Goal: Task Accomplishment & Management: Use online tool/utility

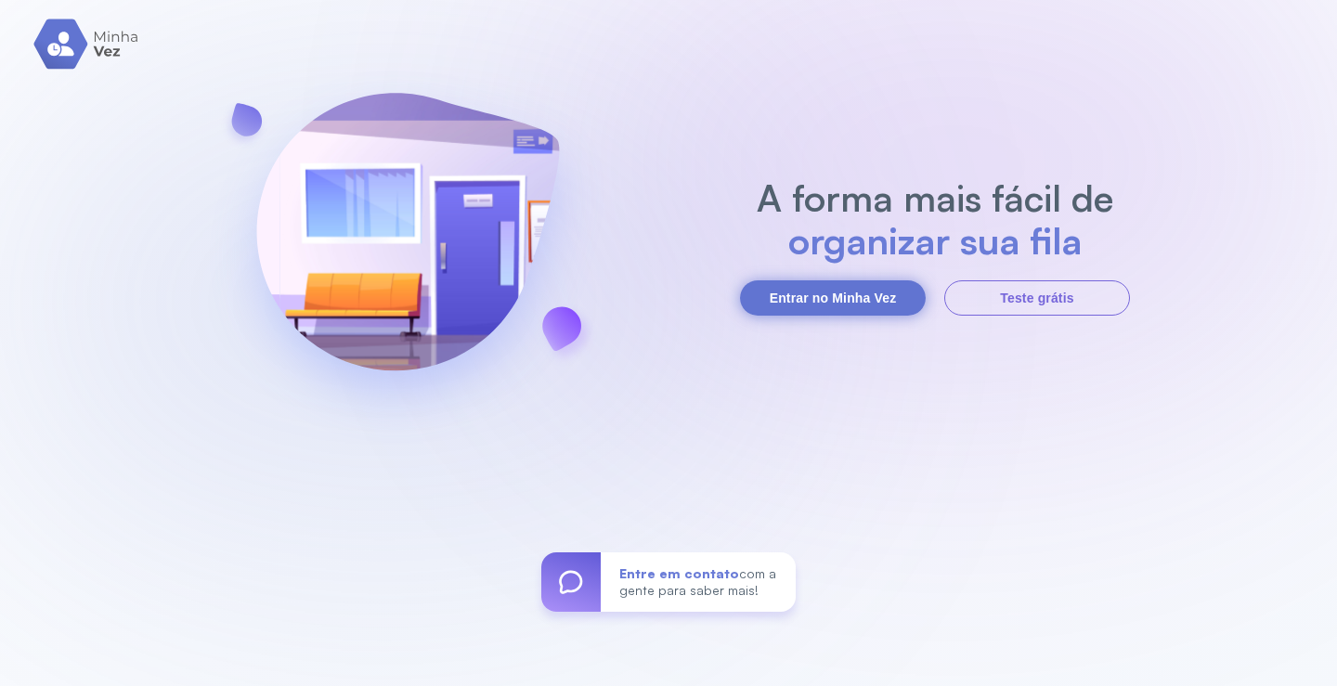
click at [898, 300] on button "Entrar no Minha Vez" at bounding box center [833, 297] width 186 height 35
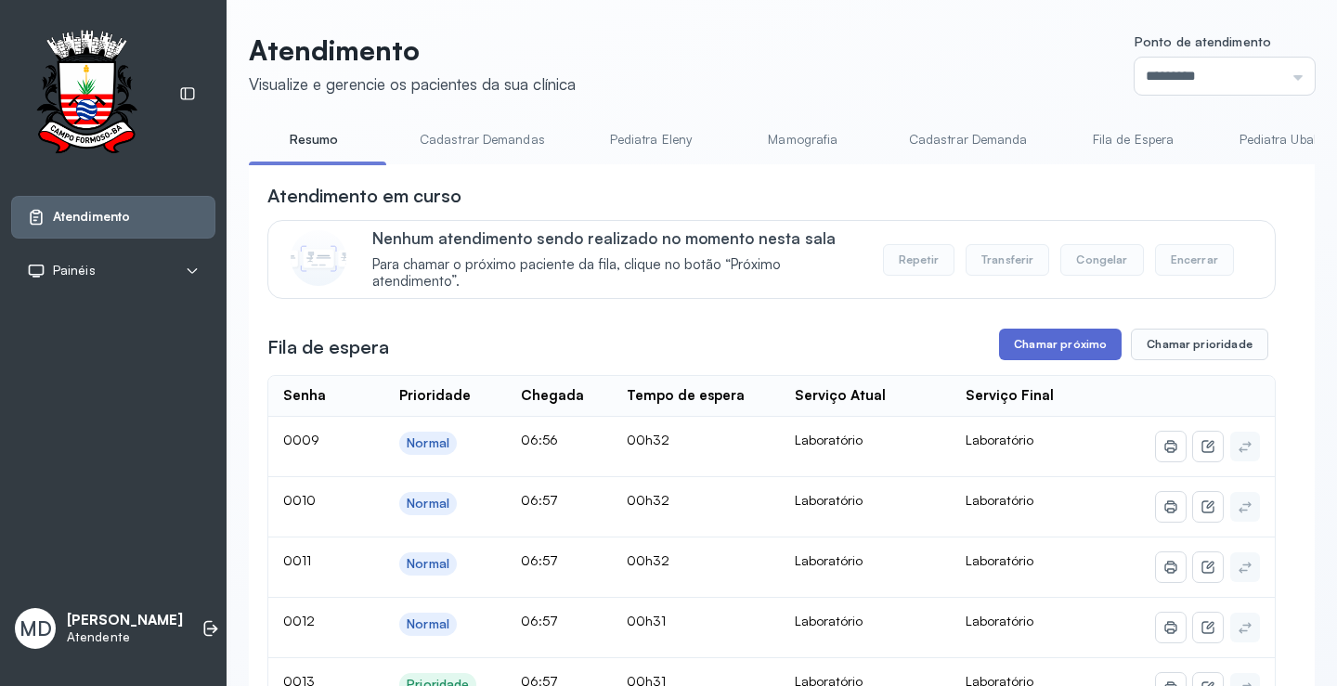
click at [1072, 348] on button "Chamar próximo" at bounding box center [1060, 345] width 123 height 32
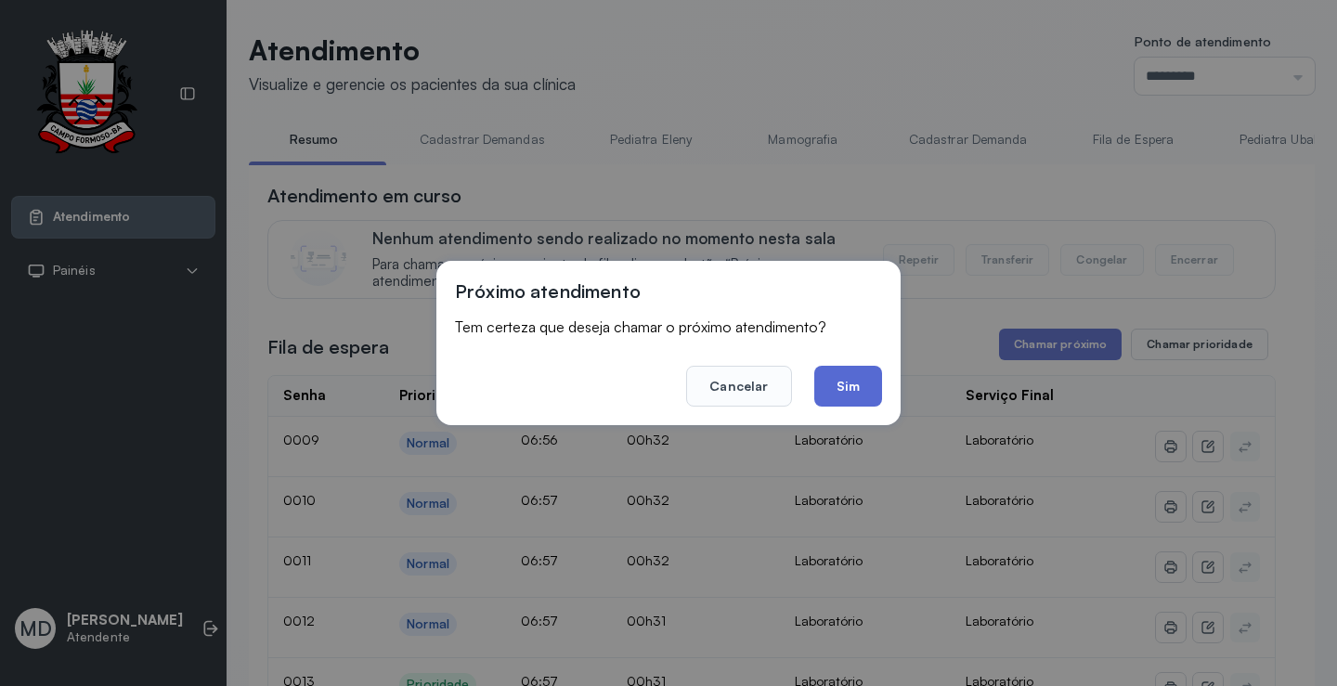
click at [855, 388] on button "Sim" at bounding box center [848, 386] width 68 height 41
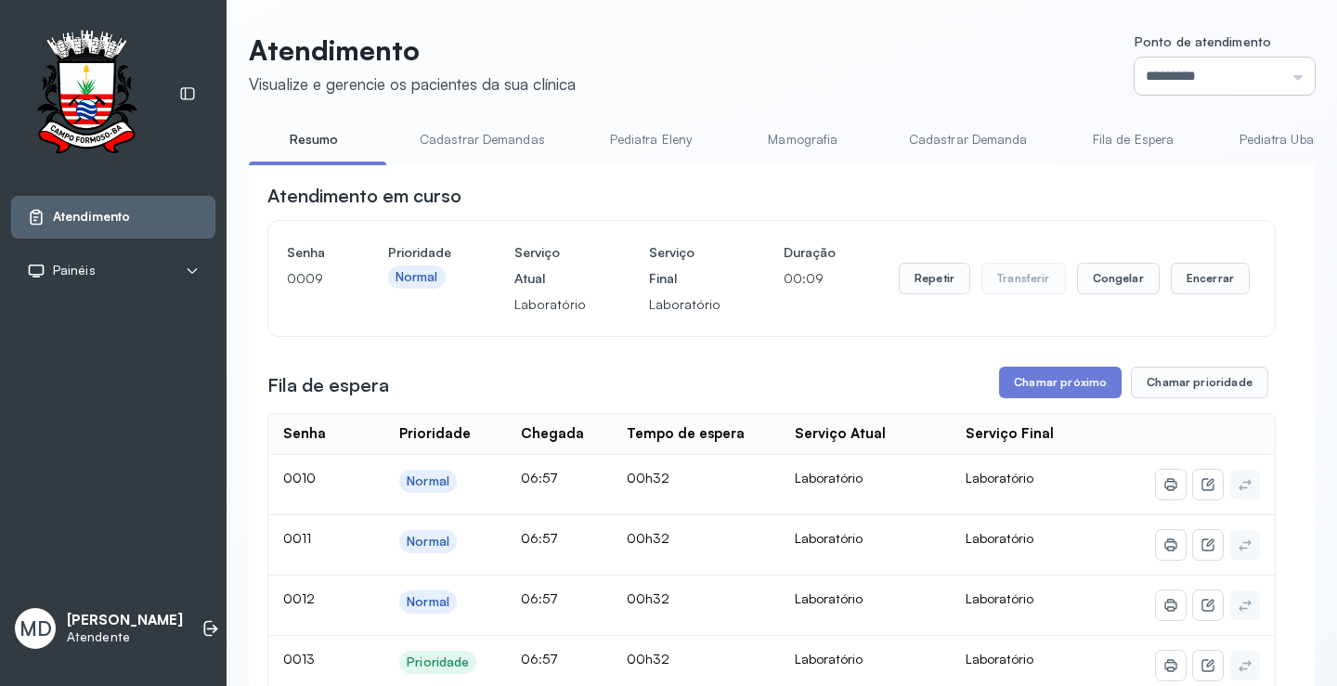
click at [1282, 76] on input "*********" at bounding box center [1225, 76] width 180 height 37
type input "*********"
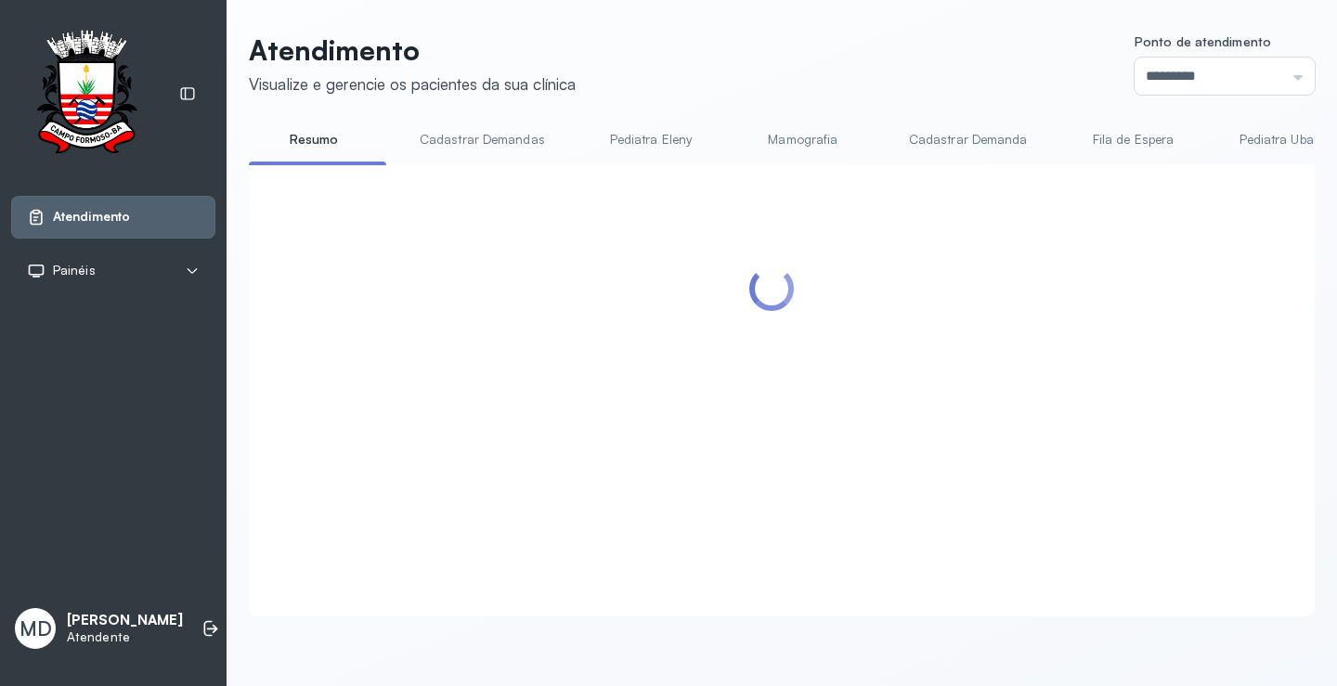
click at [1067, 347] on div at bounding box center [771, 368] width 1009 height 371
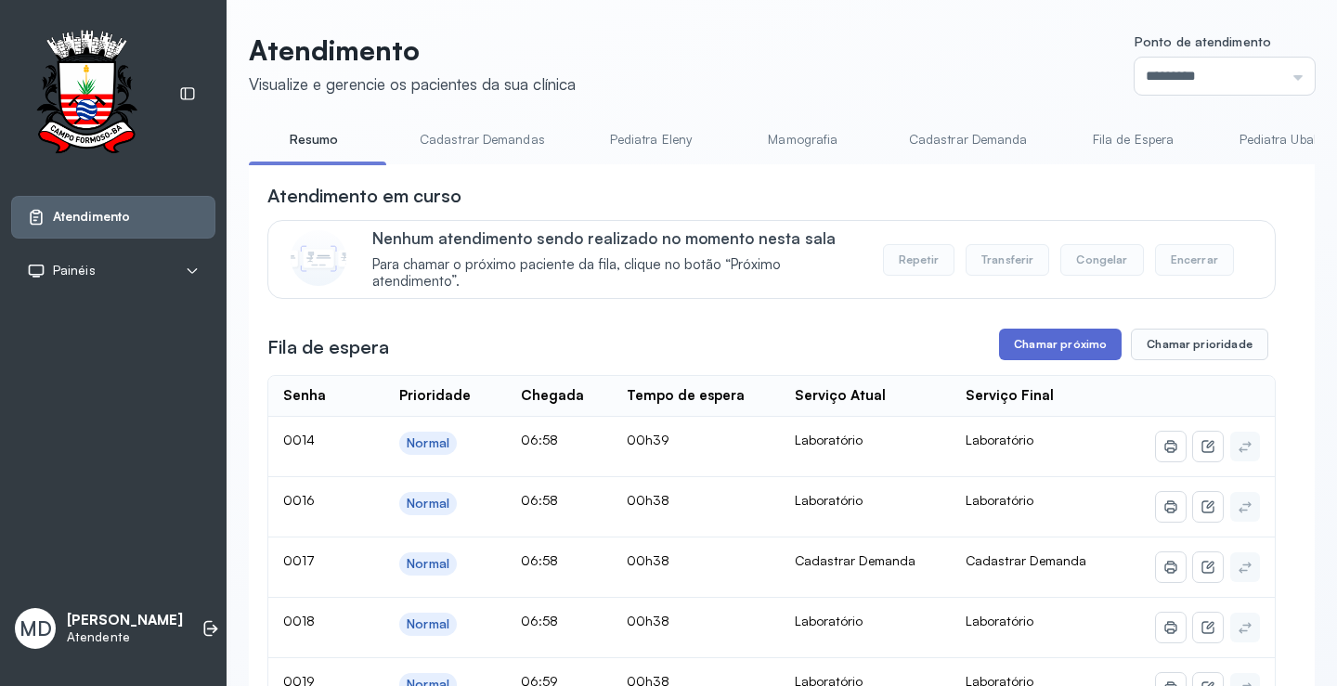
click at [1077, 352] on button "Chamar próximo" at bounding box center [1060, 345] width 123 height 32
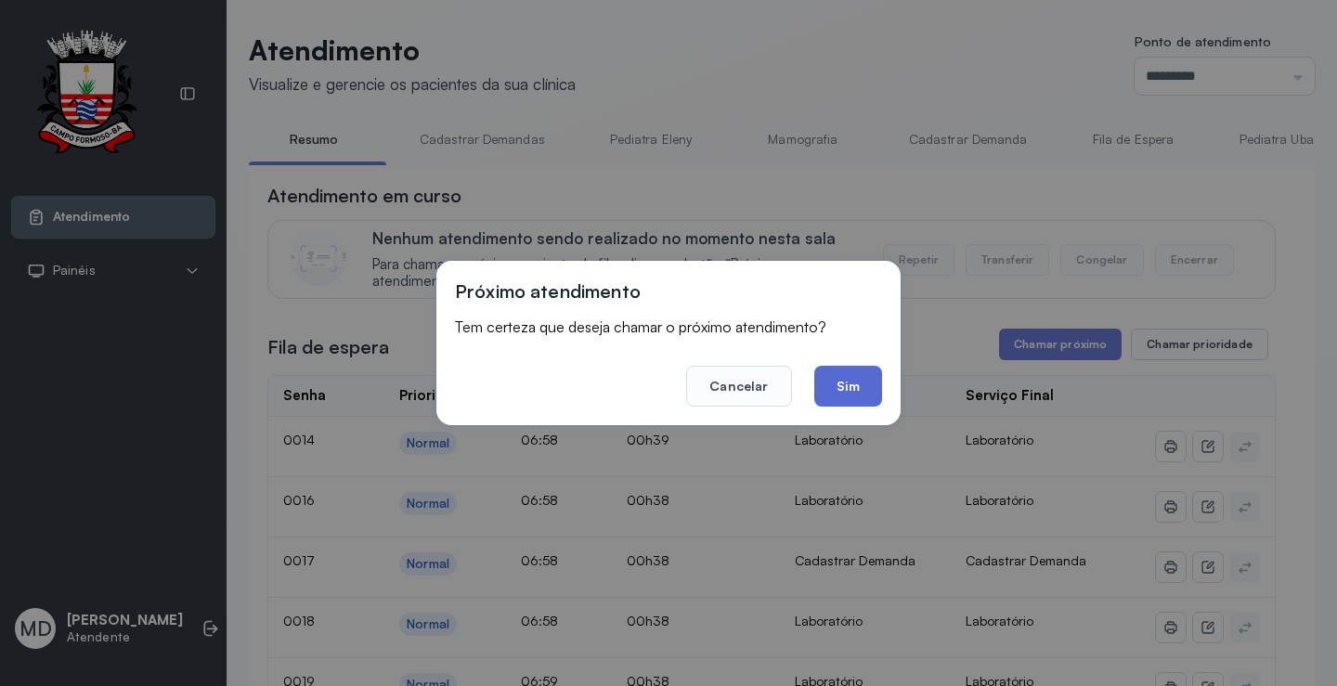
click at [850, 384] on button "Sim" at bounding box center [848, 386] width 68 height 41
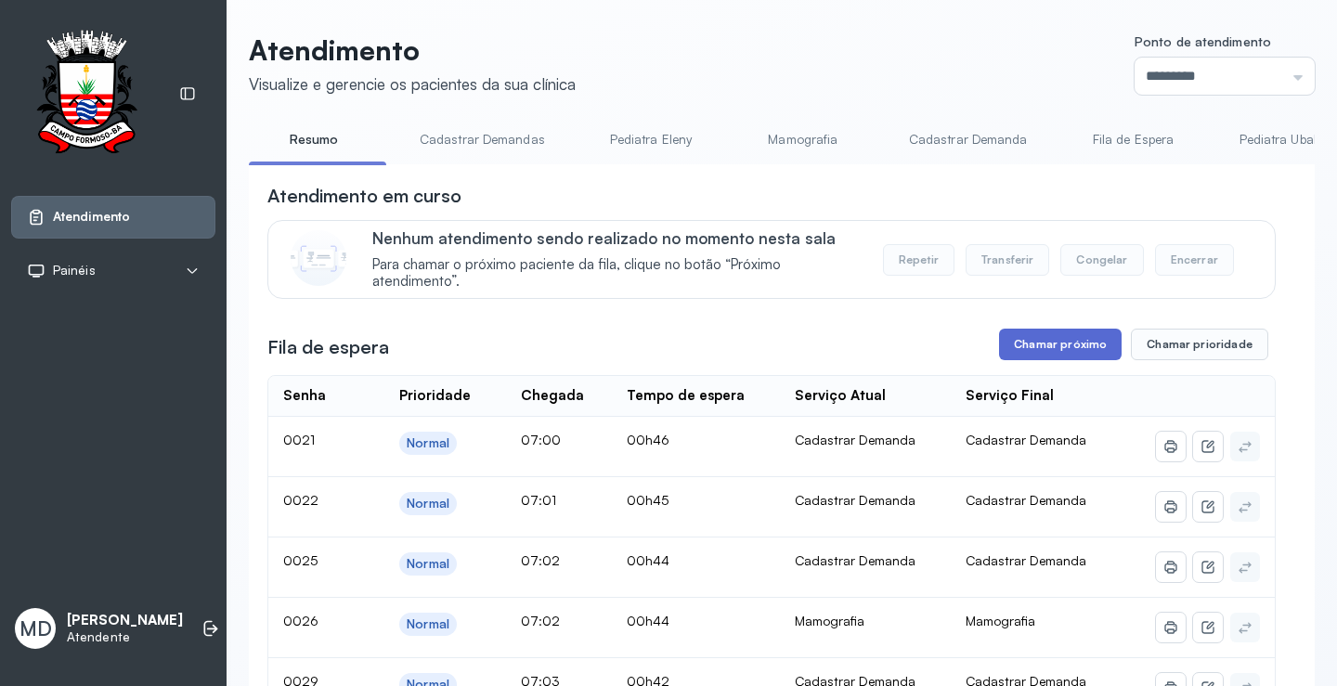
click at [1086, 334] on button "Chamar próximo" at bounding box center [1060, 345] width 123 height 32
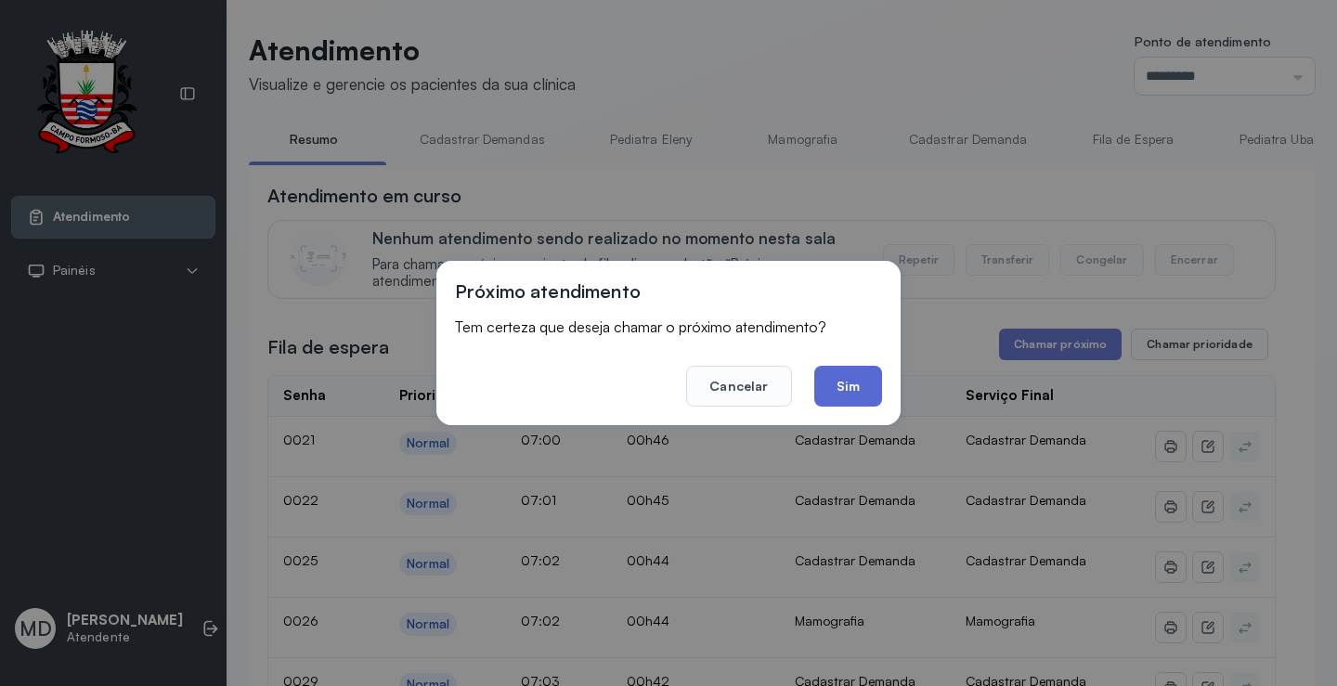
click at [842, 392] on button "Sim" at bounding box center [848, 386] width 68 height 41
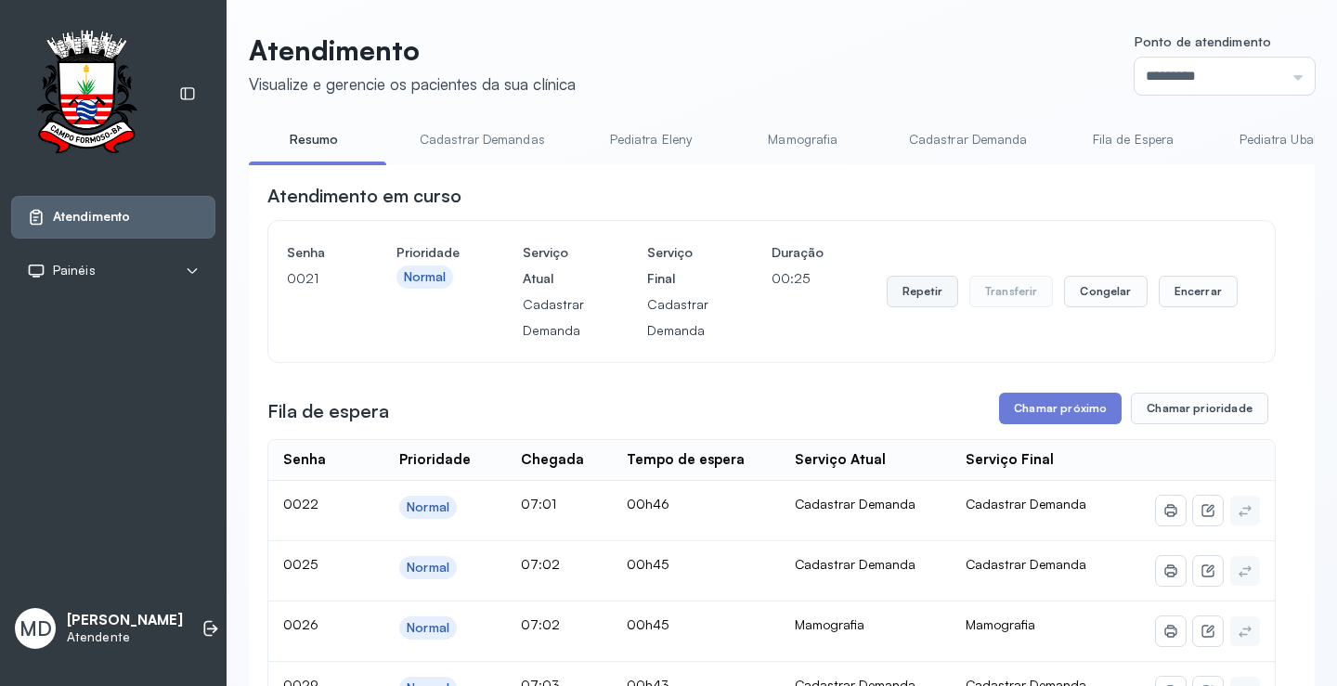
click at [918, 290] on button "Repetir" at bounding box center [923, 292] width 72 height 32
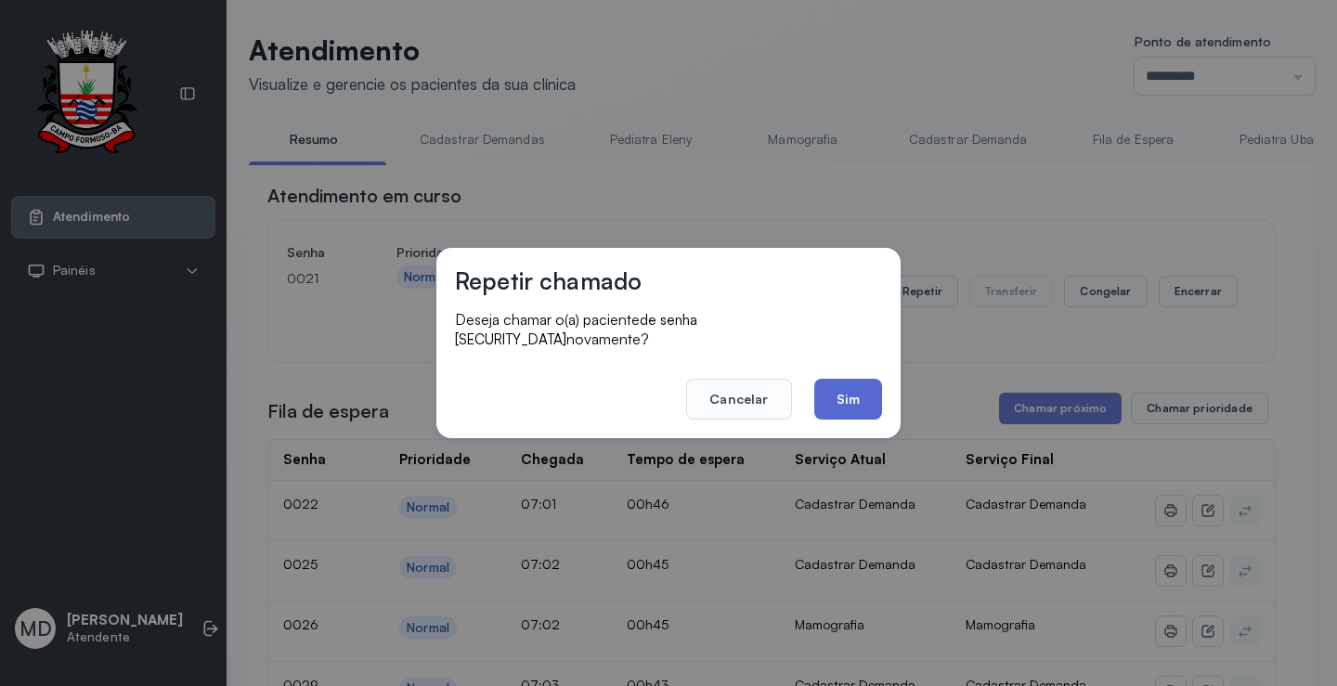
click at [842, 387] on button "Sim" at bounding box center [848, 399] width 68 height 41
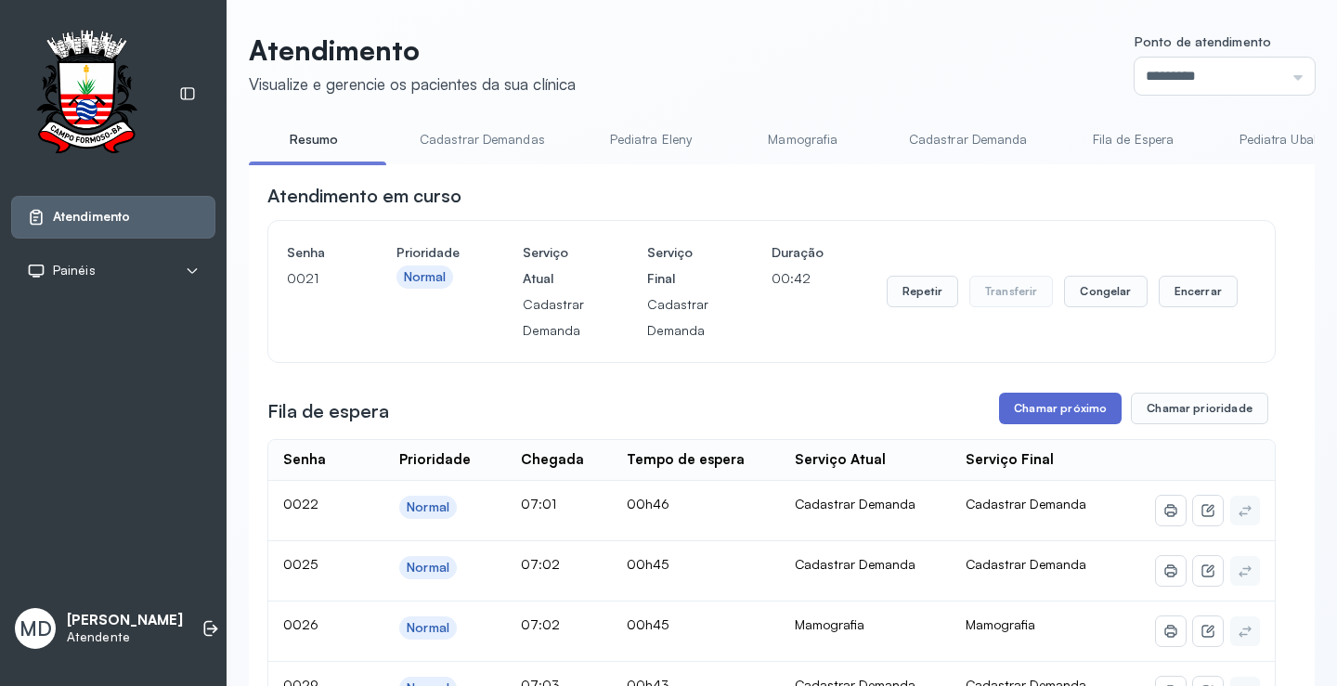
click at [1062, 410] on button "Chamar próximo" at bounding box center [1060, 409] width 123 height 32
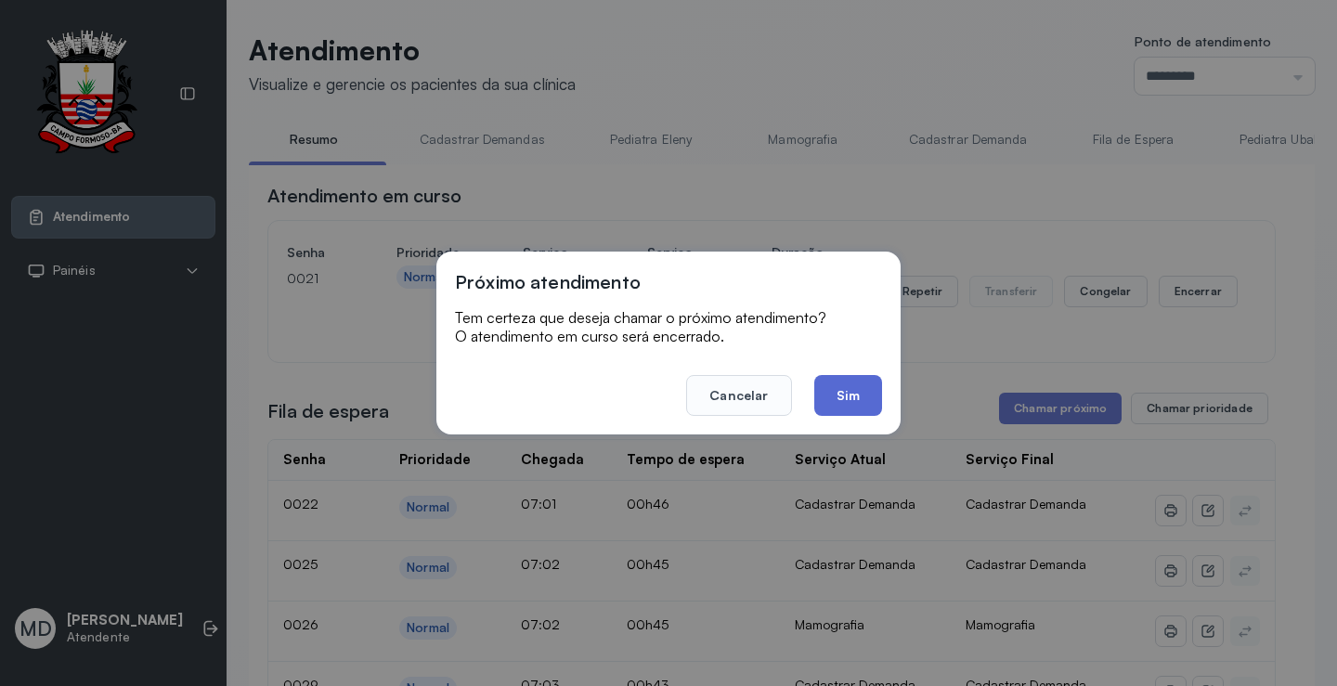
click at [840, 397] on button "Sim" at bounding box center [848, 395] width 68 height 41
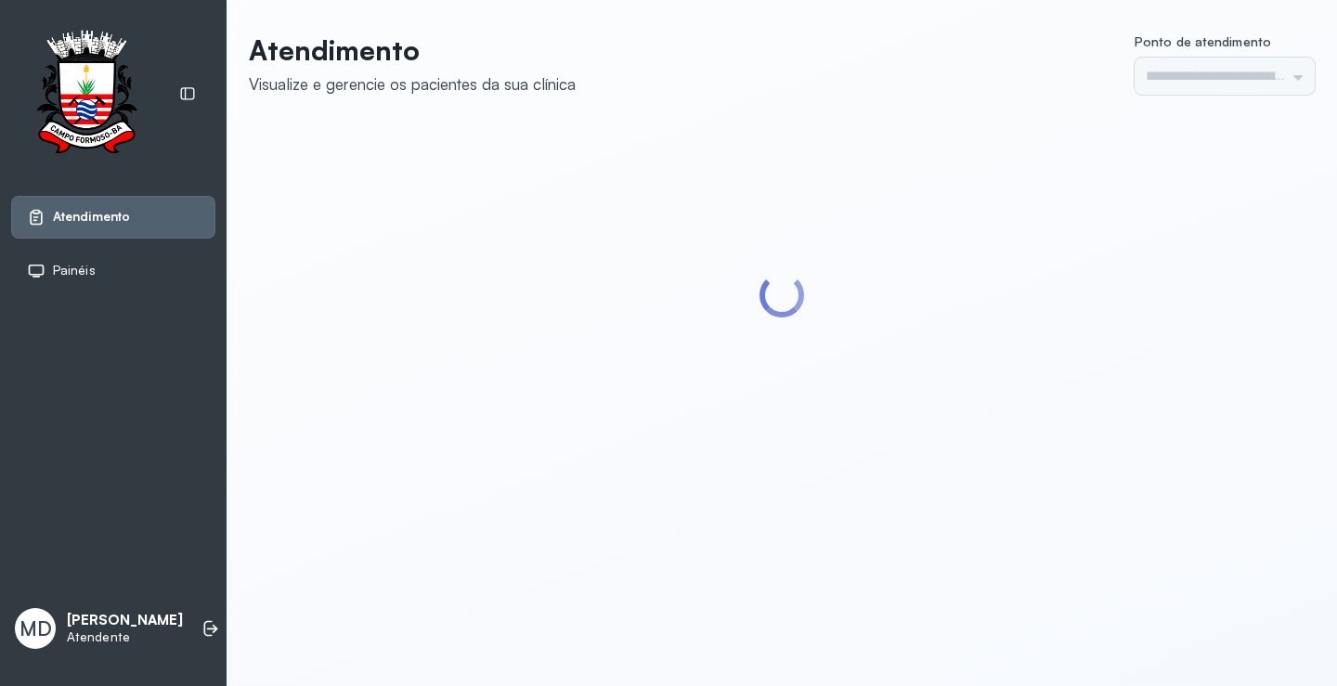
type input "*********"
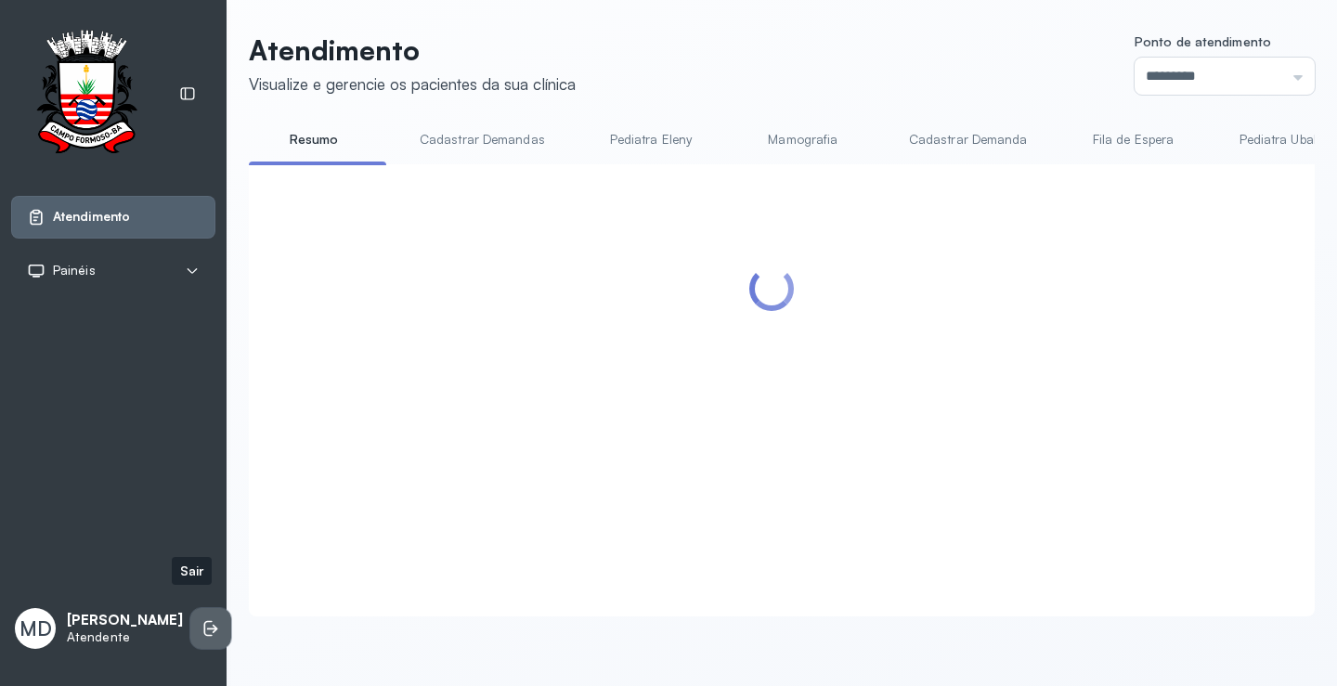
click at [207, 625] on icon at bounding box center [212, 629] width 11 height 8
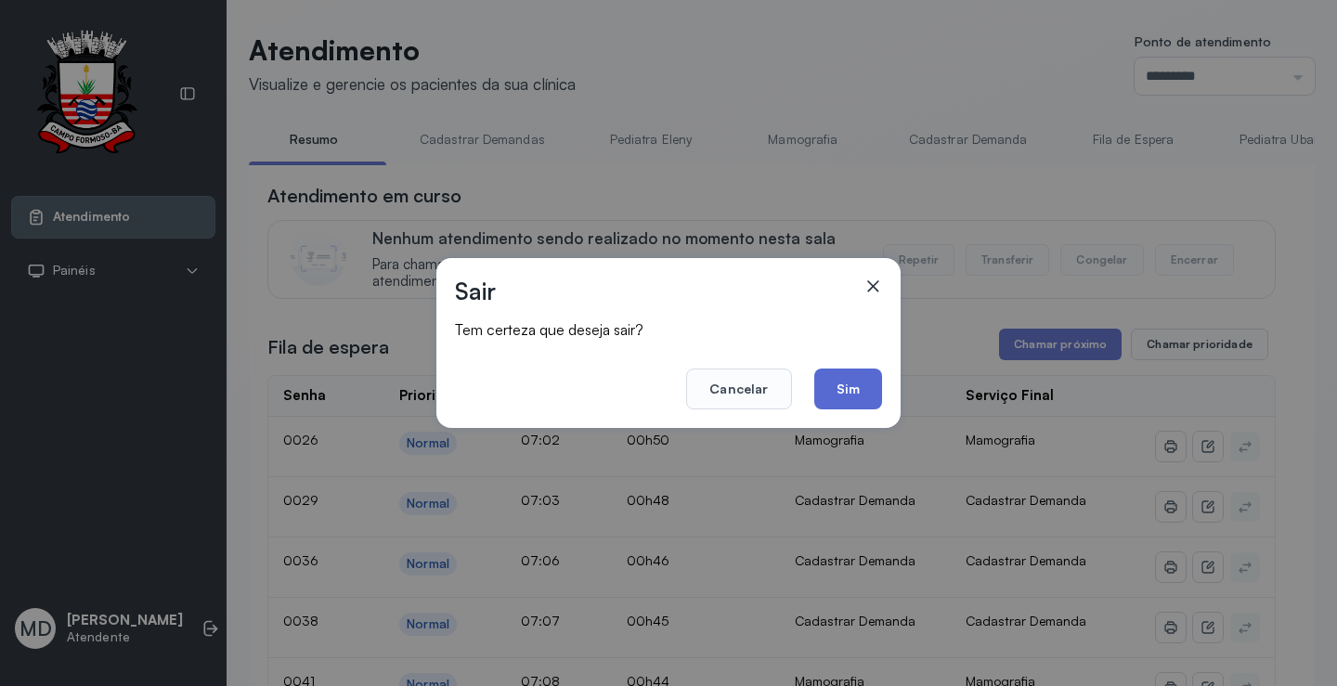
click at [841, 382] on button "Sim" at bounding box center [848, 389] width 68 height 41
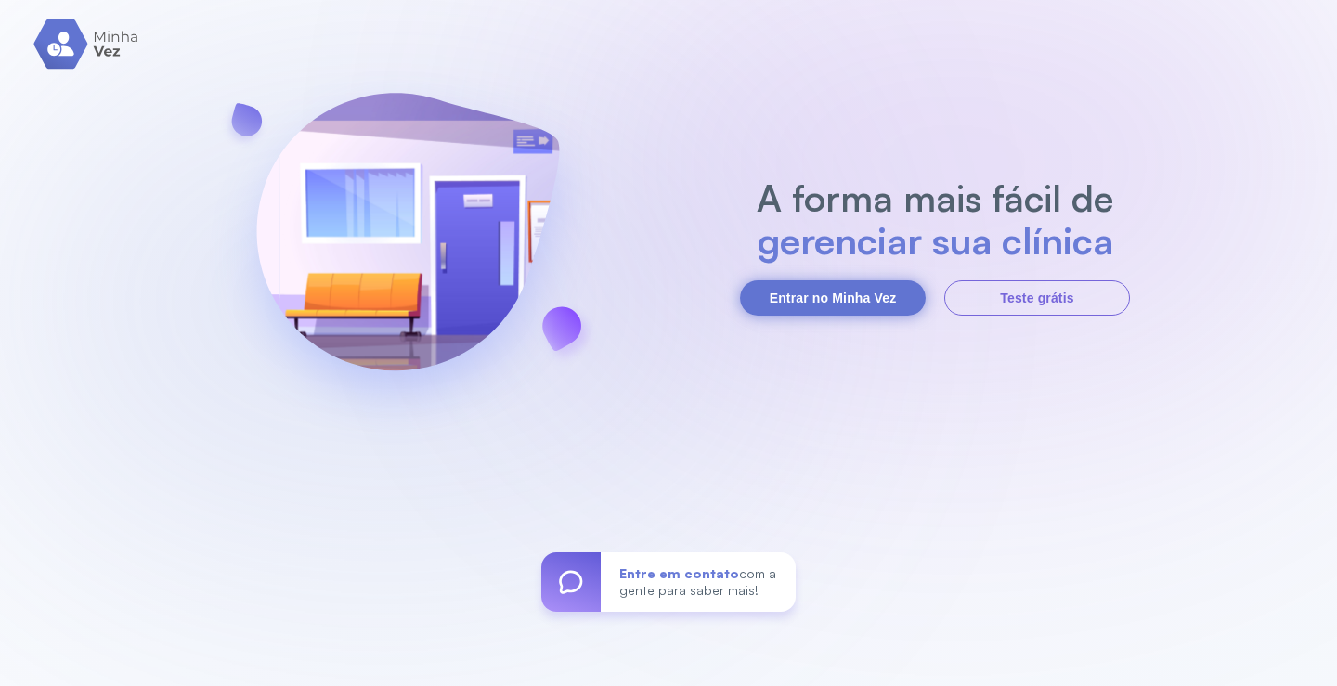
click at [852, 294] on button "Entrar no Minha Vez" at bounding box center [833, 297] width 186 height 35
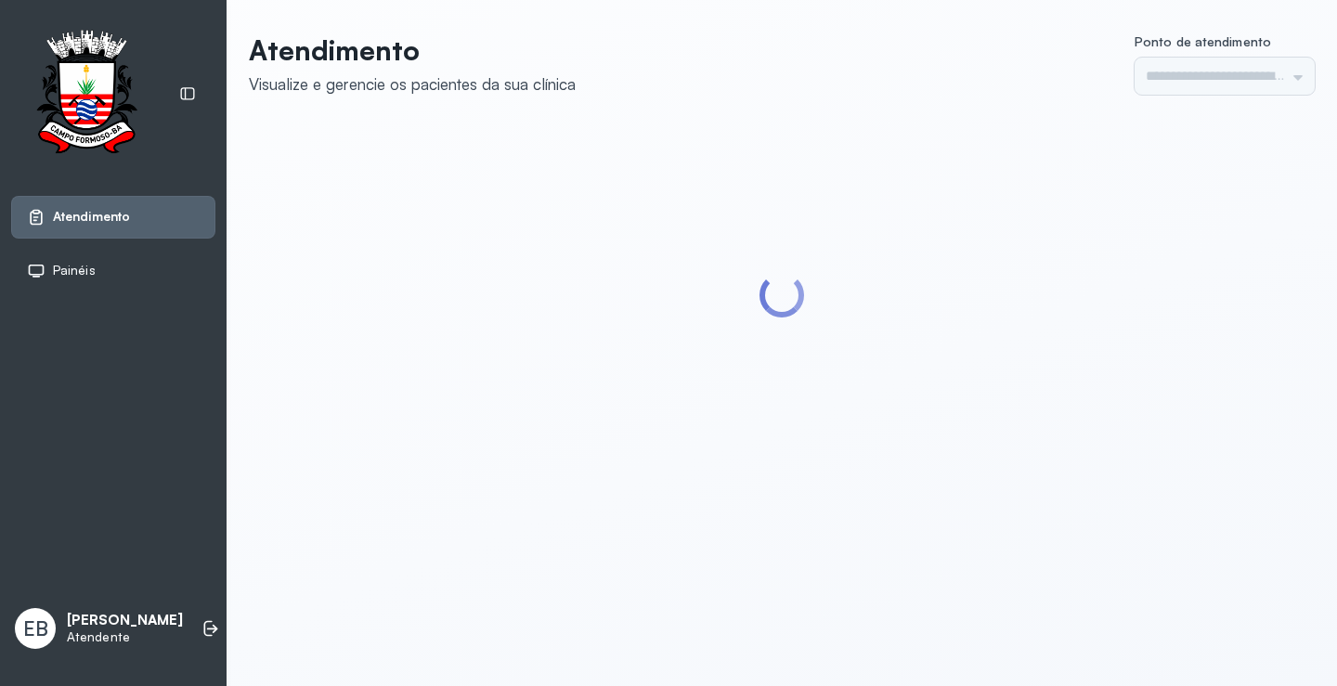
type input "*********"
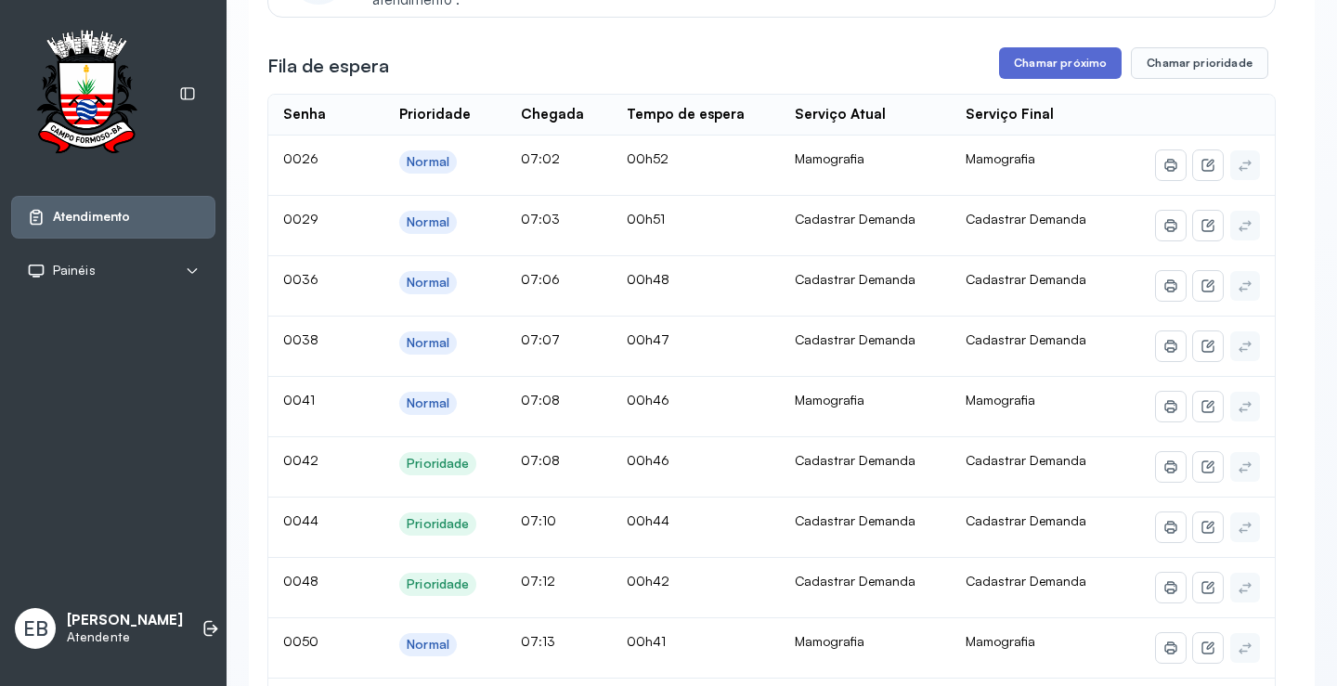
scroll to position [186, 0]
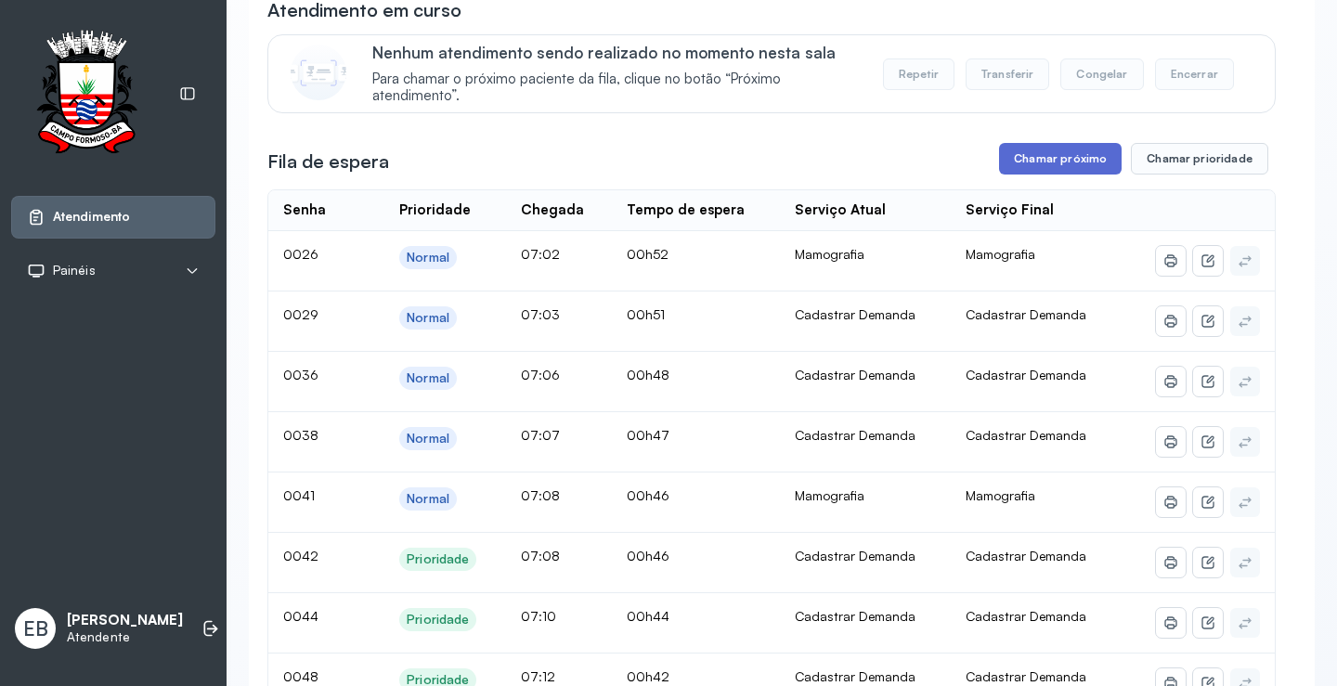
click at [1056, 160] on button "Chamar próximo" at bounding box center [1060, 159] width 123 height 32
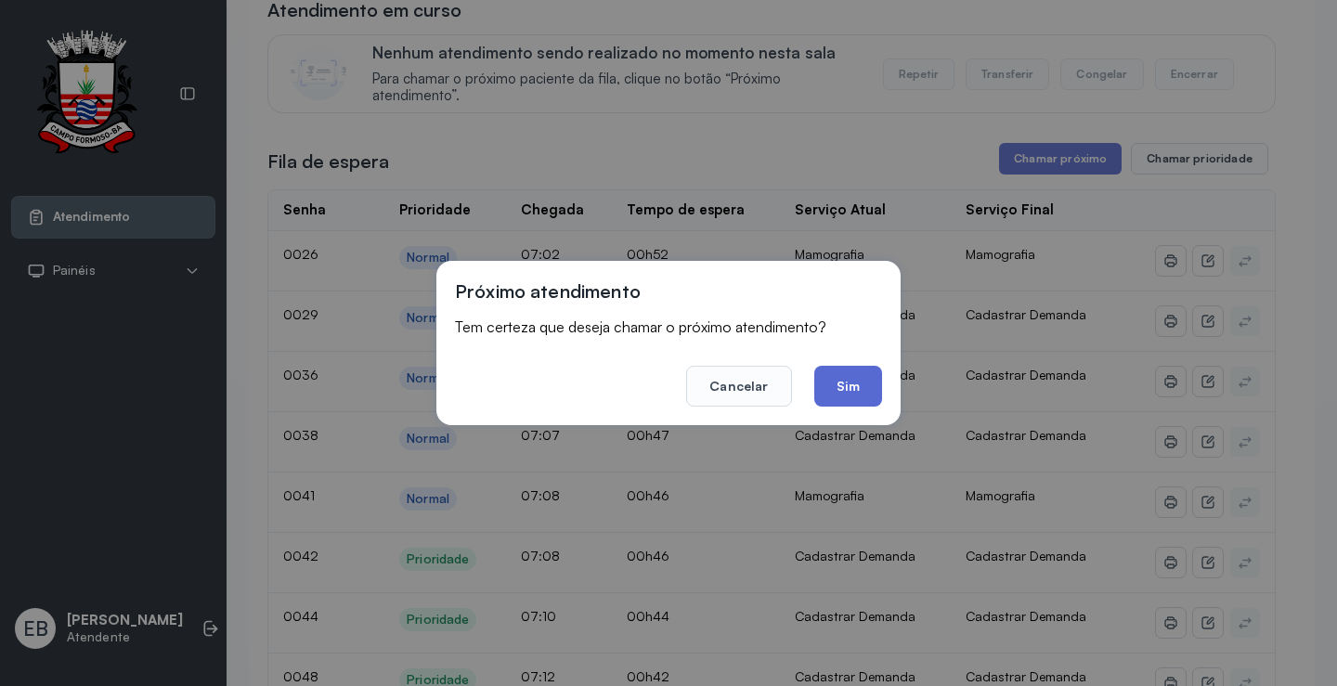
click at [851, 388] on button "Sim" at bounding box center [848, 386] width 68 height 41
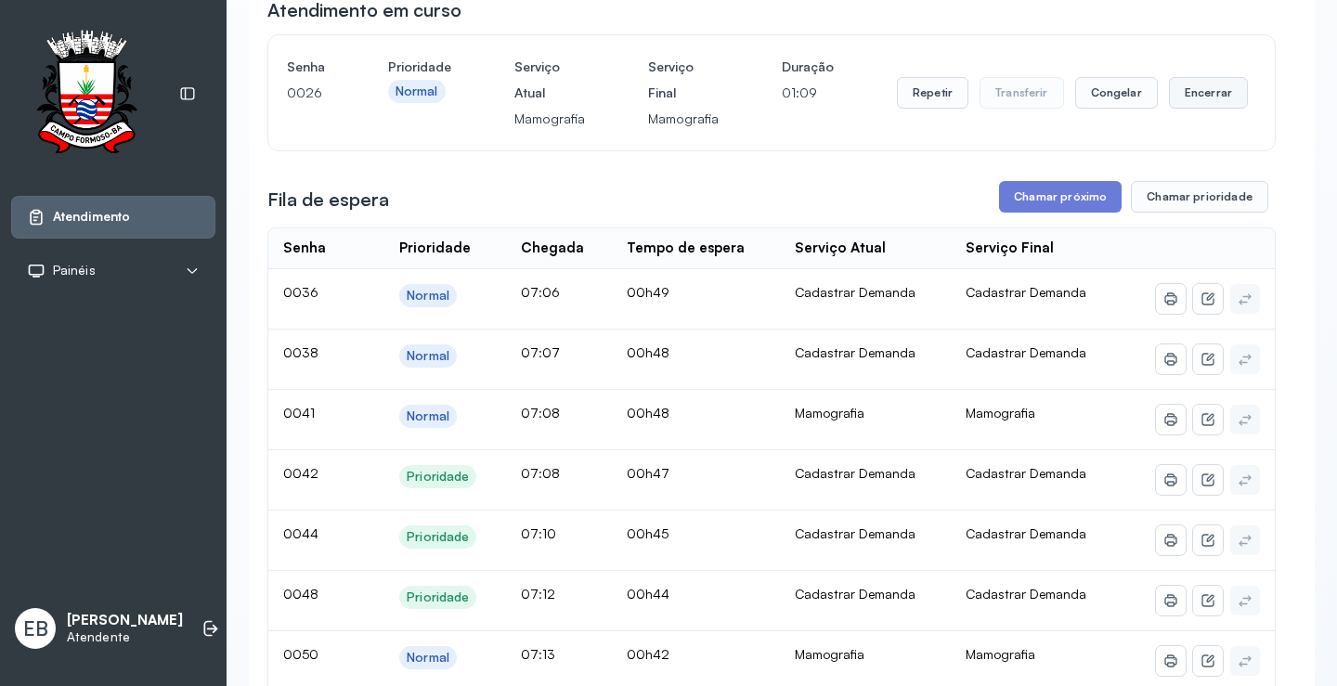
click at [1181, 96] on button "Encerrar" at bounding box center [1208, 93] width 79 height 32
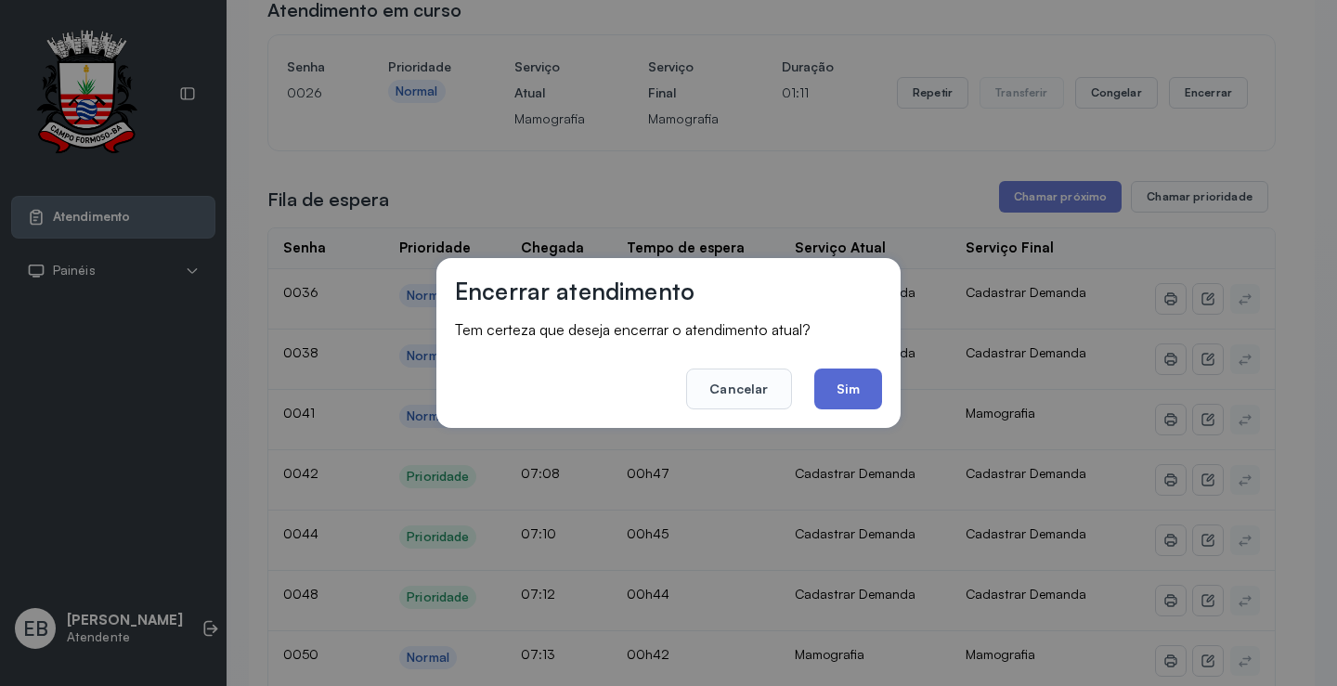
click at [845, 396] on button "Sim" at bounding box center [848, 389] width 68 height 41
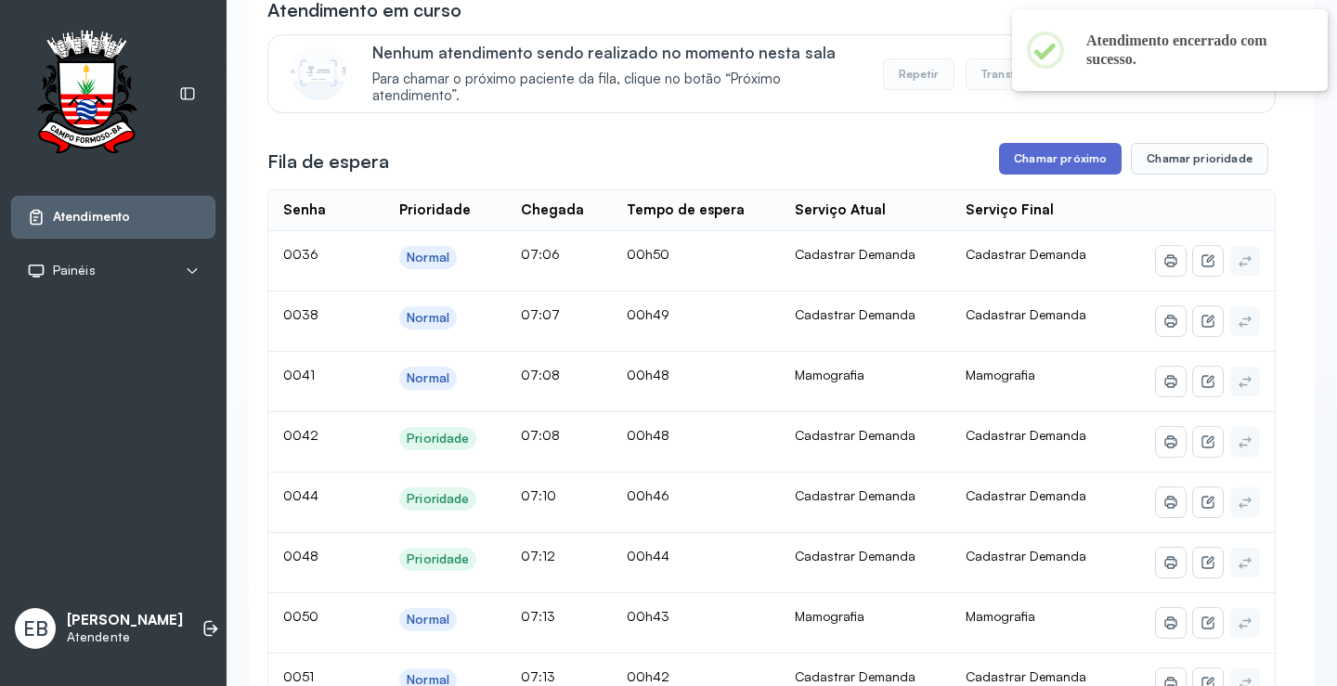
click at [1087, 150] on button "Chamar próximo" at bounding box center [1060, 159] width 123 height 32
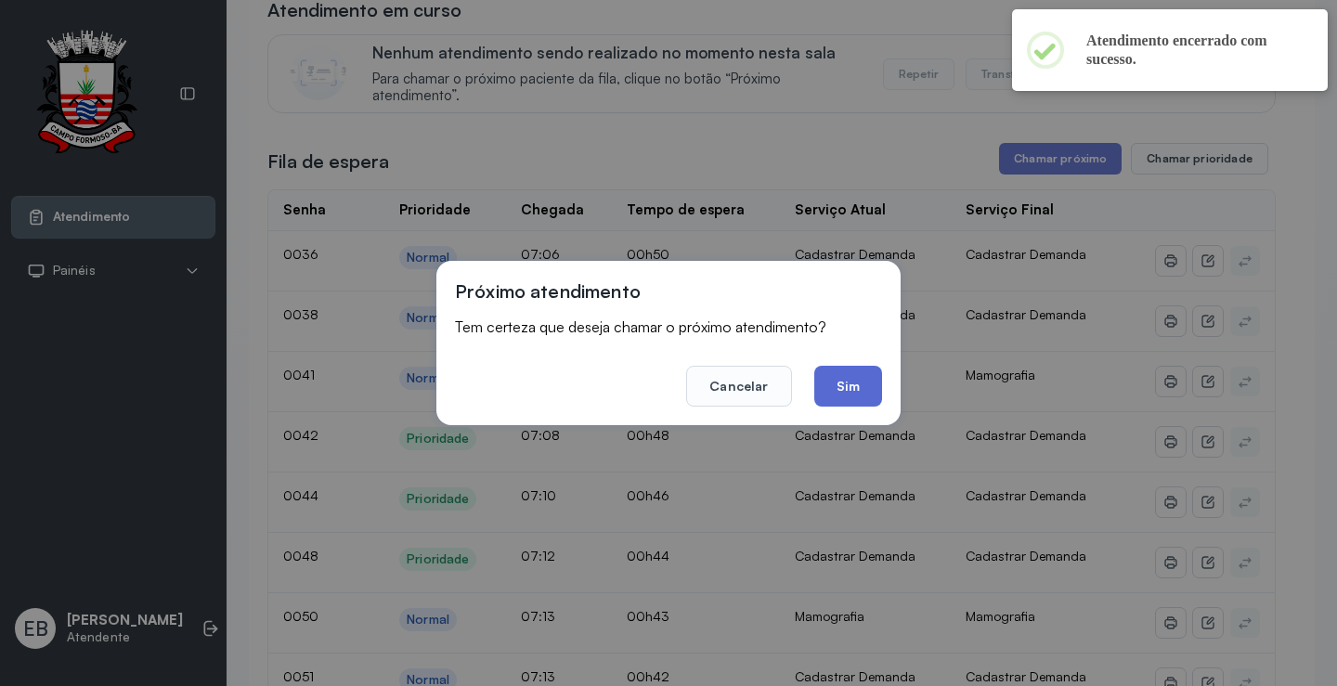
click at [863, 397] on button "Sim" at bounding box center [848, 386] width 68 height 41
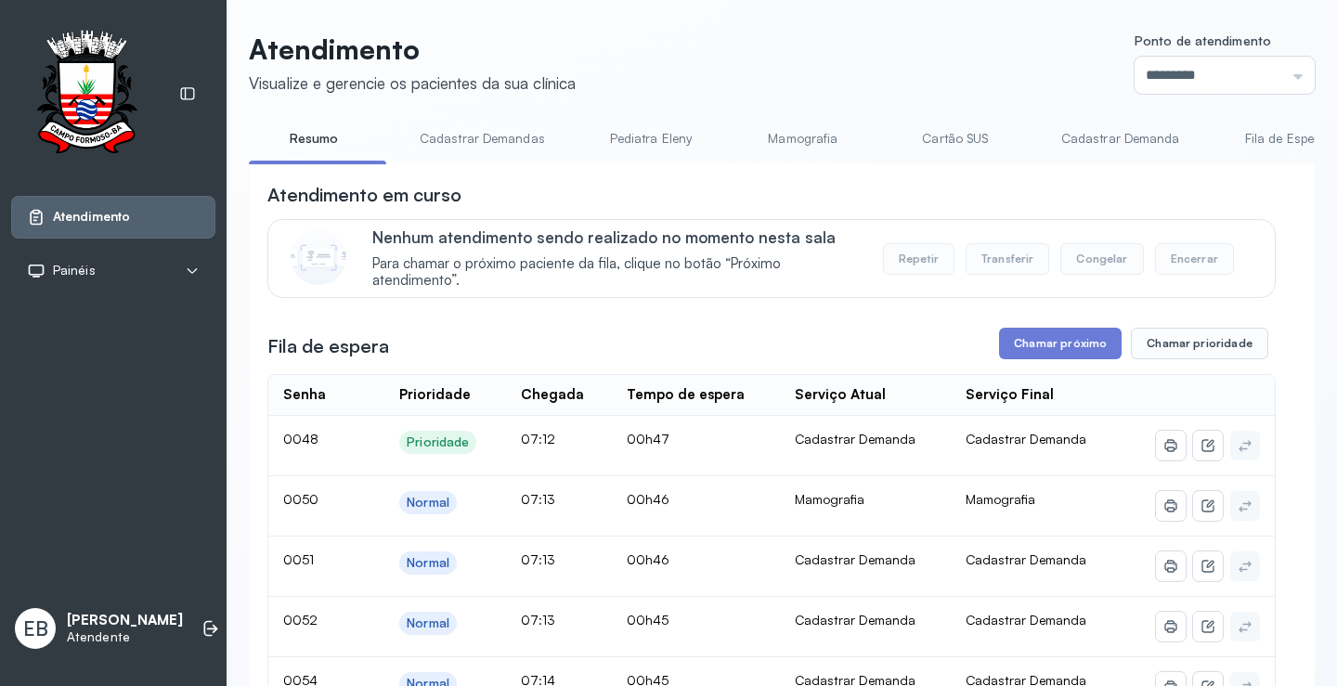
scroll to position [0, 0]
click at [1040, 354] on button "Chamar próximo" at bounding box center [1060, 345] width 123 height 32
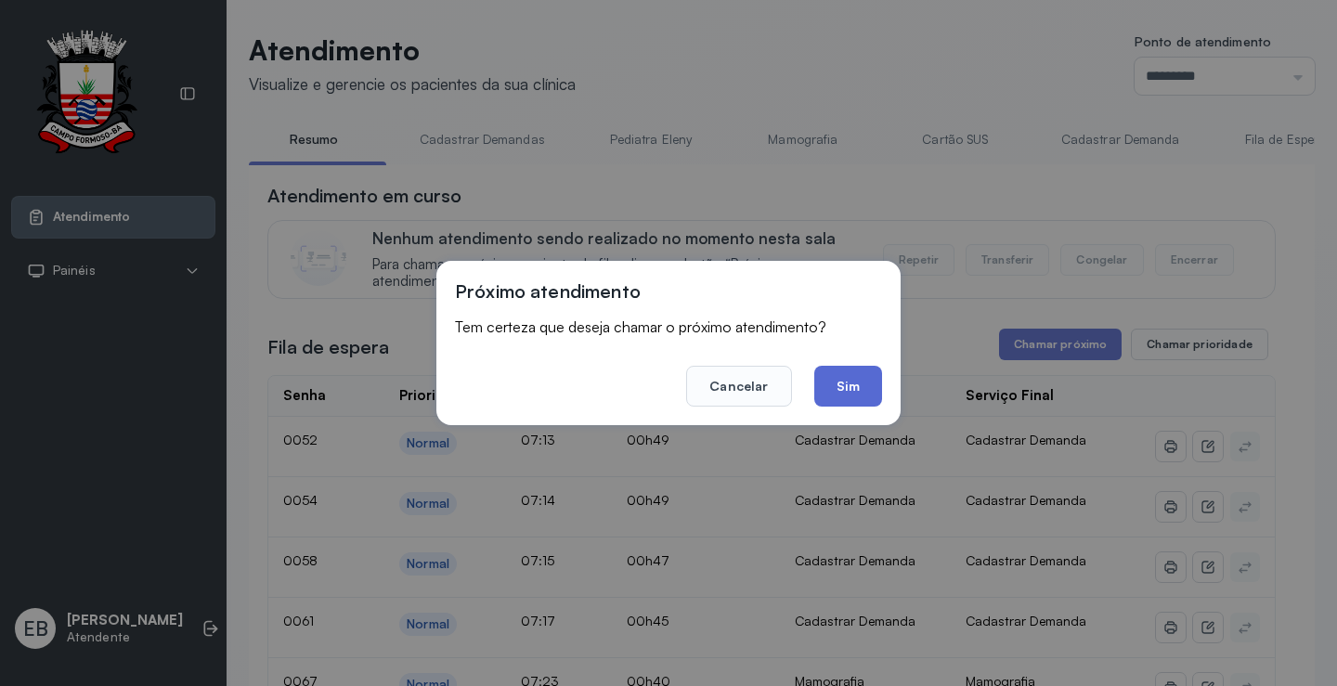
click at [848, 389] on button "Sim" at bounding box center [848, 386] width 68 height 41
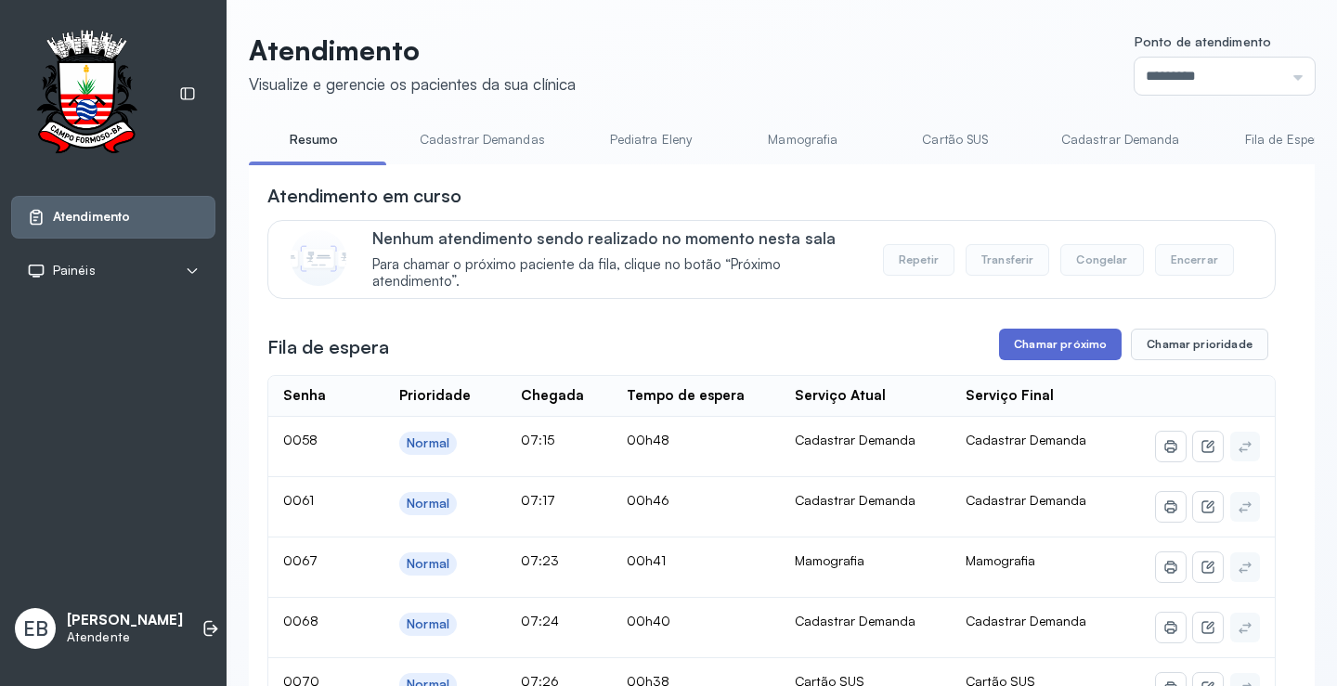
click at [1038, 355] on button "Chamar próximo" at bounding box center [1060, 345] width 123 height 32
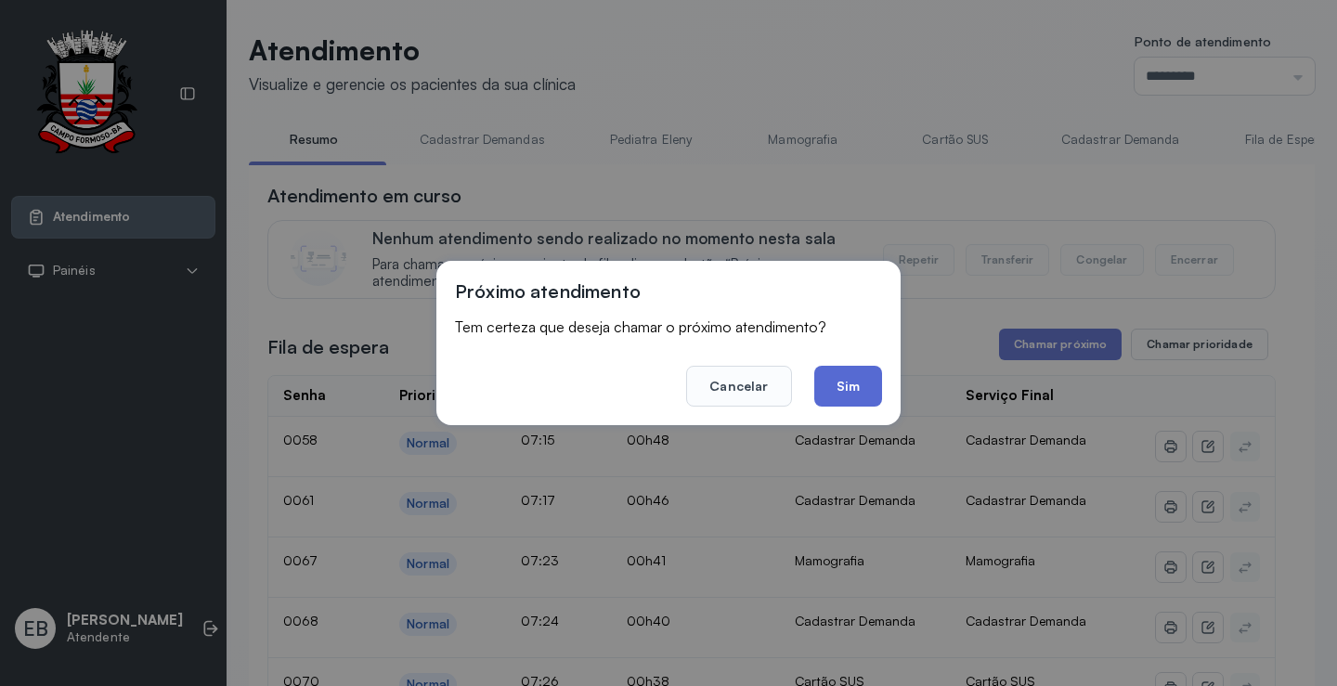
click at [854, 382] on button "Sim" at bounding box center [848, 386] width 68 height 41
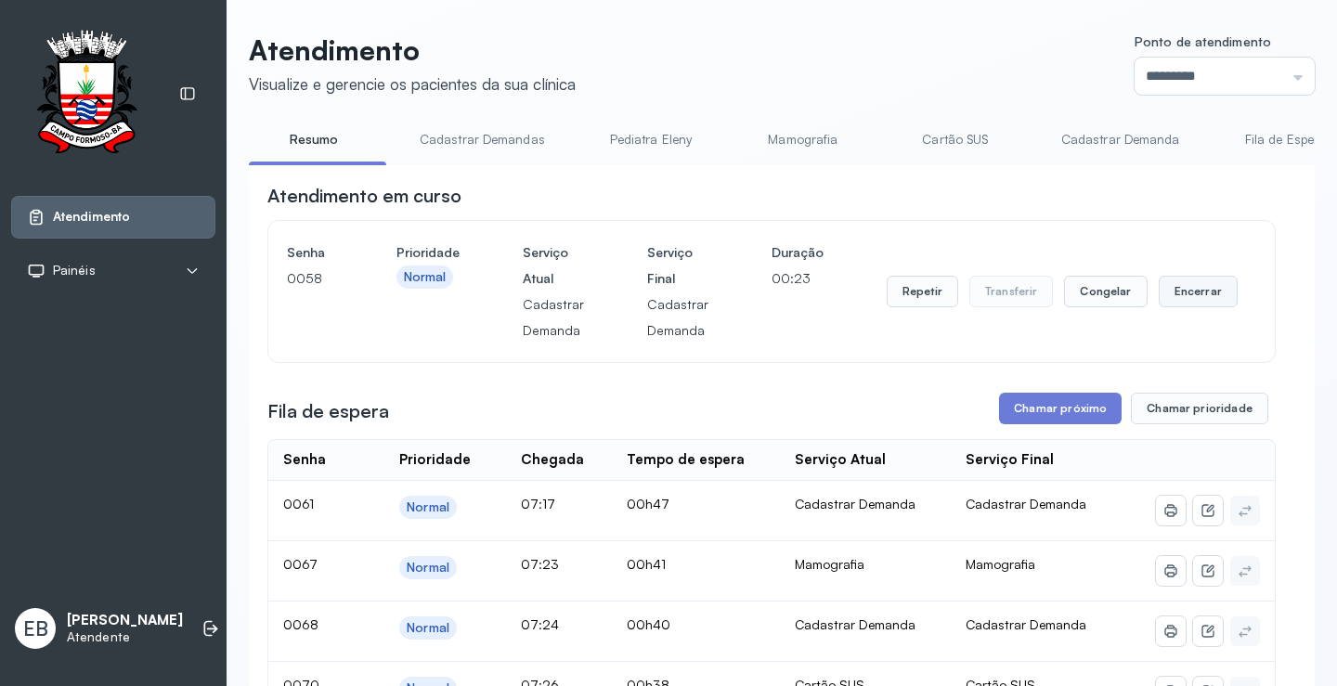
click at [1178, 283] on button "Encerrar" at bounding box center [1198, 292] width 79 height 32
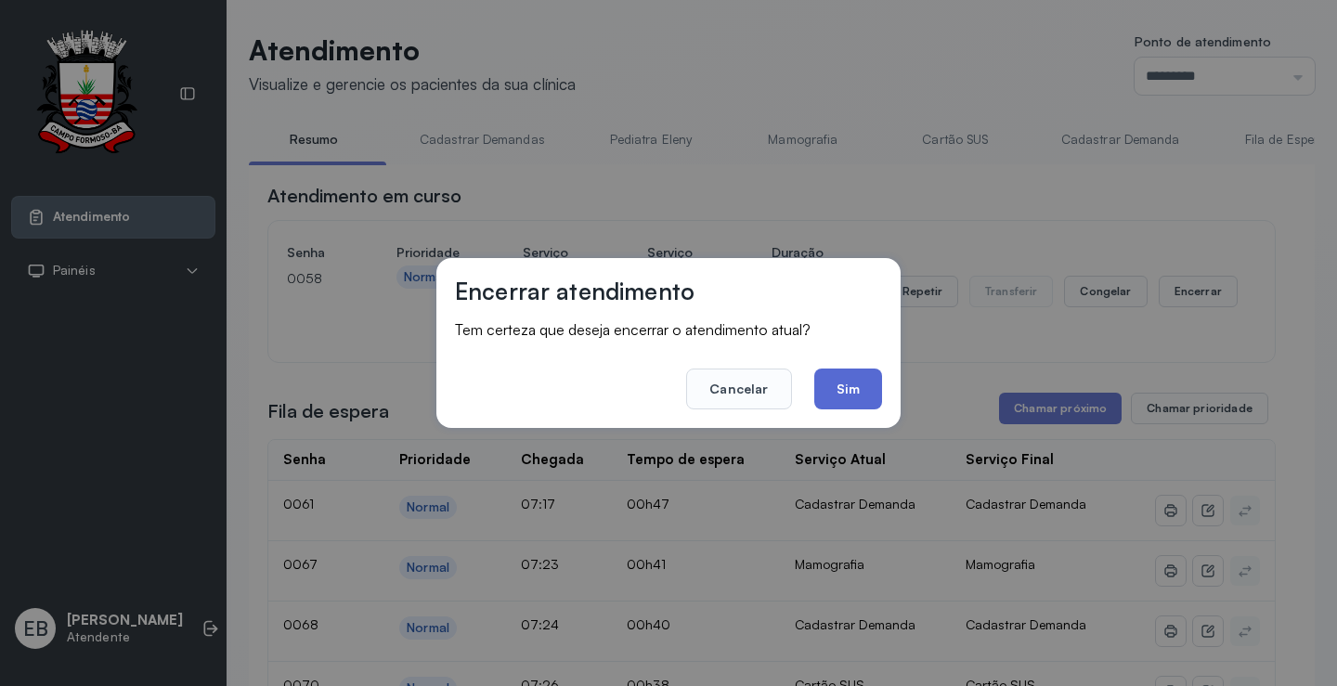
click at [845, 388] on button "Sim" at bounding box center [848, 389] width 68 height 41
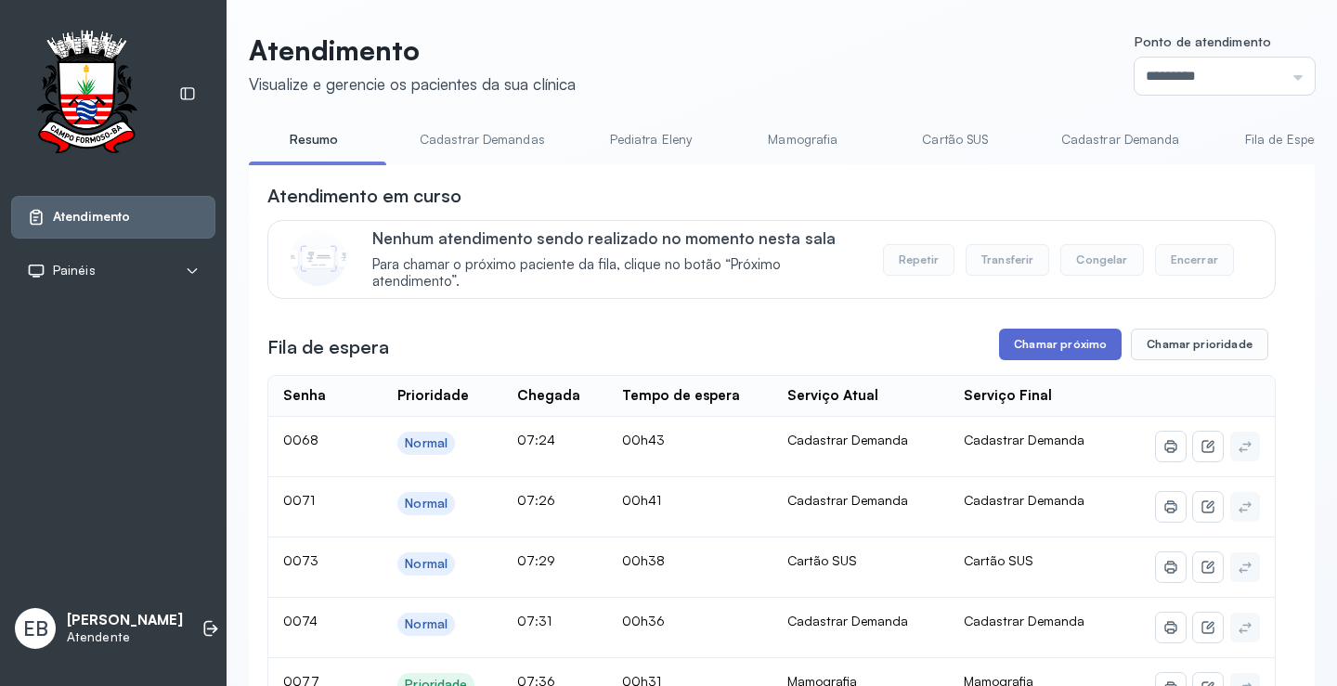
click at [1070, 352] on button "Chamar próximo" at bounding box center [1060, 345] width 123 height 32
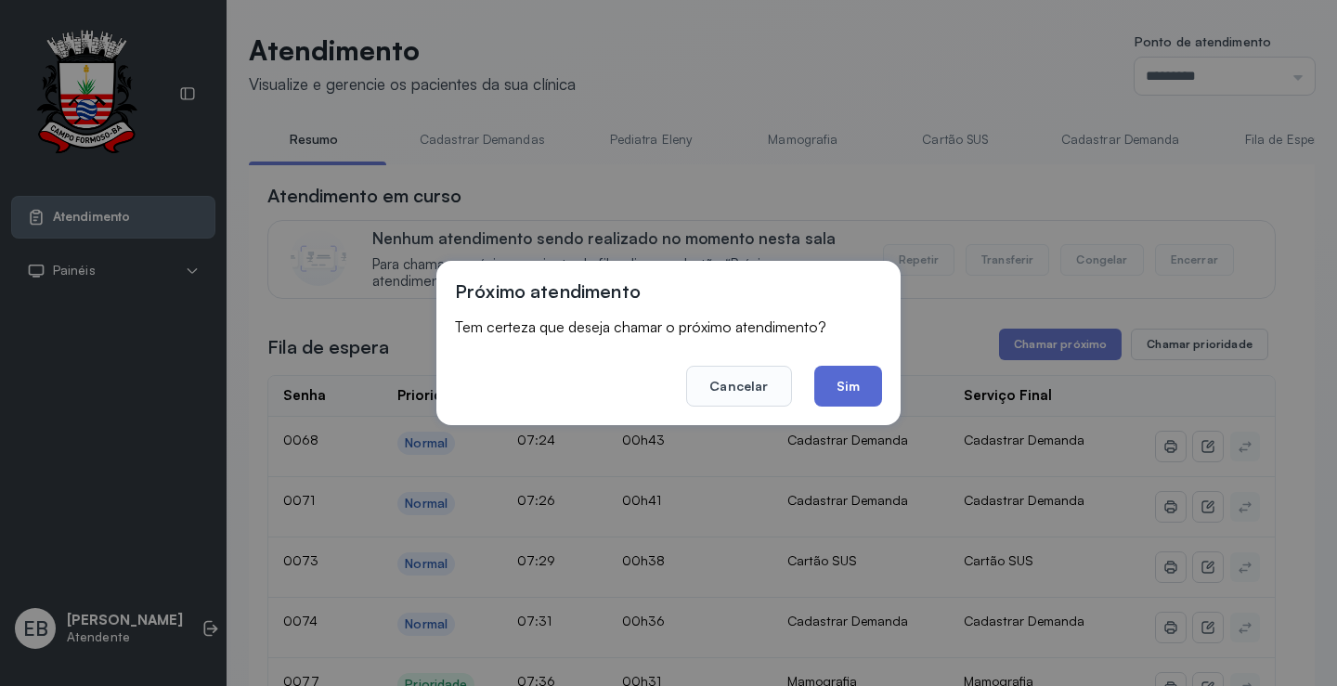
click at [870, 392] on button "Sim" at bounding box center [848, 386] width 68 height 41
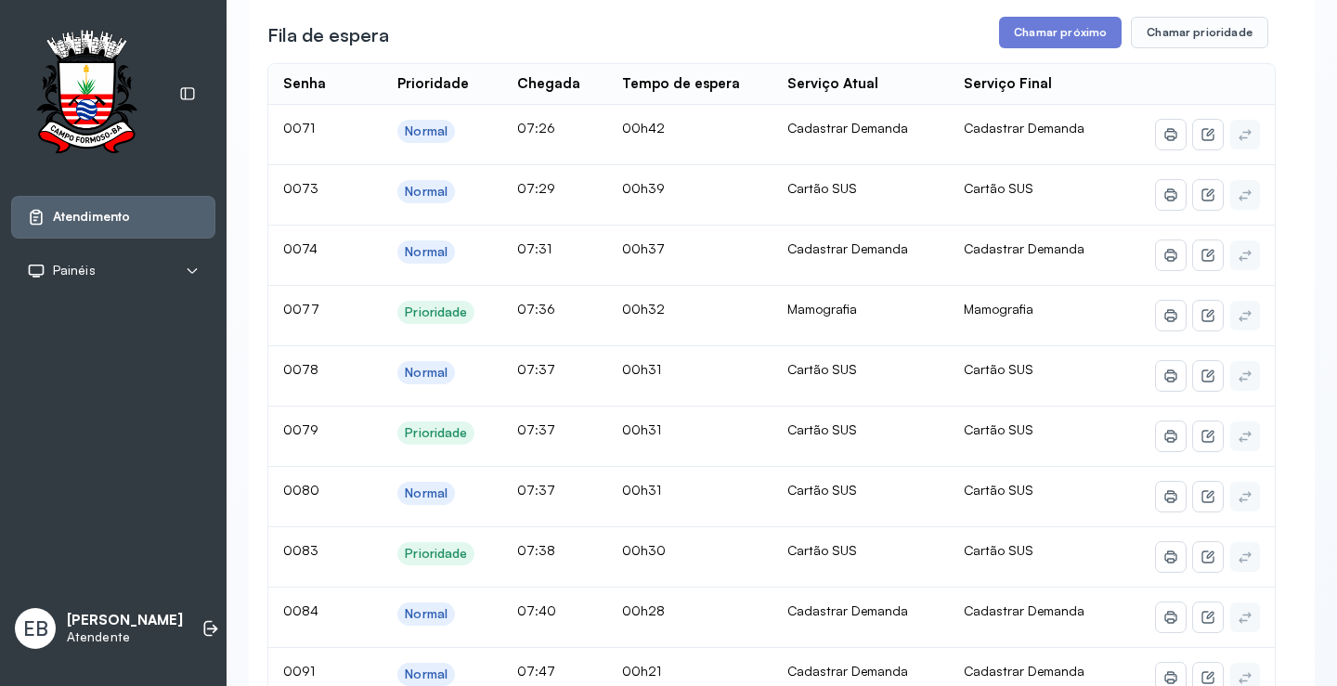
scroll to position [93, 0]
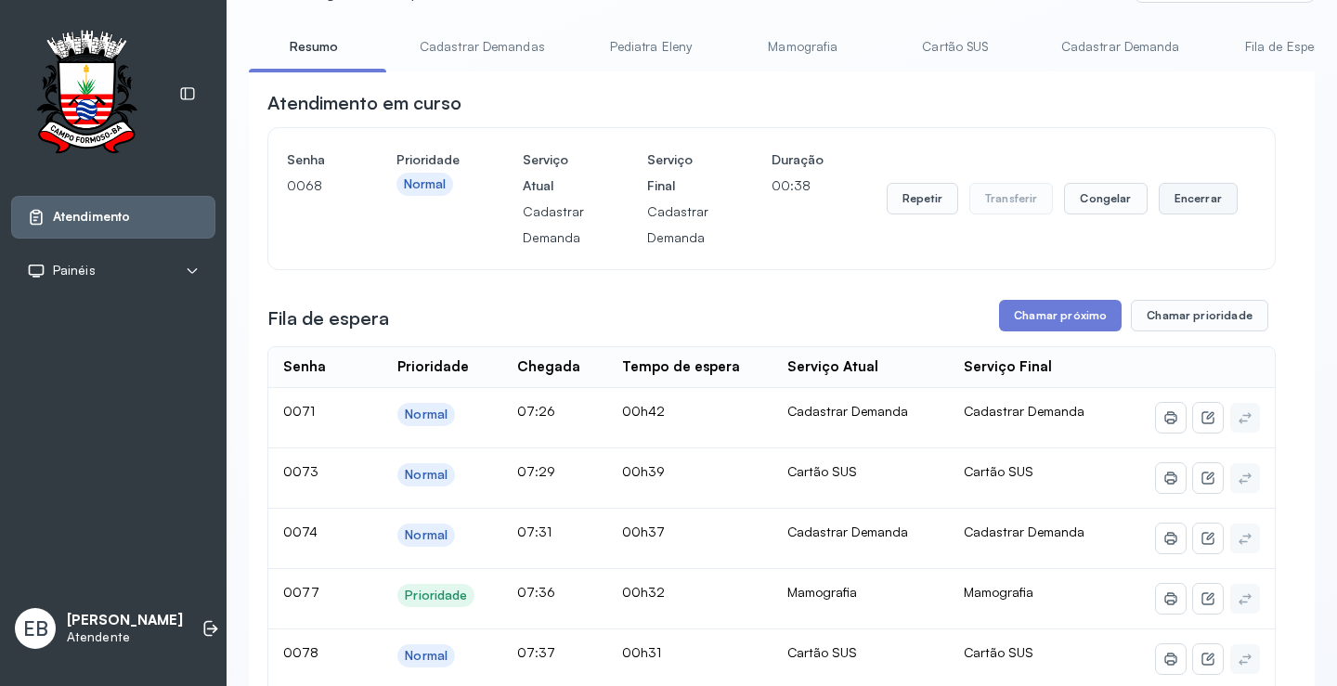
click at [1198, 201] on button "Encerrar" at bounding box center [1198, 199] width 79 height 32
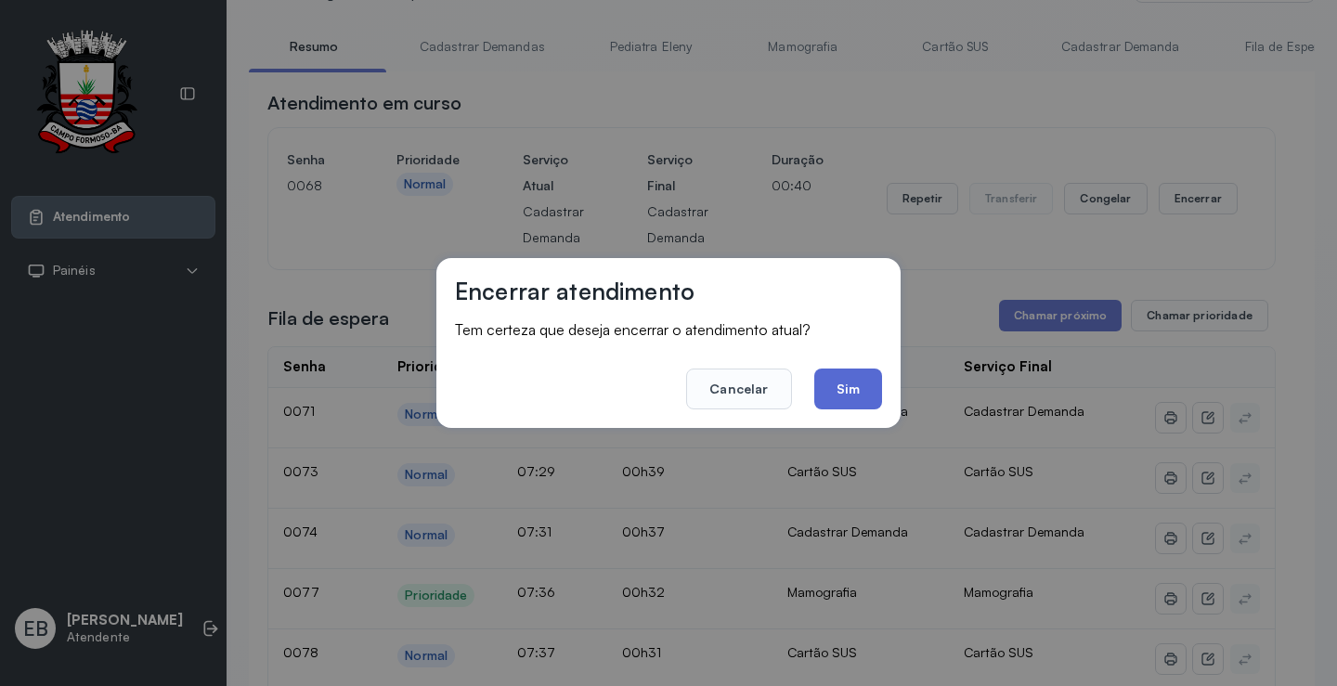
click at [853, 397] on button "Sim" at bounding box center [848, 389] width 68 height 41
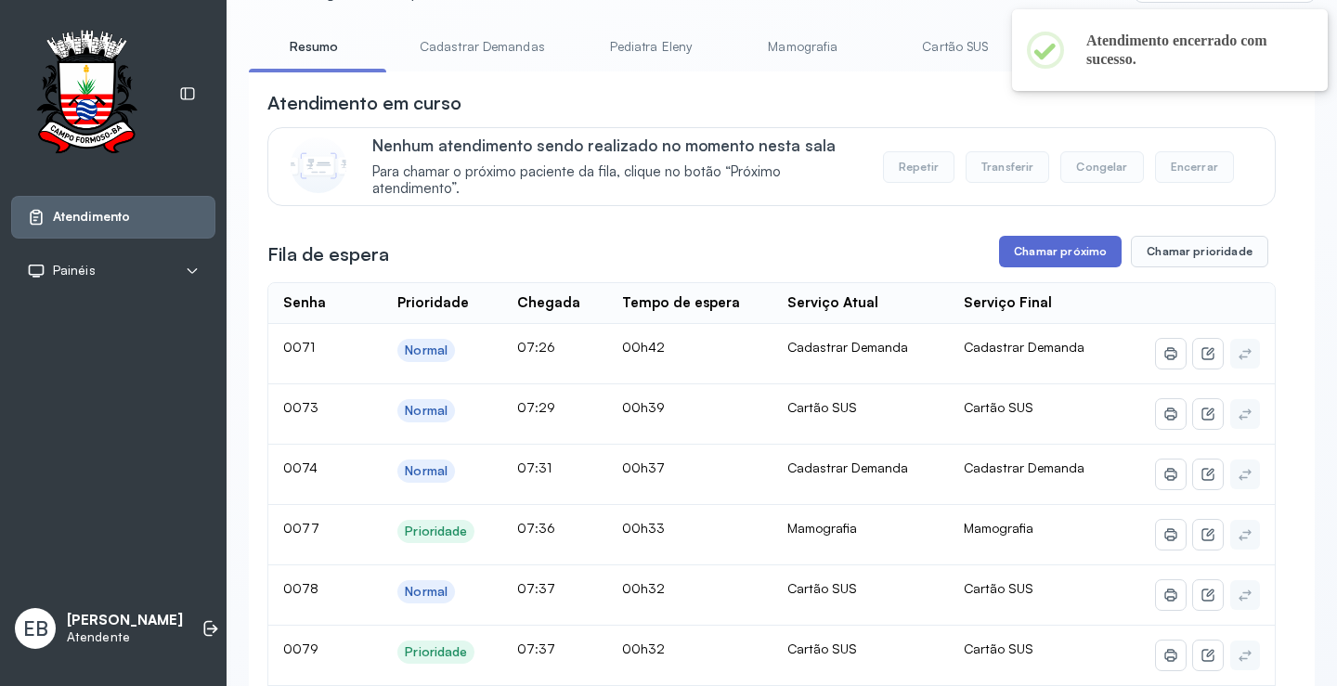
click at [1068, 253] on button "Chamar próximo" at bounding box center [1060, 252] width 123 height 32
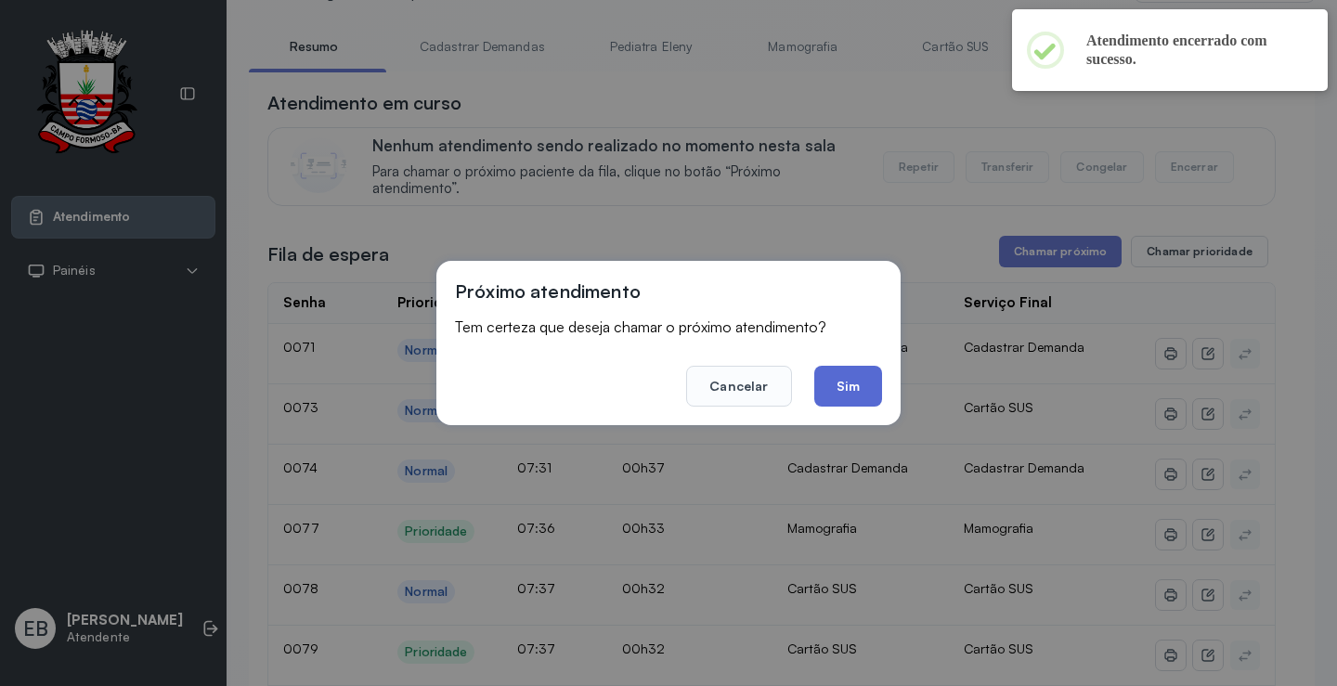
click at [862, 378] on button "Sim" at bounding box center [848, 386] width 68 height 41
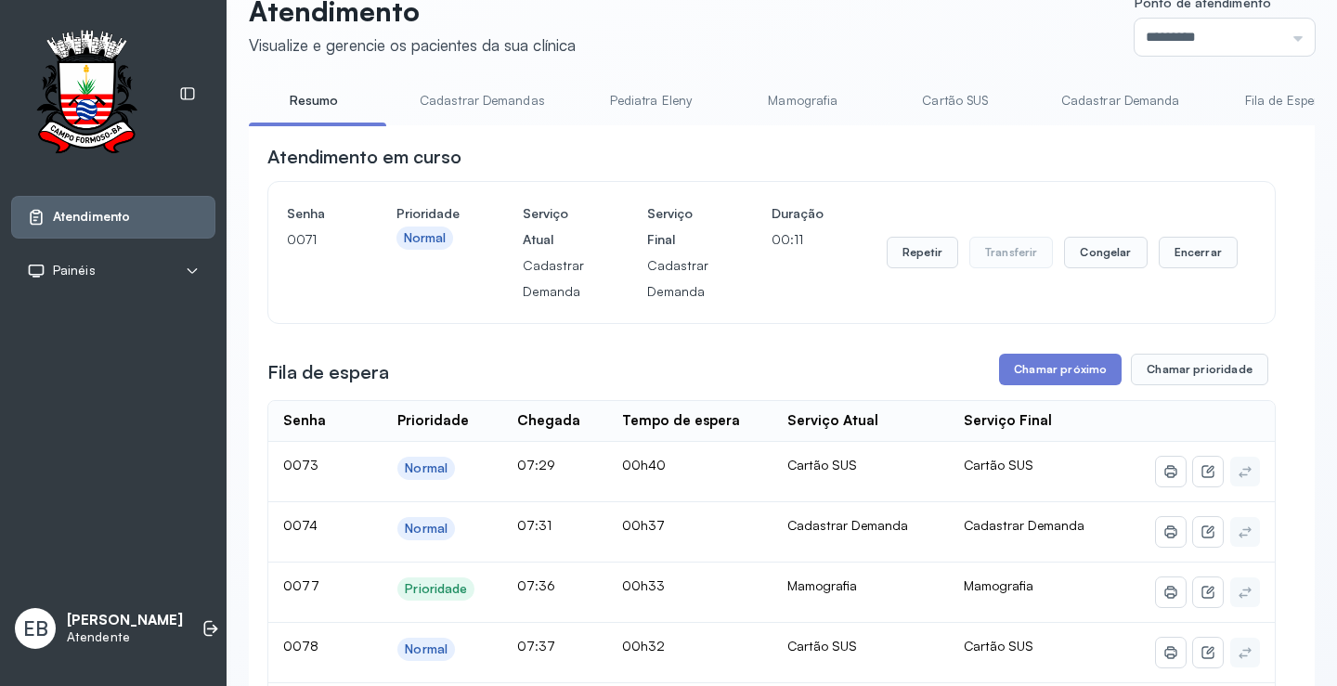
scroll to position [0, 0]
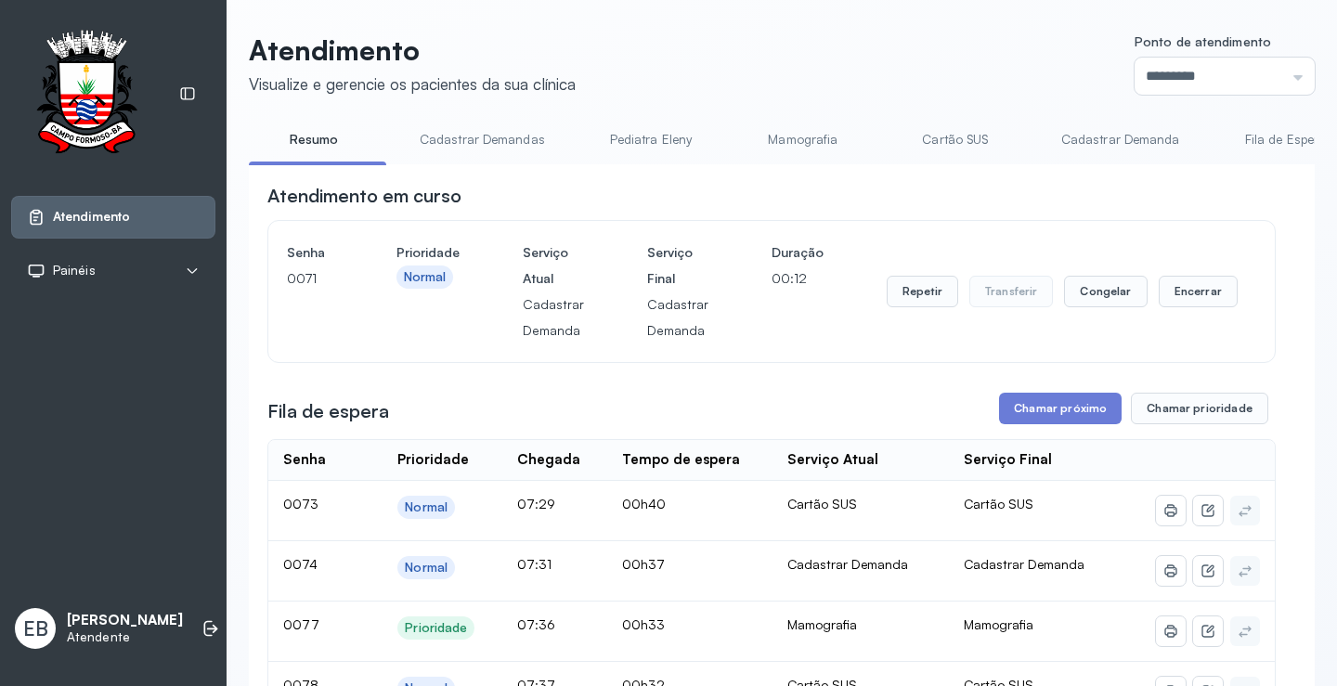
click at [465, 141] on link "Cadastrar Demandas" at bounding box center [482, 139] width 163 height 31
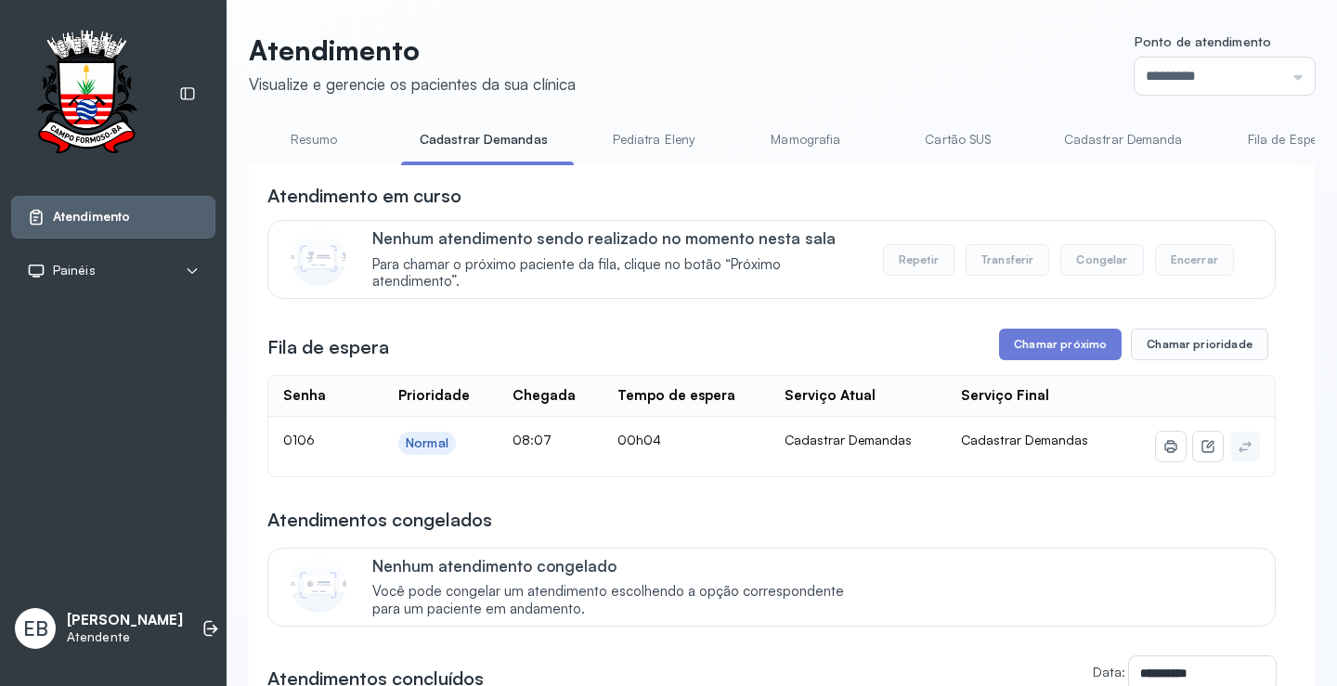
click at [318, 137] on link "Resumo" at bounding box center [314, 139] width 130 height 31
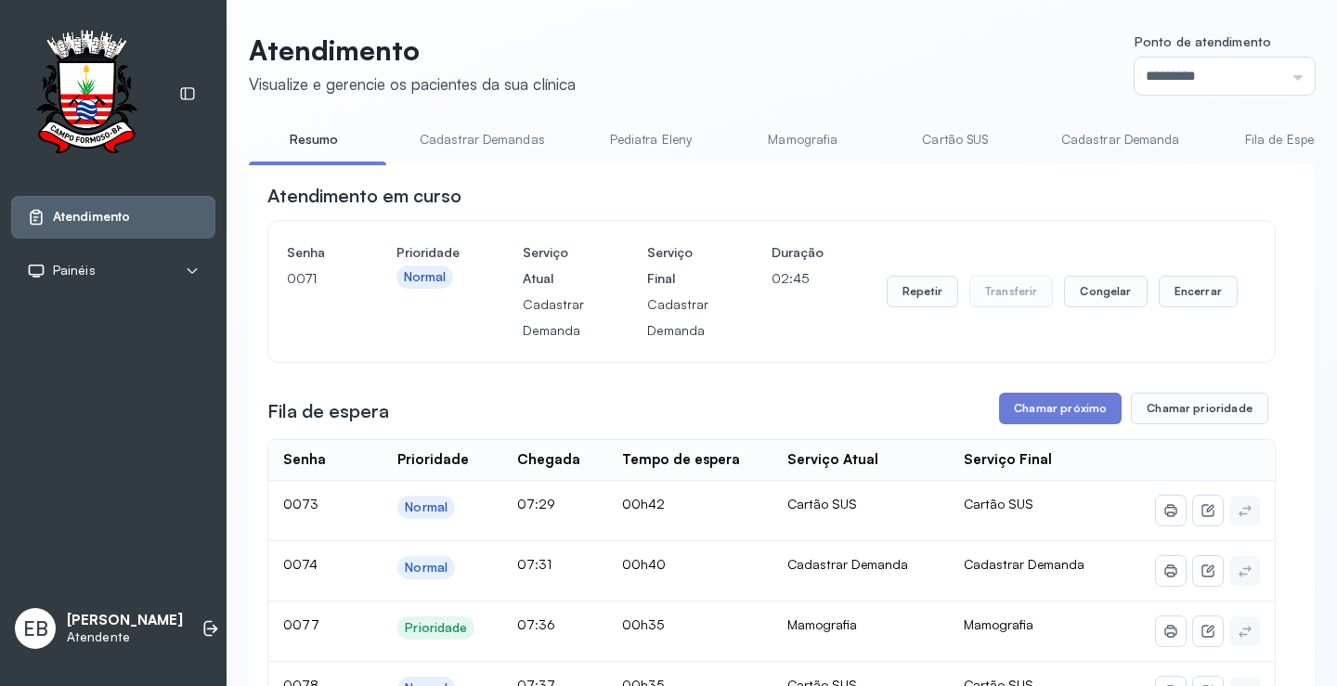
click at [500, 139] on link "Cadastrar Demandas" at bounding box center [482, 139] width 163 height 31
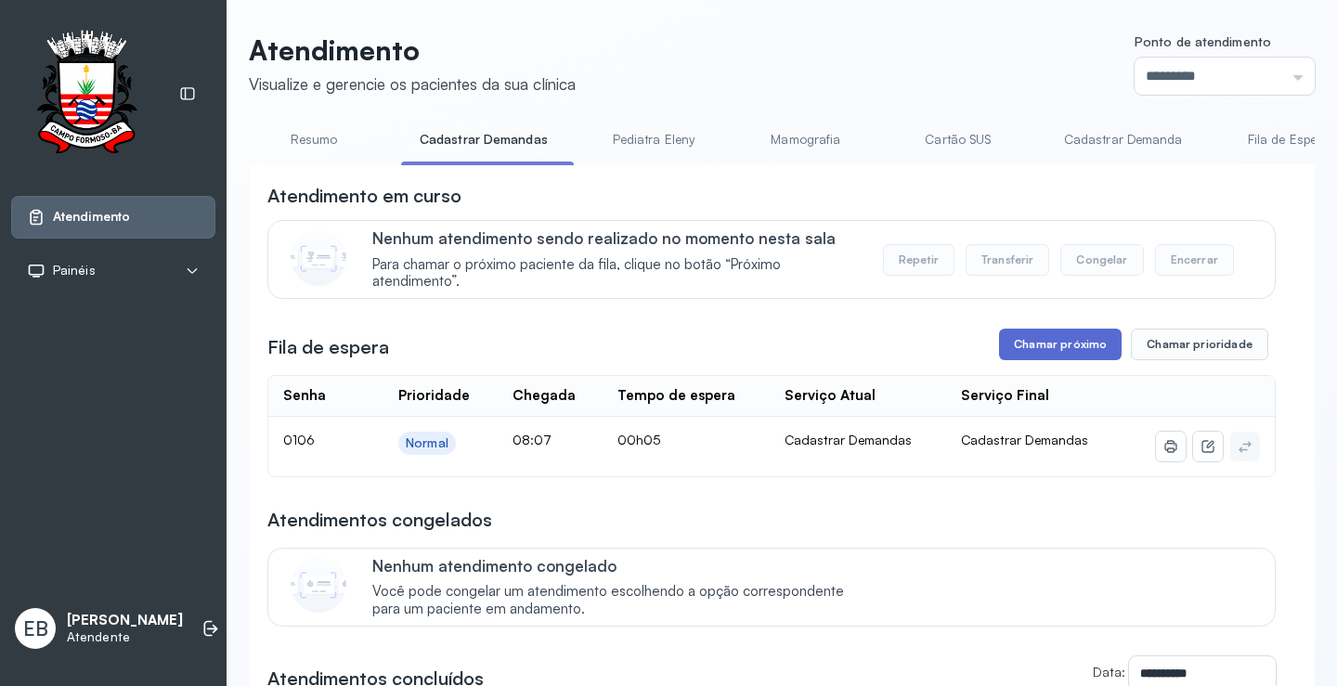
click at [1048, 335] on button "Chamar próximo" at bounding box center [1060, 345] width 123 height 32
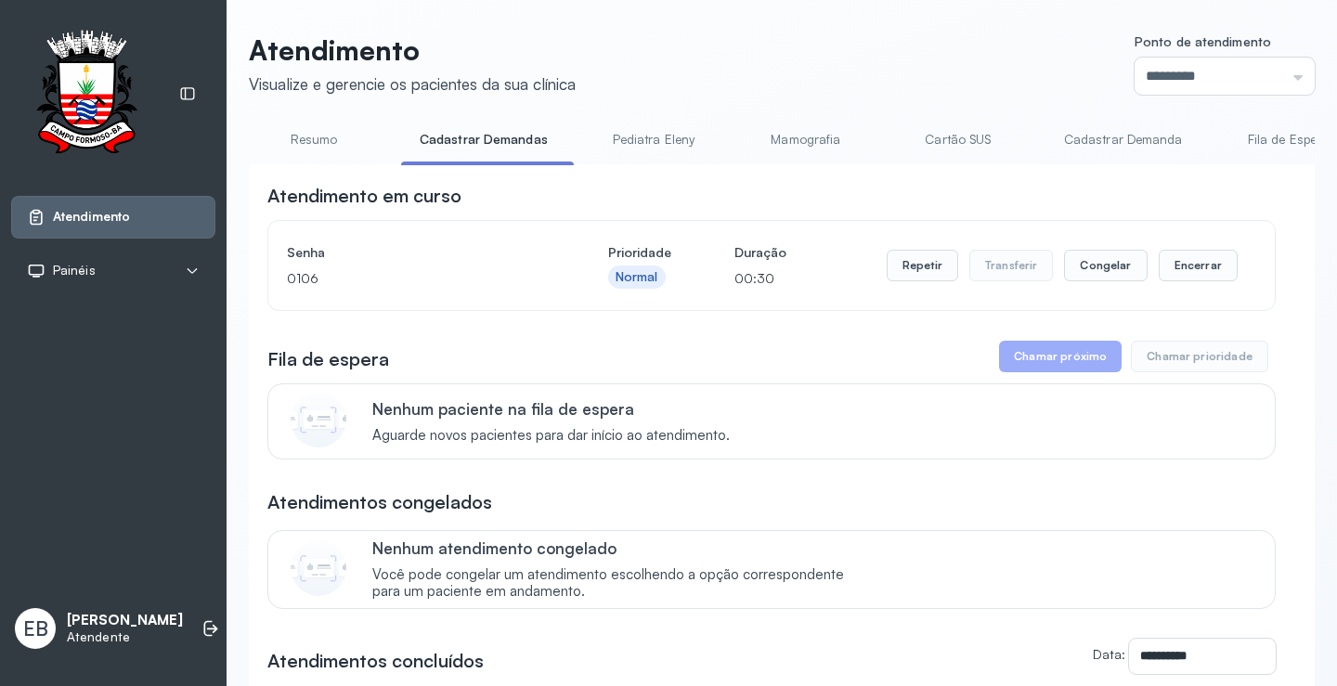
click at [316, 137] on link "Resumo" at bounding box center [314, 139] width 130 height 31
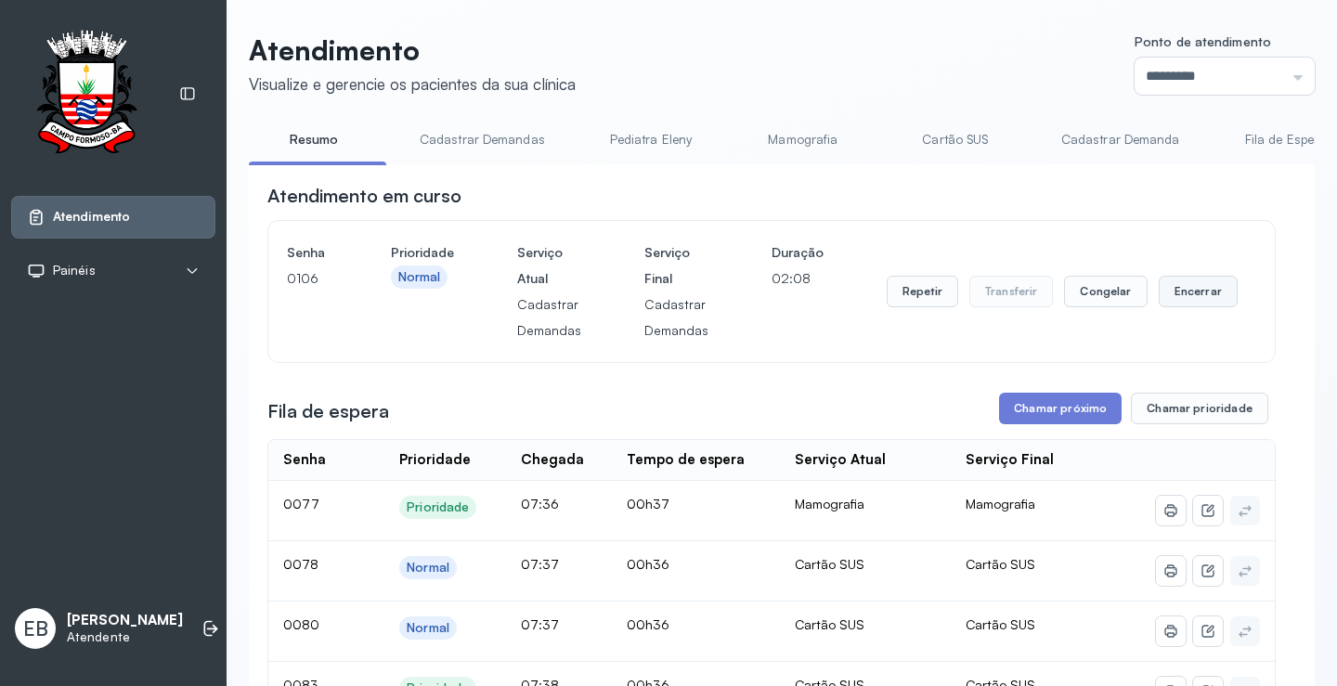
click at [1218, 305] on button "Encerrar" at bounding box center [1198, 292] width 79 height 32
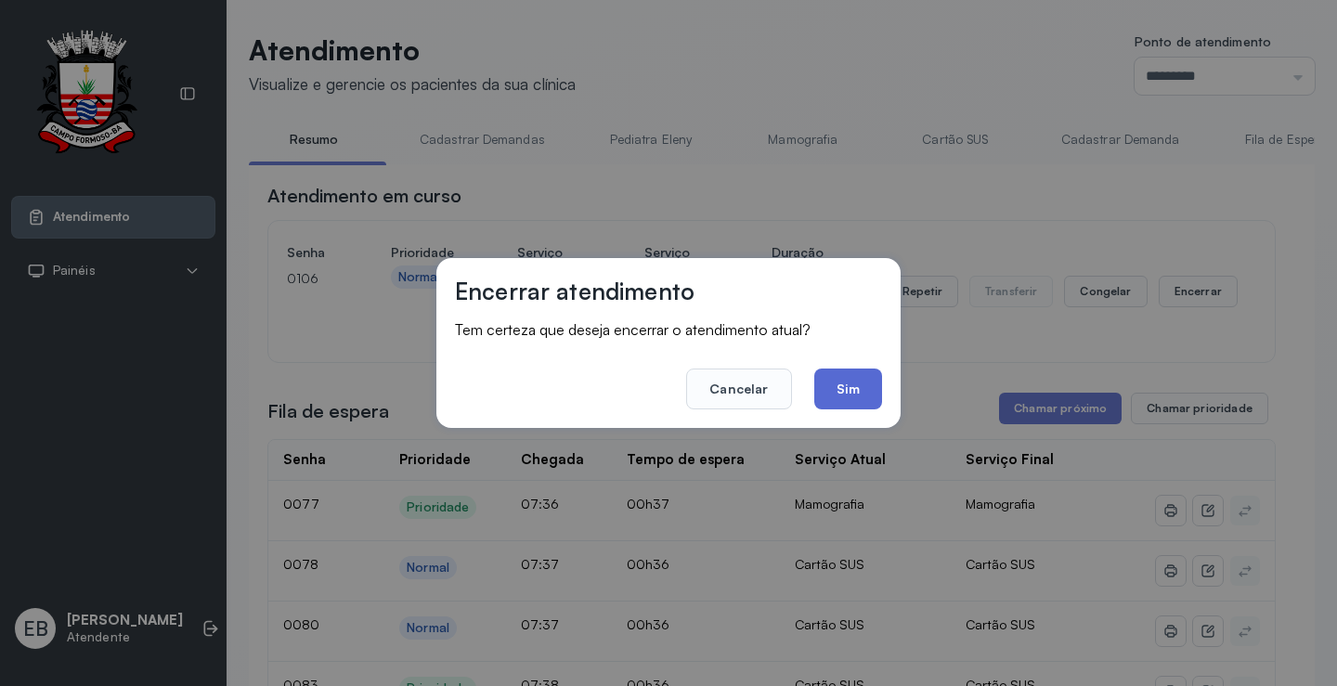
click at [873, 391] on button "Sim" at bounding box center [848, 389] width 68 height 41
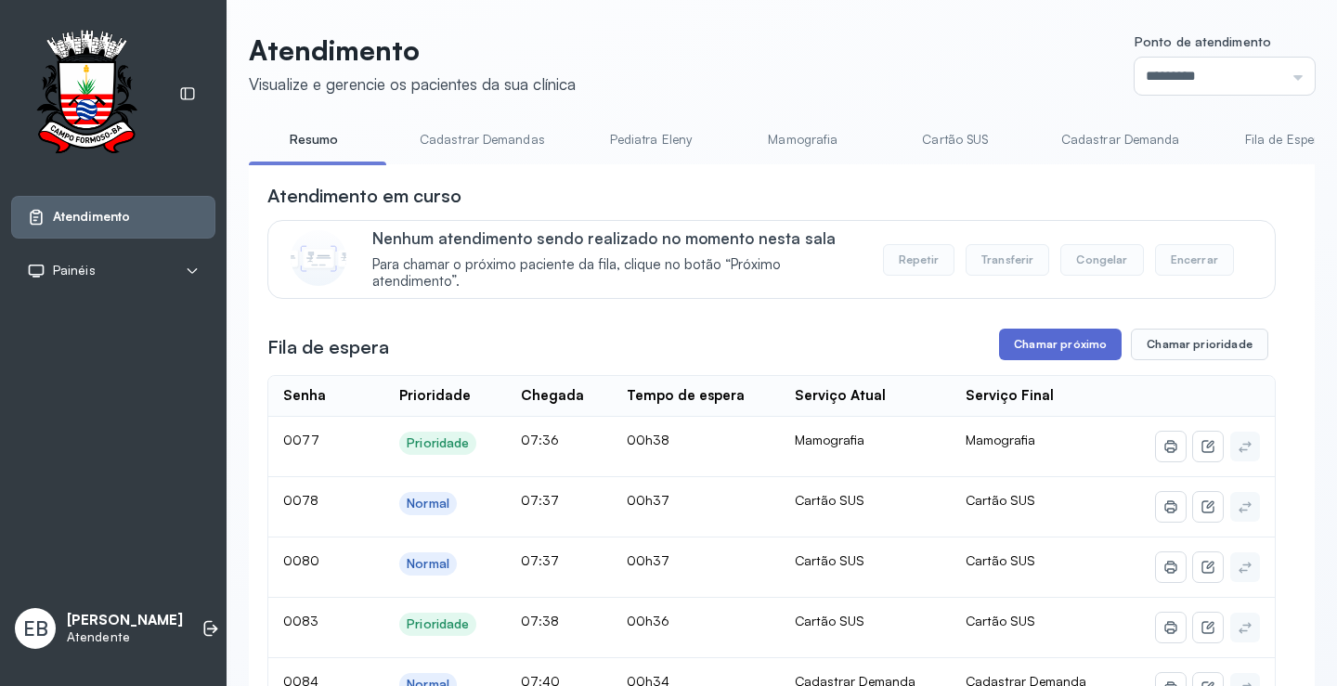
click at [1048, 352] on button "Chamar próximo" at bounding box center [1060, 345] width 123 height 32
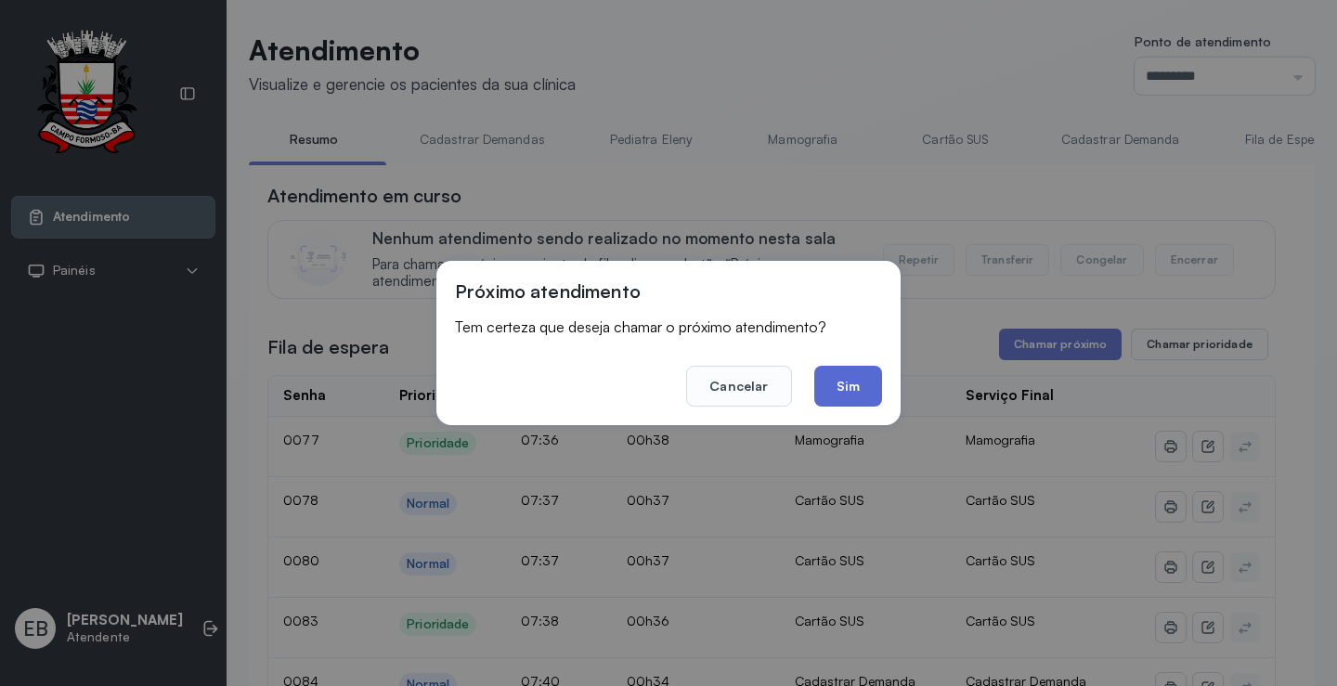
click at [845, 375] on button "Sim" at bounding box center [848, 386] width 68 height 41
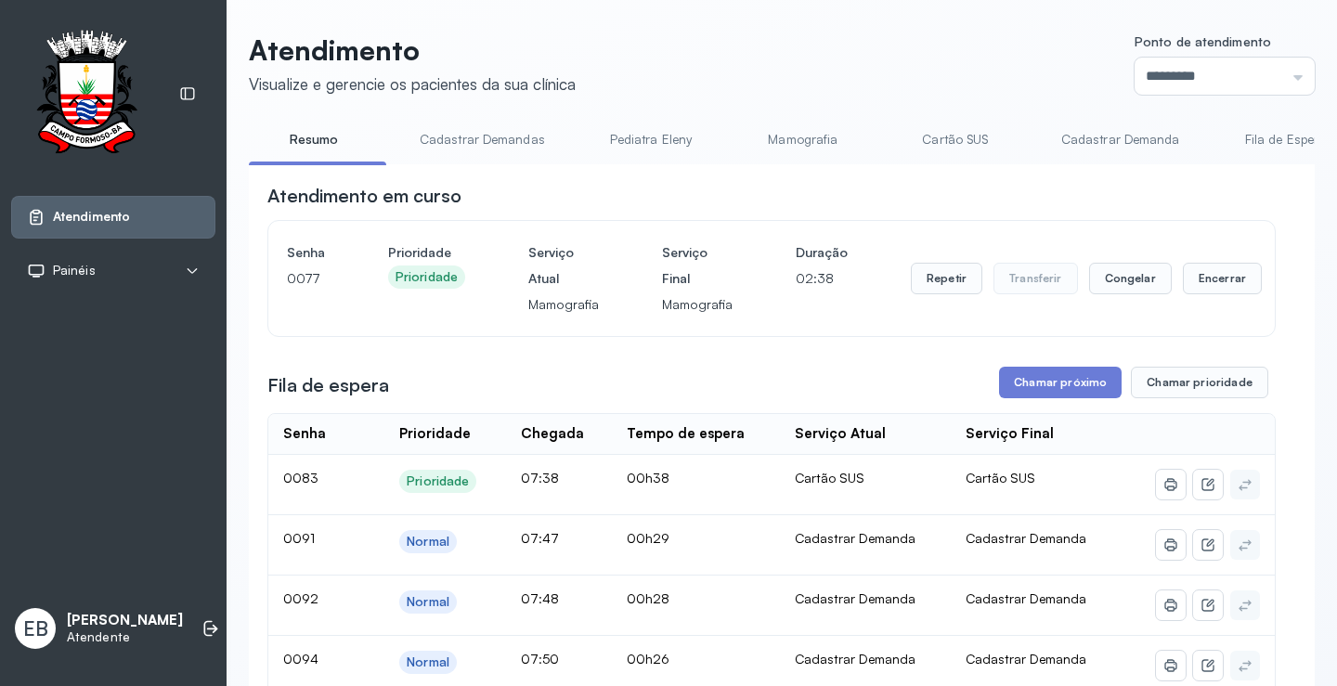
click at [505, 138] on link "Cadastrar Demandas" at bounding box center [482, 139] width 163 height 31
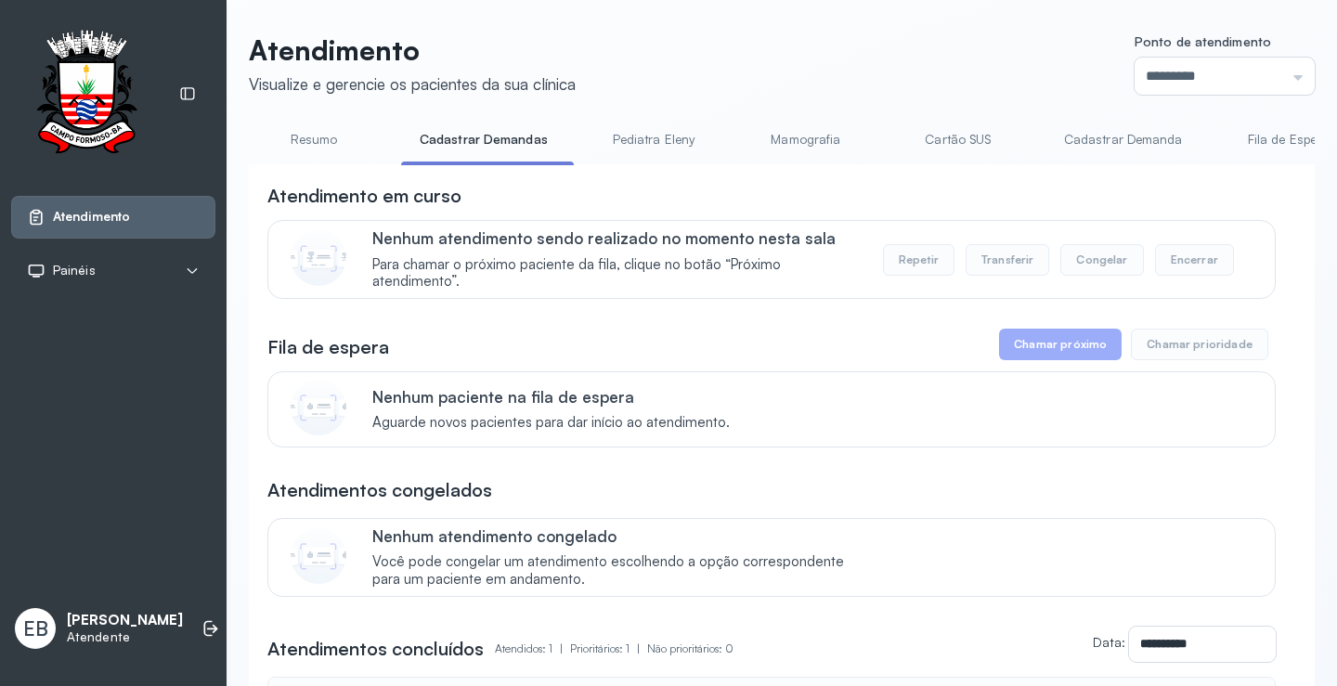
click at [1107, 135] on link "Cadastrar Demanda" at bounding box center [1124, 139] width 156 height 31
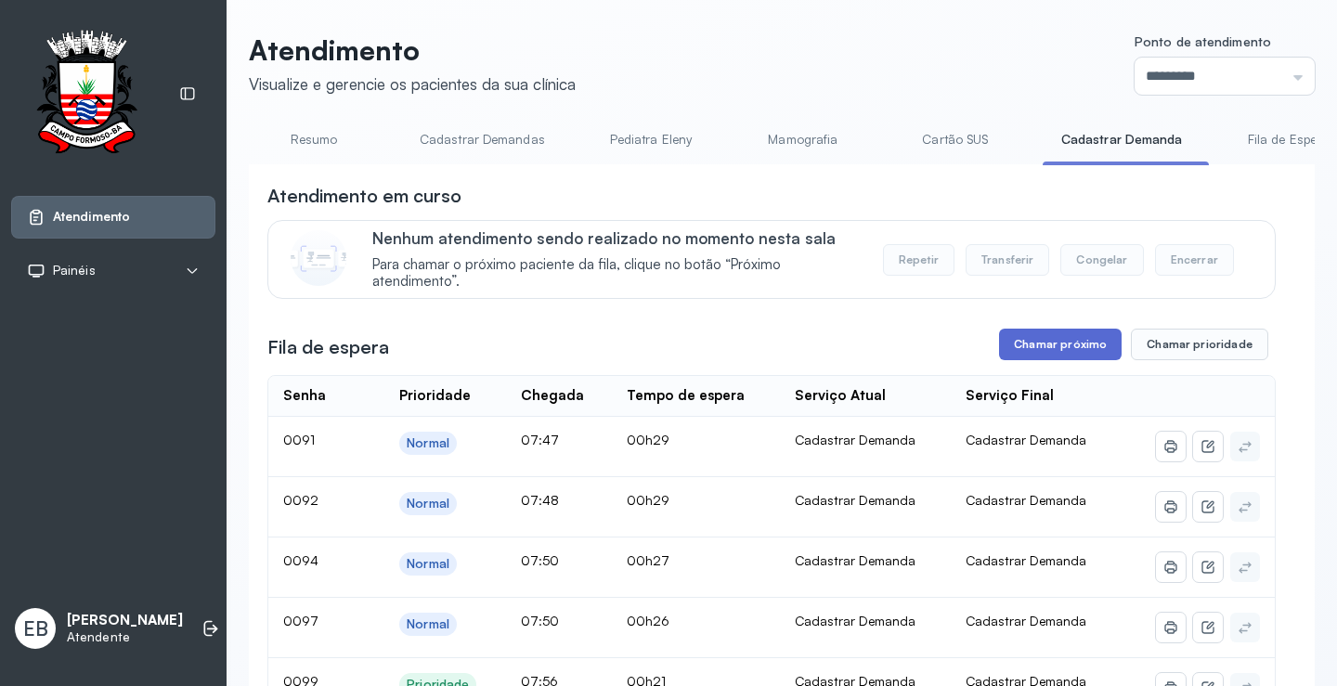
click at [1059, 345] on button "Chamar próximo" at bounding box center [1060, 345] width 123 height 32
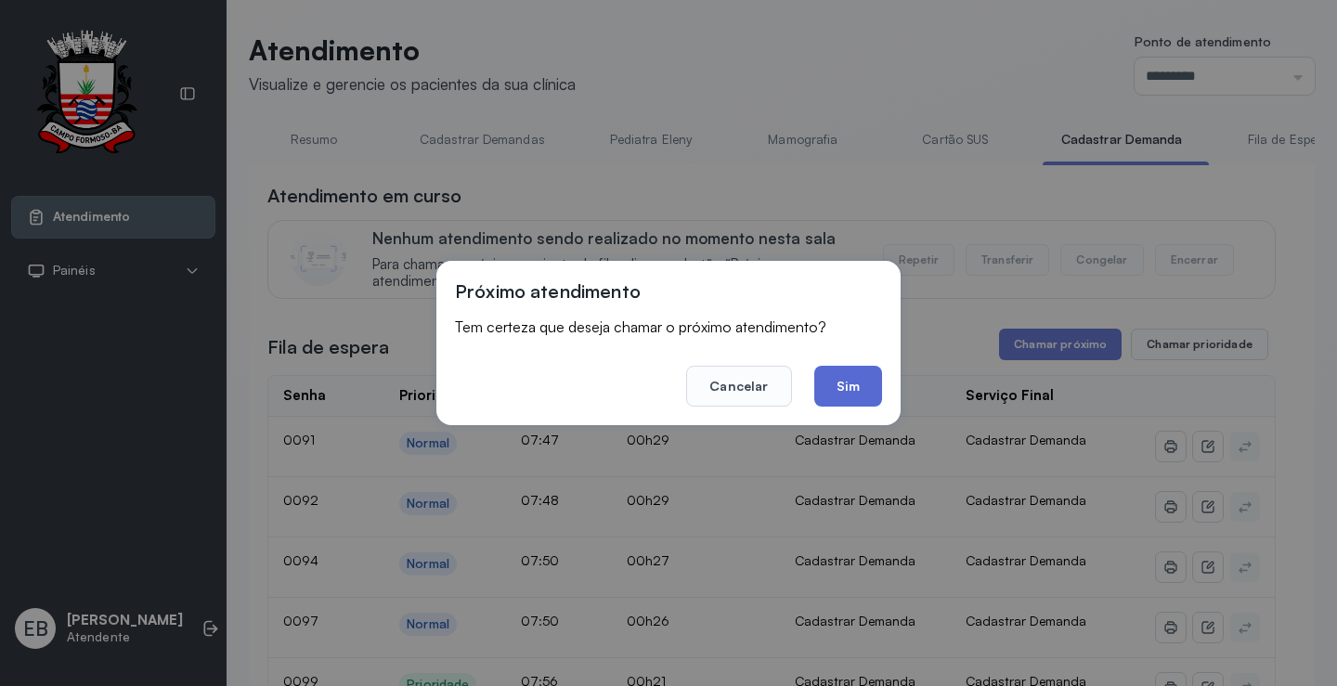
click at [833, 384] on button "Sim" at bounding box center [848, 386] width 68 height 41
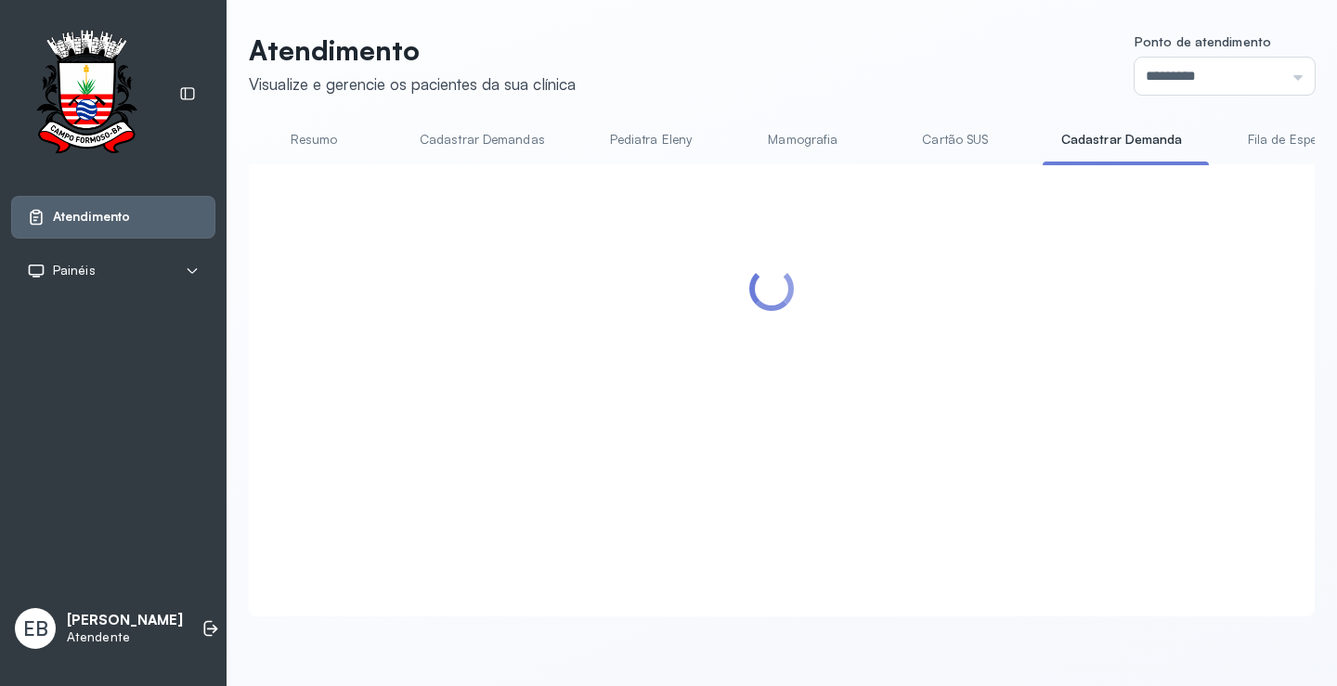
click at [306, 129] on link "Resumo" at bounding box center [314, 139] width 130 height 31
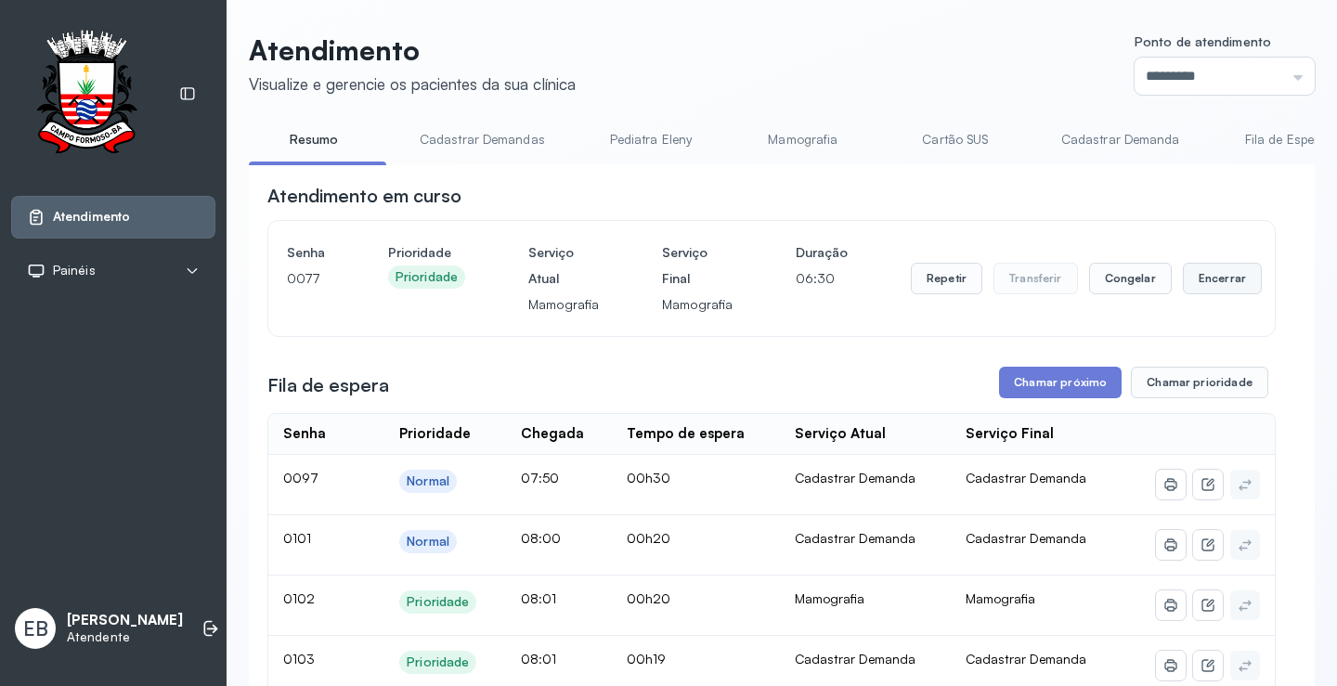
click at [1185, 276] on button "Encerrar" at bounding box center [1222, 279] width 79 height 32
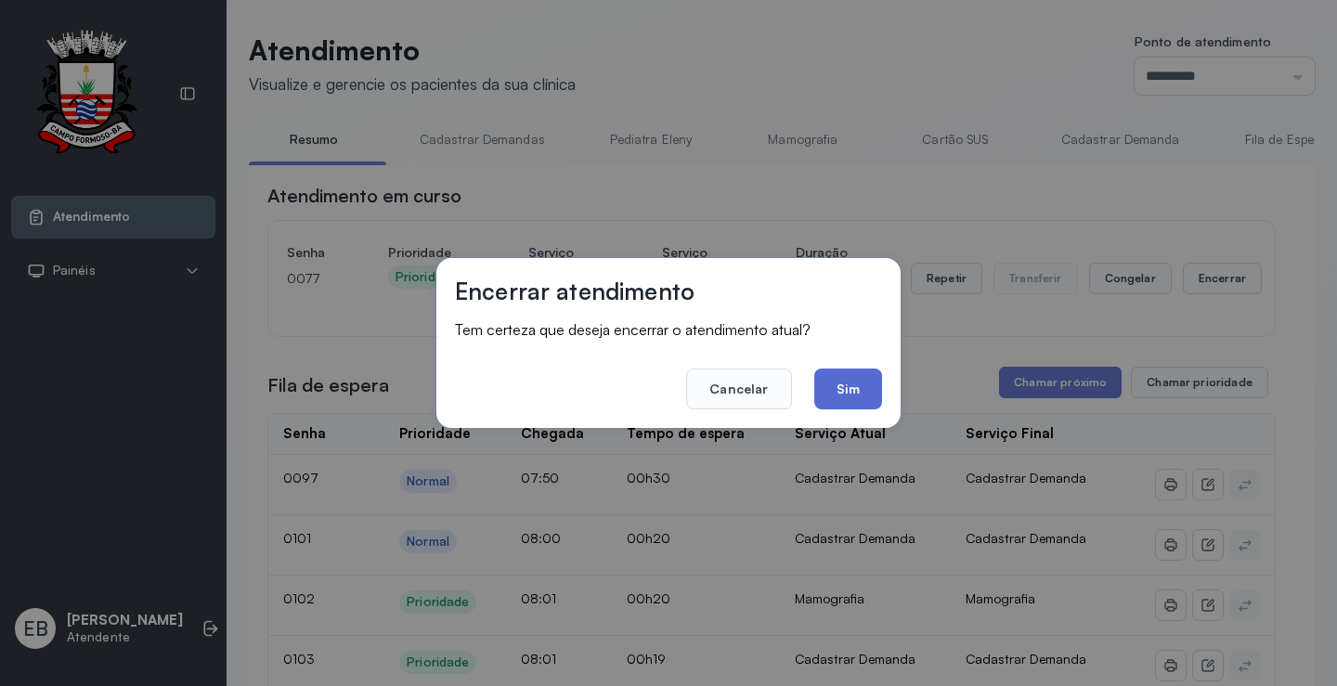
click at [859, 380] on button "Sim" at bounding box center [848, 389] width 68 height 41
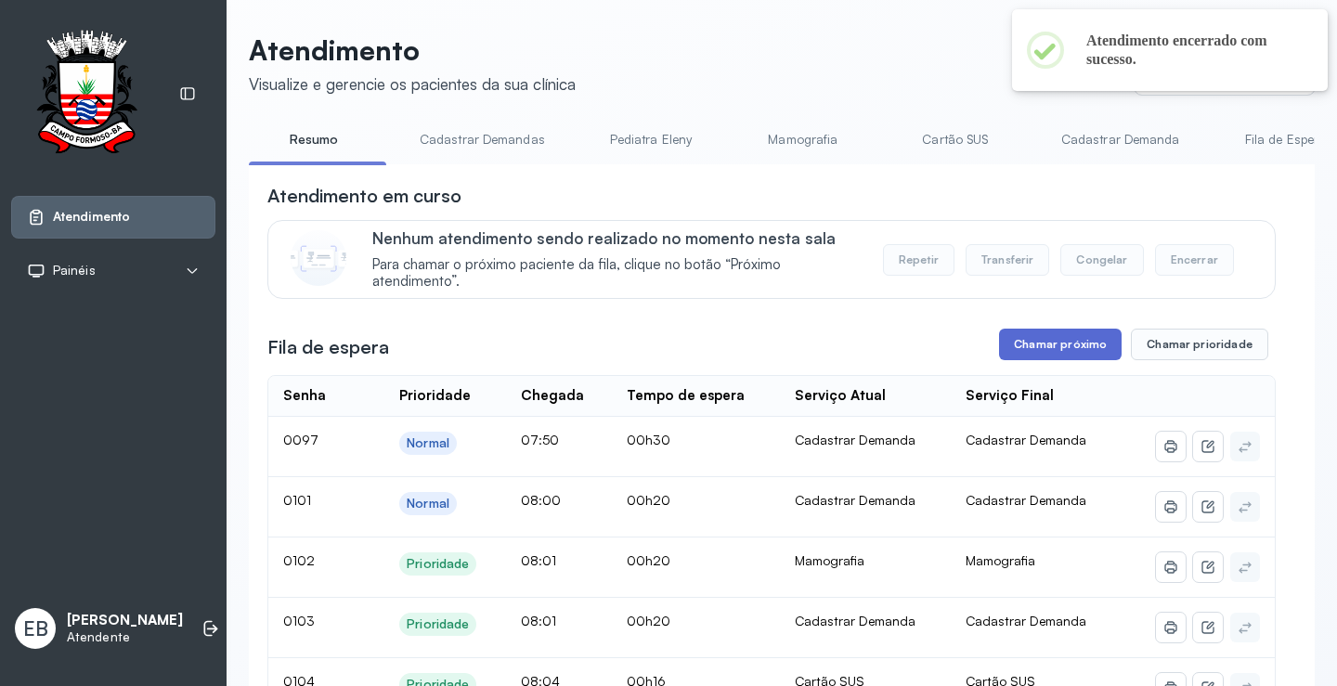
click at [1048, 343] on button "Chamar próximo" at bounding box center [1060, 345] width 123 height 32
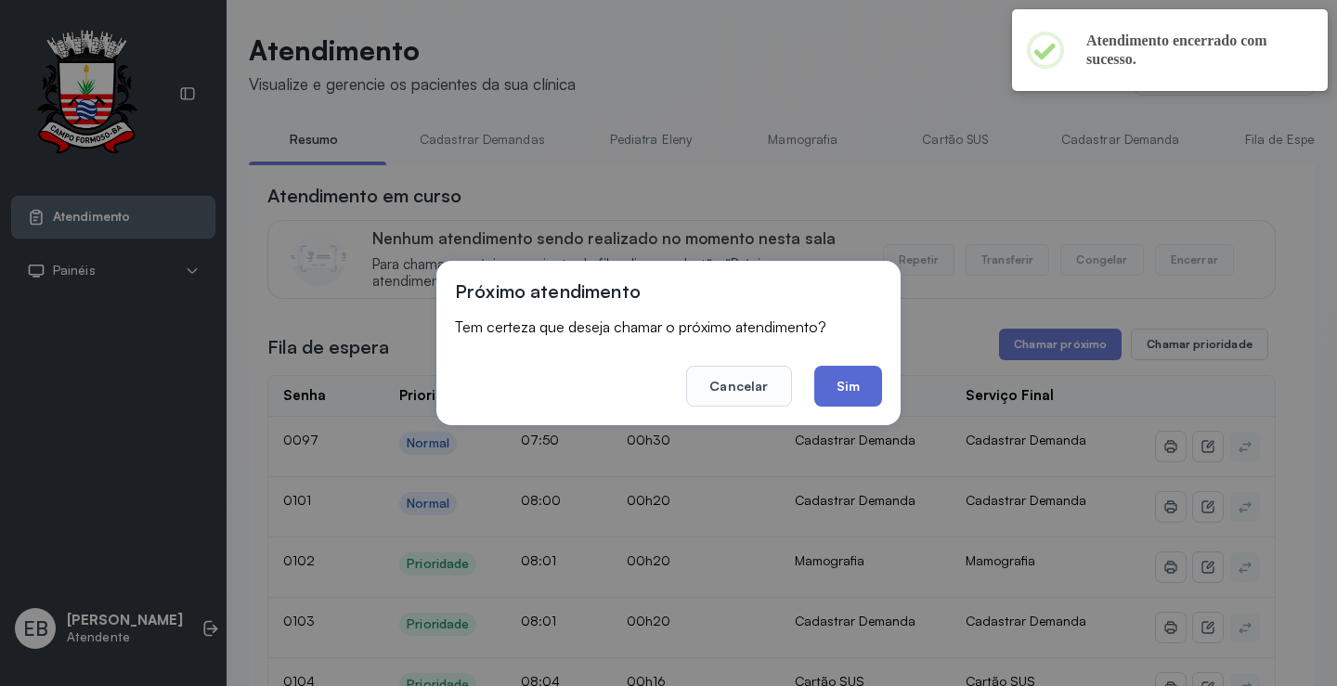
click at [865, 390] on button "Sim" at bounding box center [848, 386] width 68 height 41
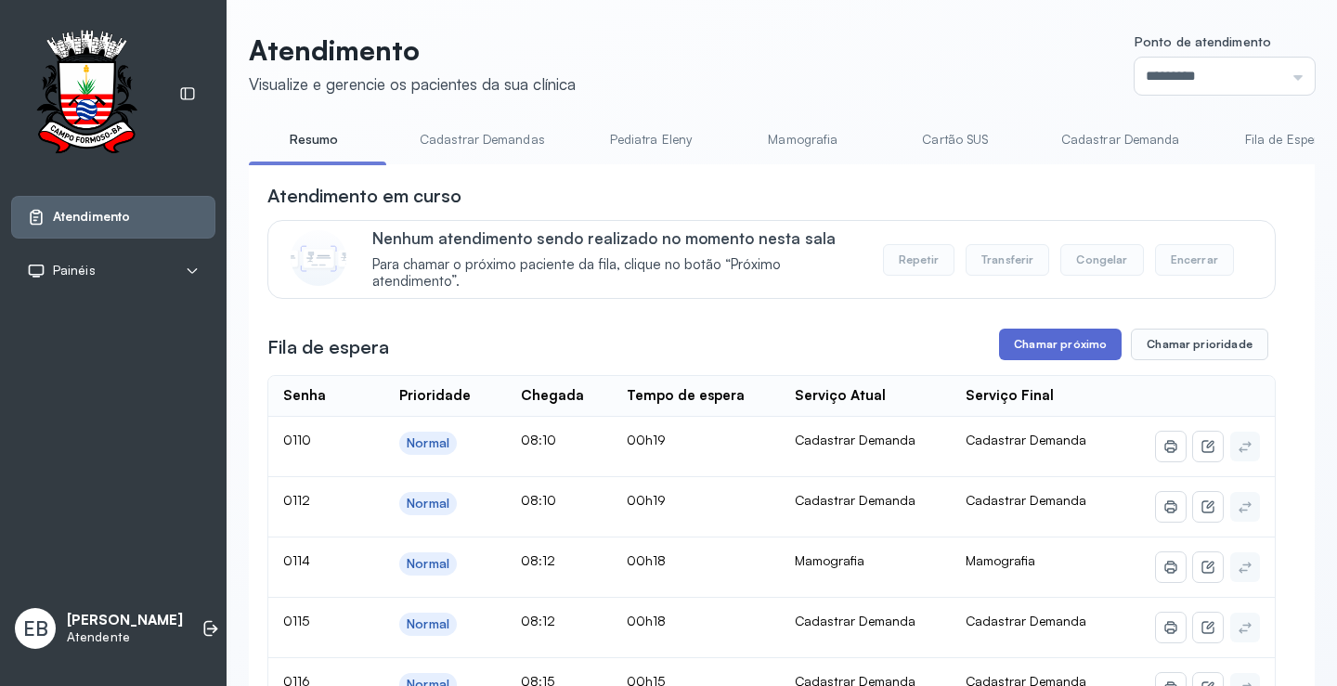
click at [1061, 348] on button "Chamar próximo" at bounding box center [1060, 345] width 123 height 32
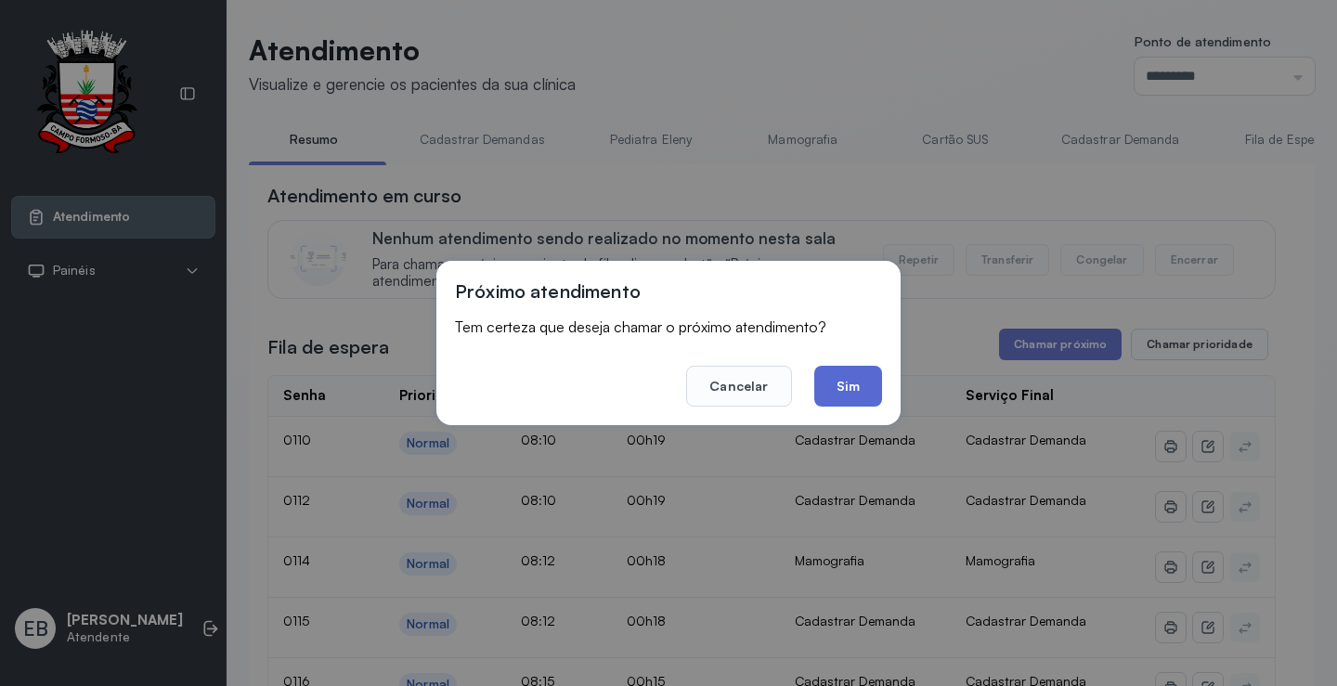
click at [827, 382] on button "Sim" at bounding box center [848, 386] width 68 height 41
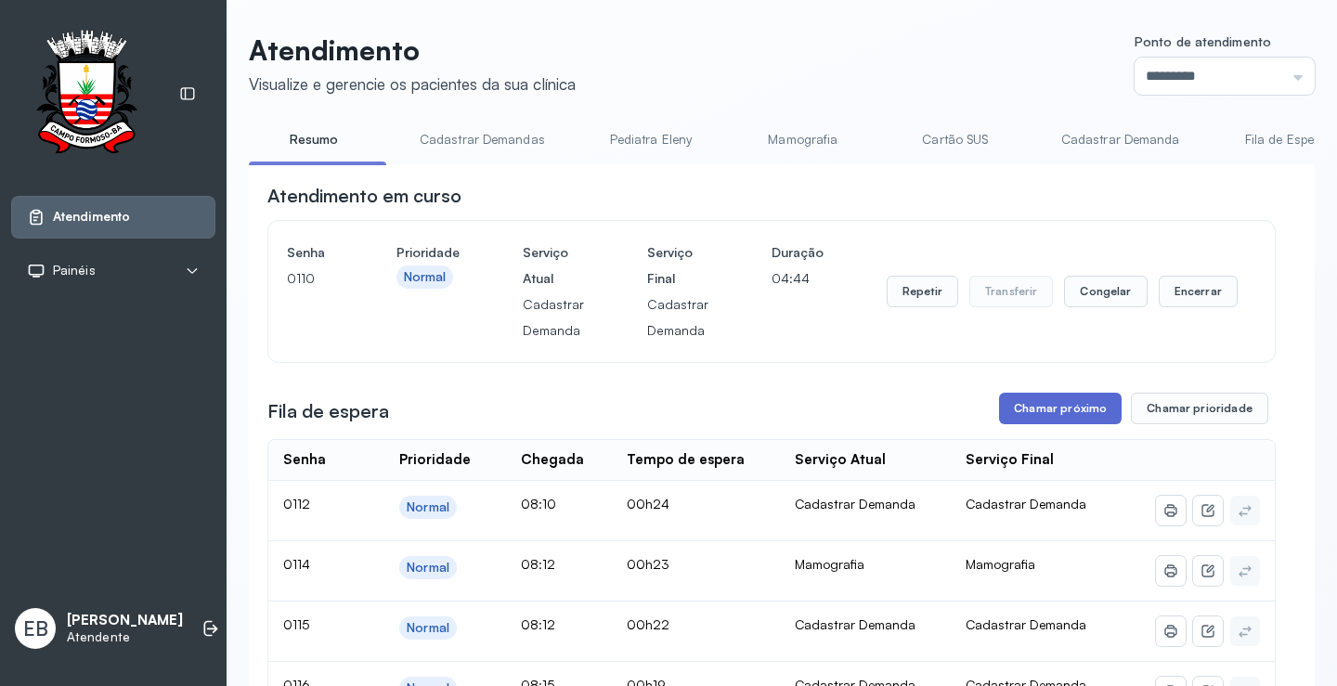
click at [1055, 418] on button "Chamar próximo" at bounding box center [1060, 409] width 123 height 32
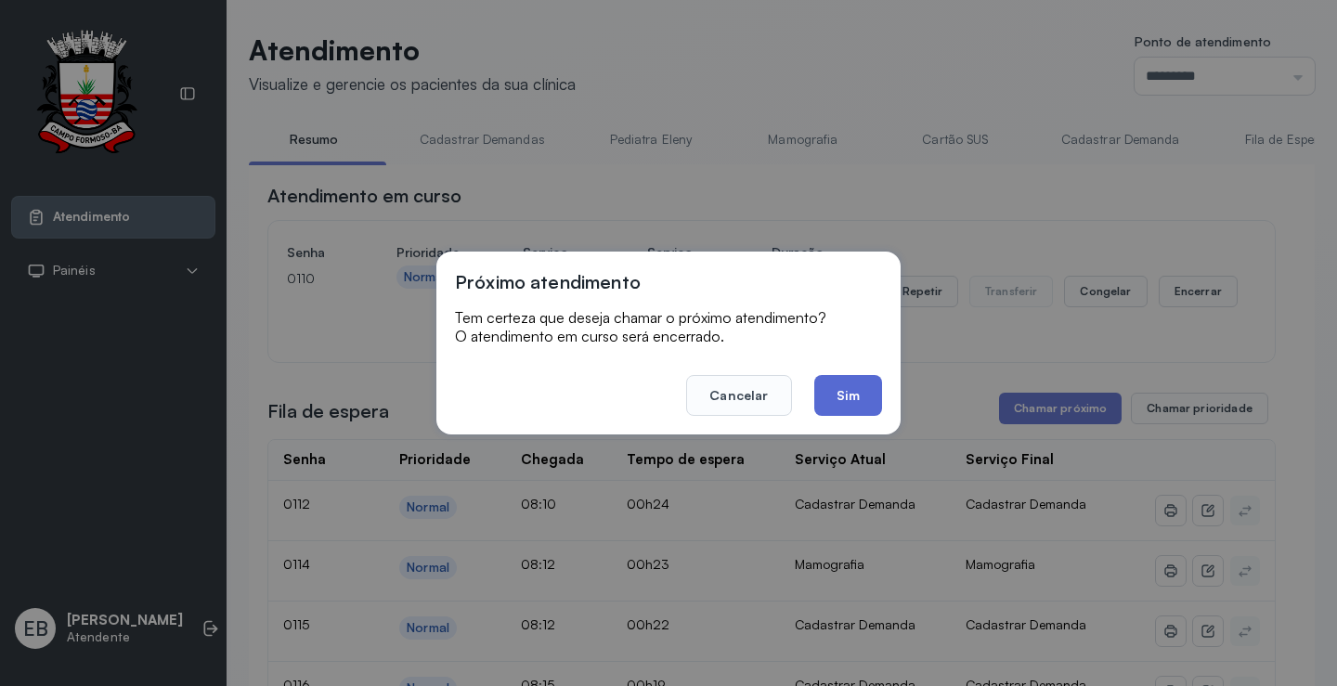
click at [857, 411] on button "Sim" at bounding box center [848, 395] width 68 height 41
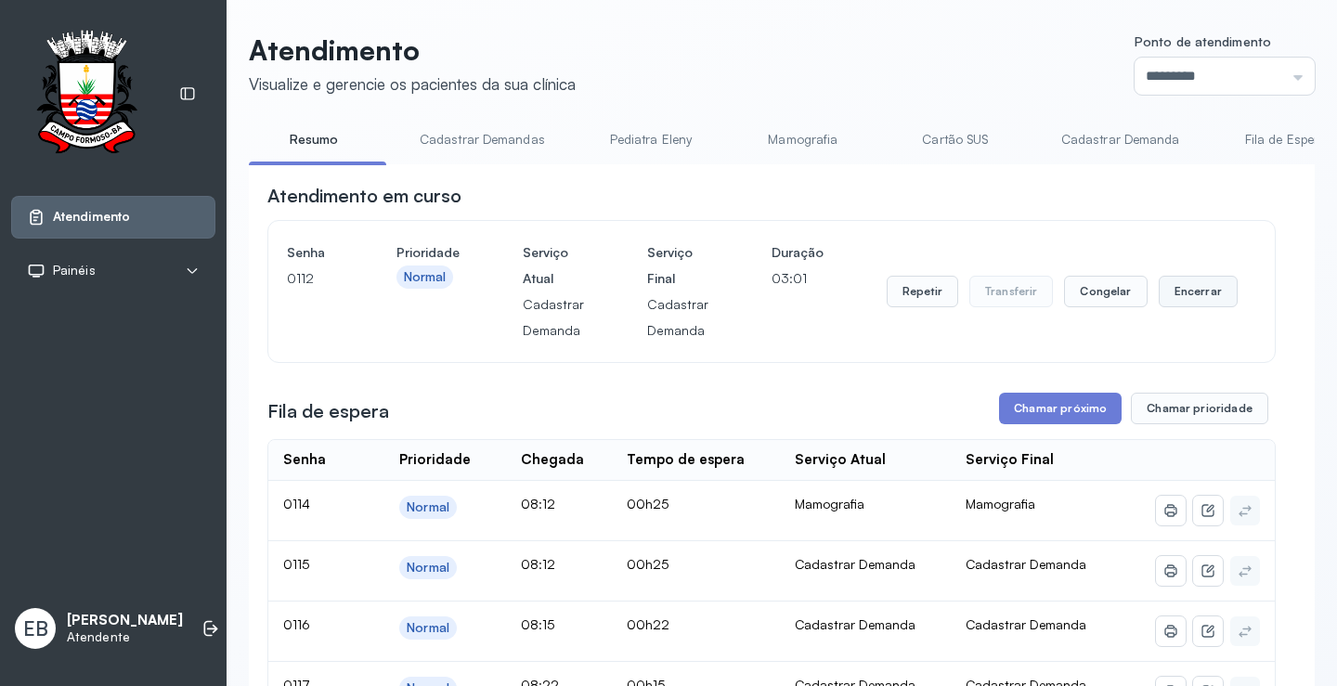
click at [1159, 297] on button "Encerrar" at bounding box center [1198, 292] width 79 height 32
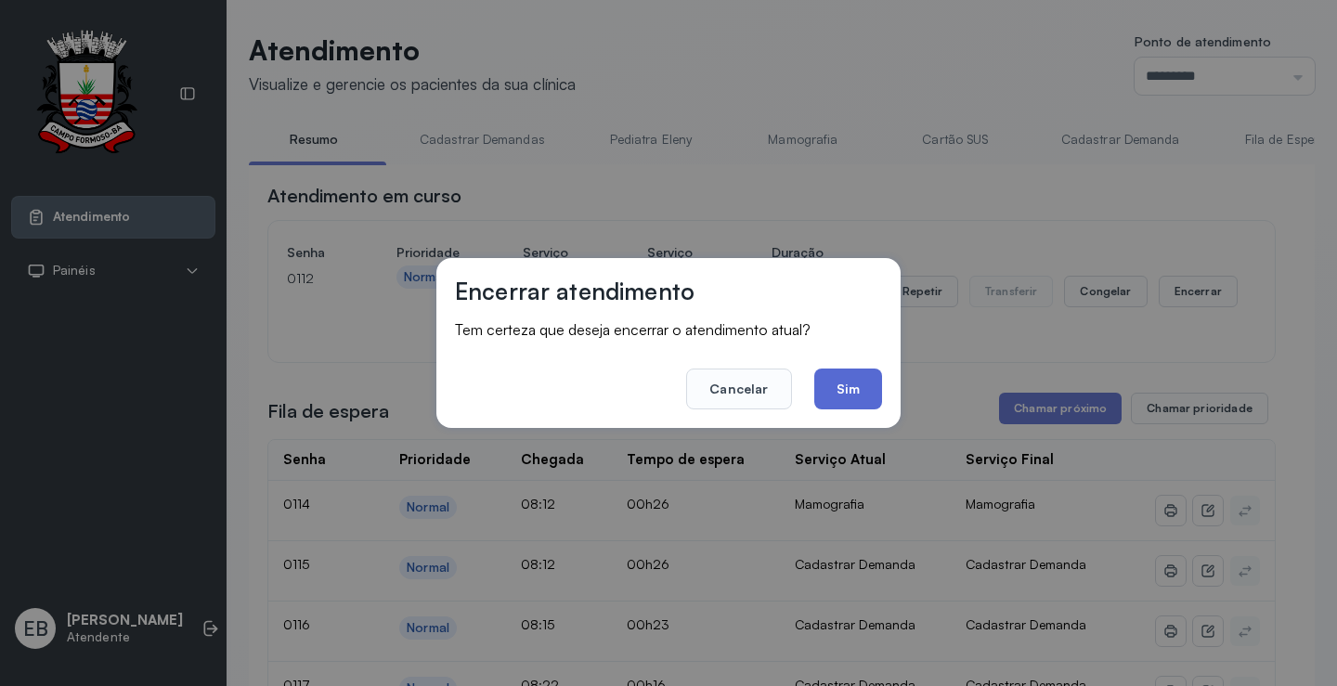
click at [853, 399] on button "Sim" at bounding box center [848, 389] width 68 height 41
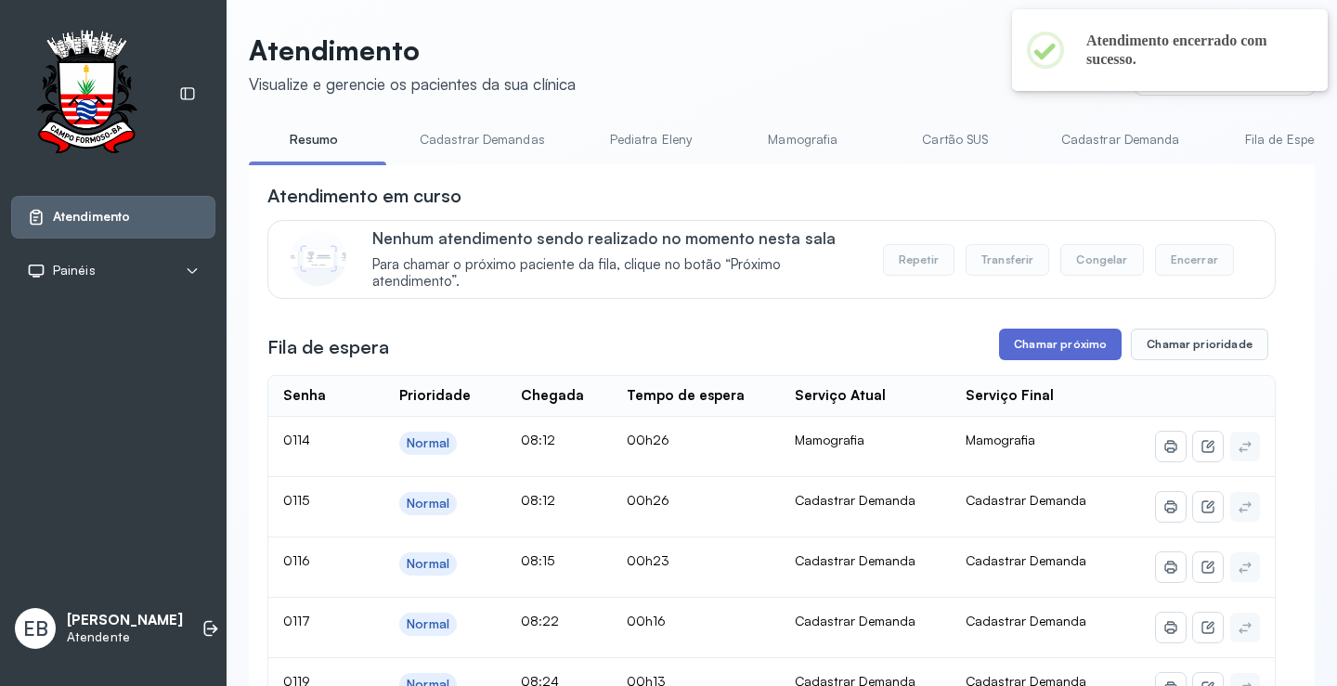
click at [1053, 347] on button "Chamar próximo" at bounding box center [1060, 345] width 123 height 32
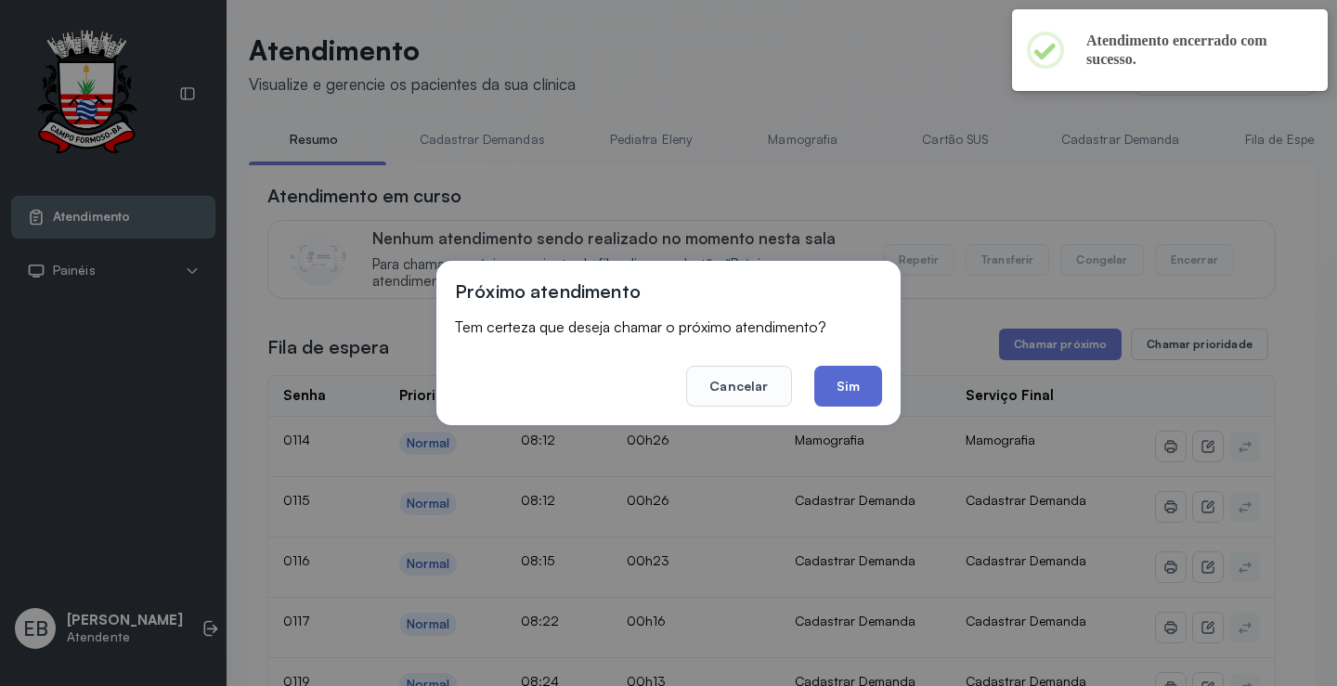
click at [879, 392] on button "Sim" at bounding box center [848, 386] width 68 height 41
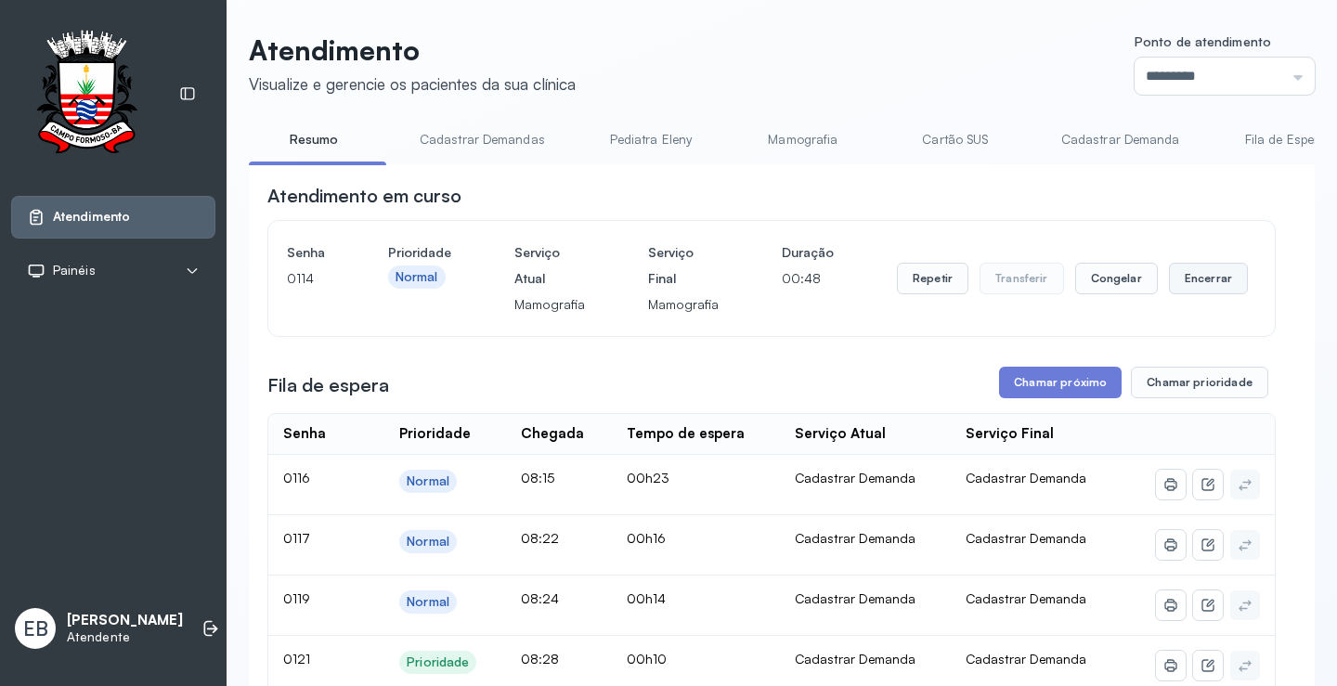
click at [1182, 283] on button "Encerrar" at bounding box center [1208, 279] width 79 height 32
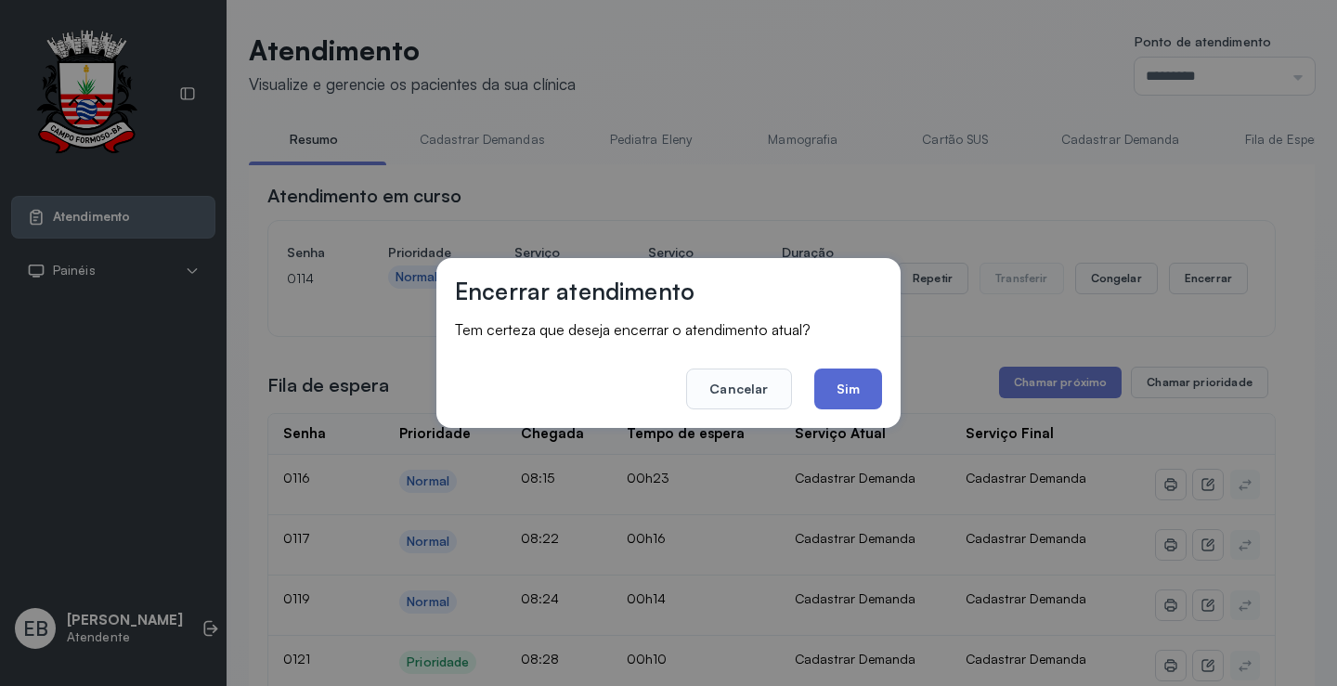
click at [864, 389] on button "Sim" at bounding box center [848, 389] width 68 height 41
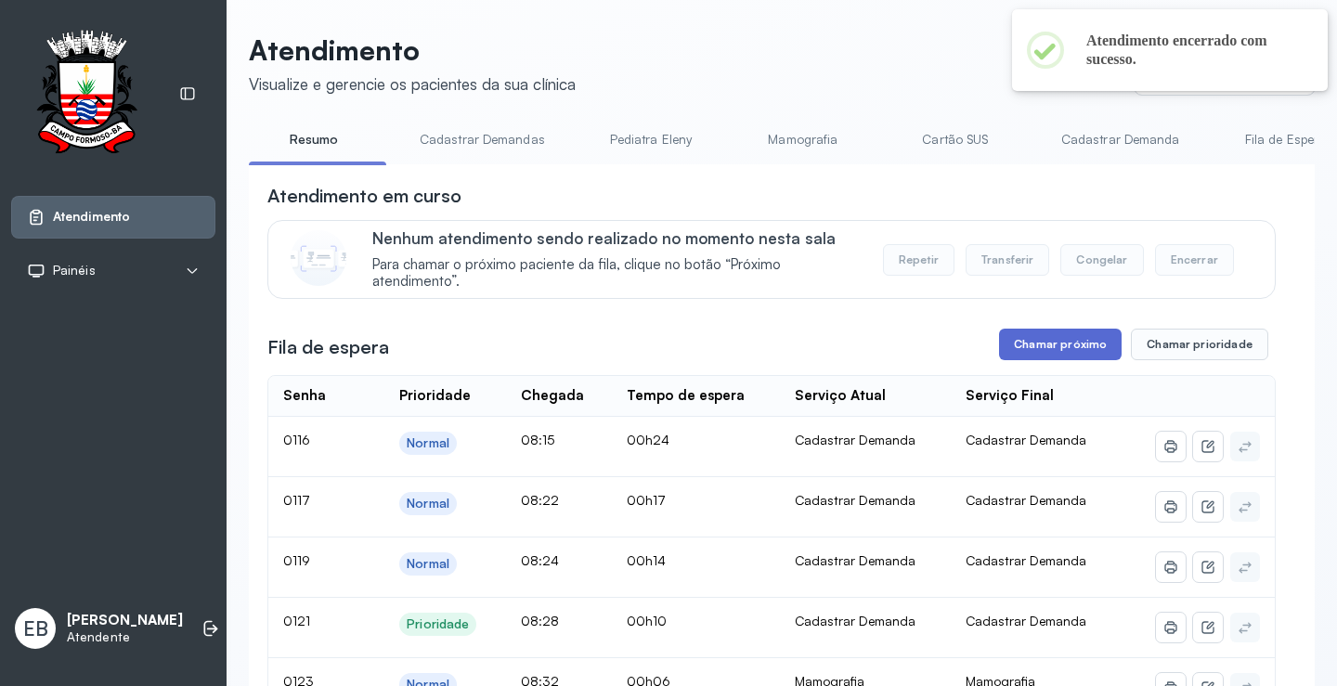
click at [1037, 354] on button "Chamar próximo" at bounding box center [1060, 345] width 123 height 32
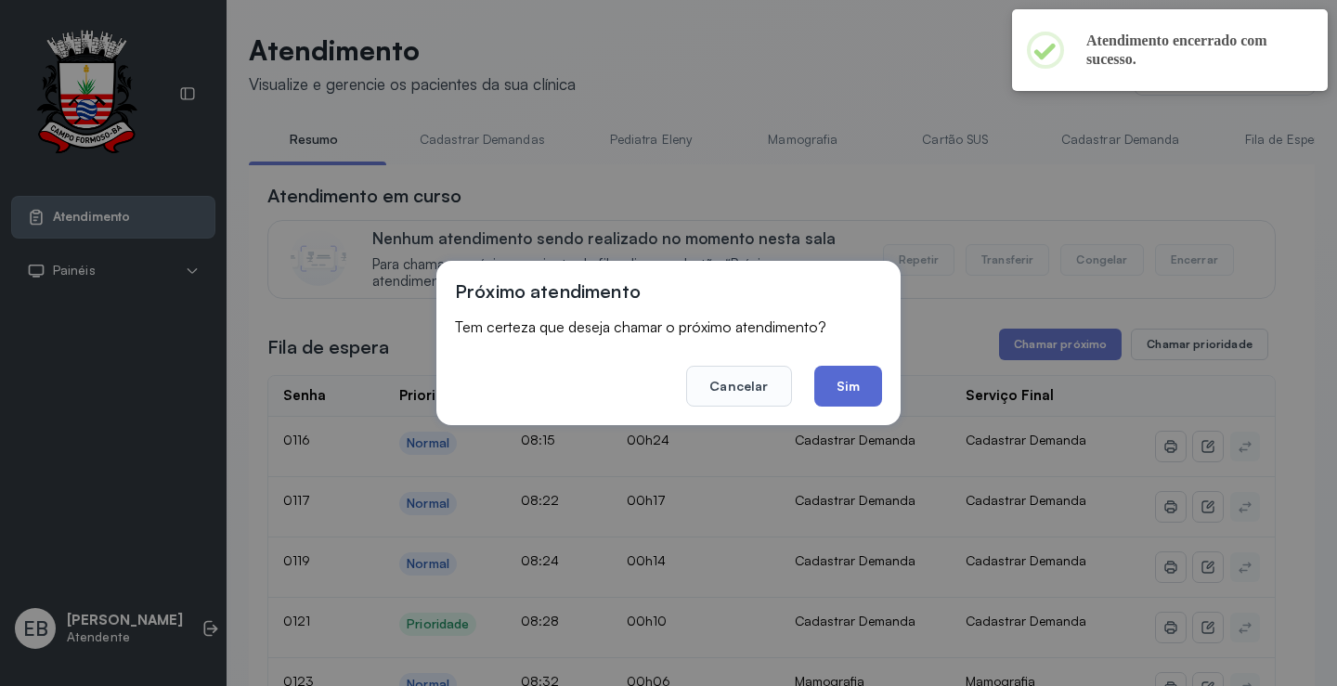
click at [841, 373] on button "Sim" at bounding box center [848, 386] width 68 height 41
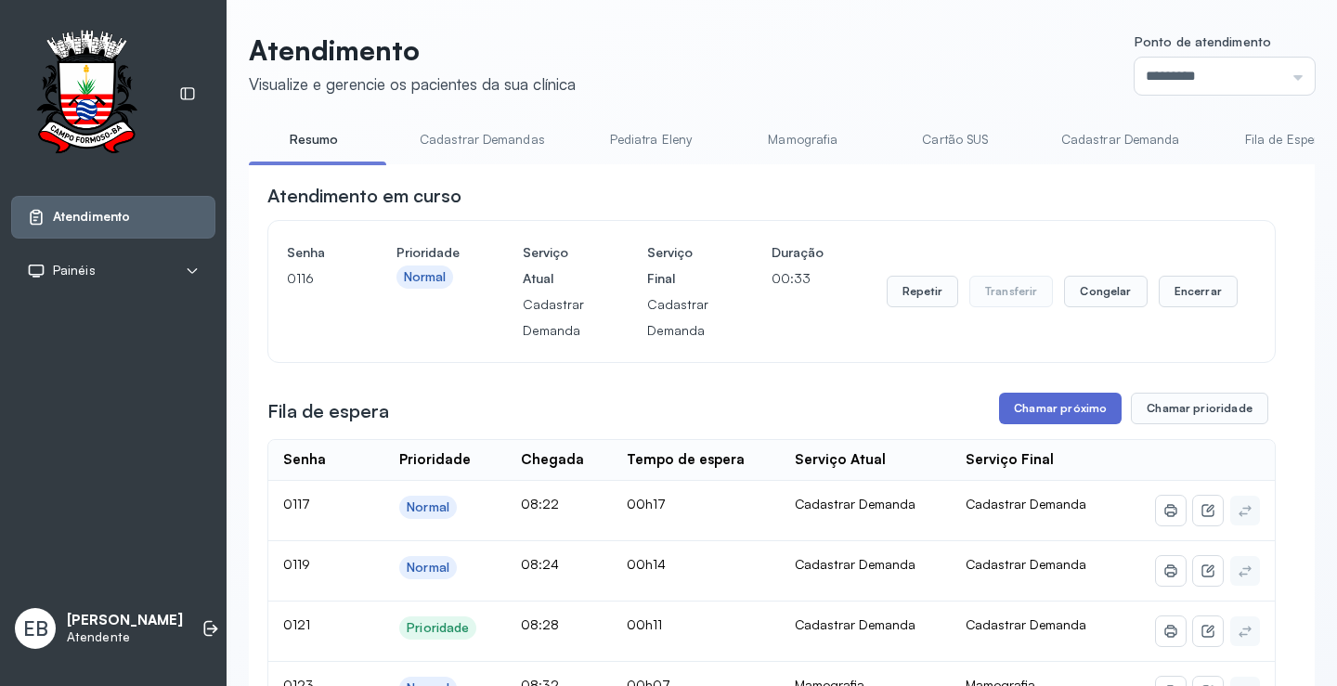
click at [1055, 406] on button "Chamar próximo" at bounding box center [1060, 409] width 123 height 32
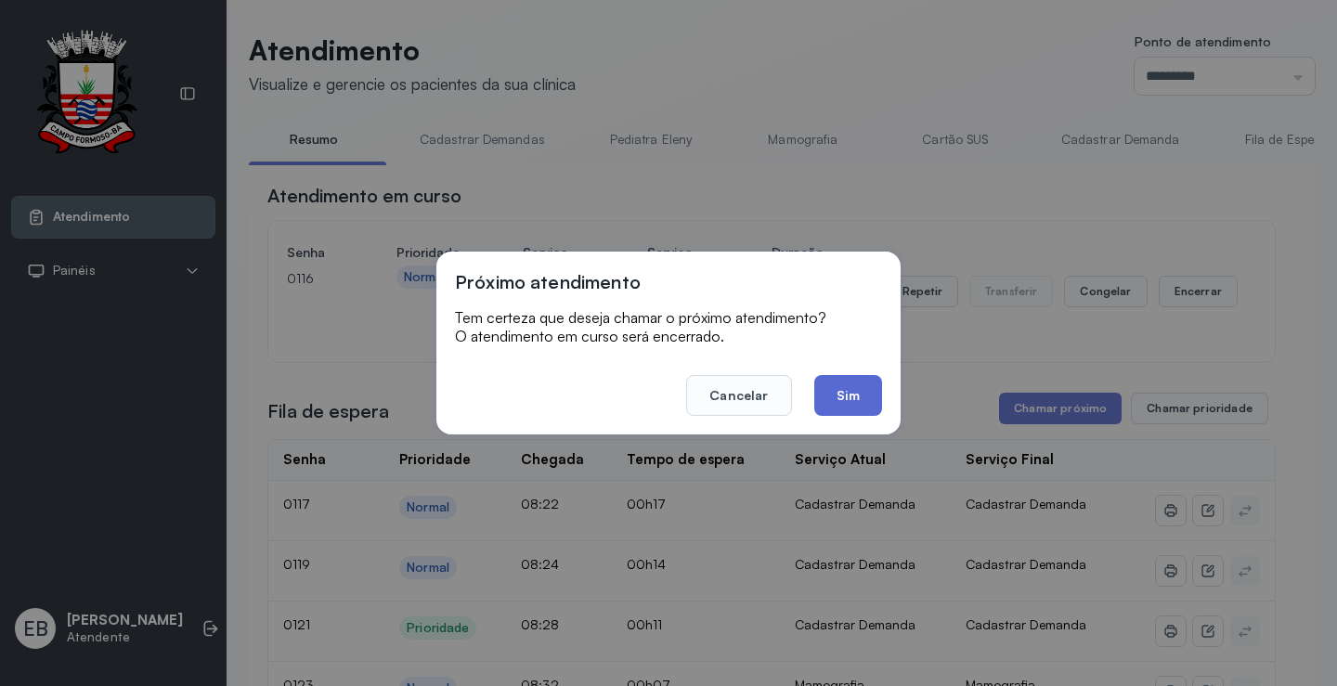
click at [847, 404] on button "Sim" at bounding box center [848, 395] width 68 height 41
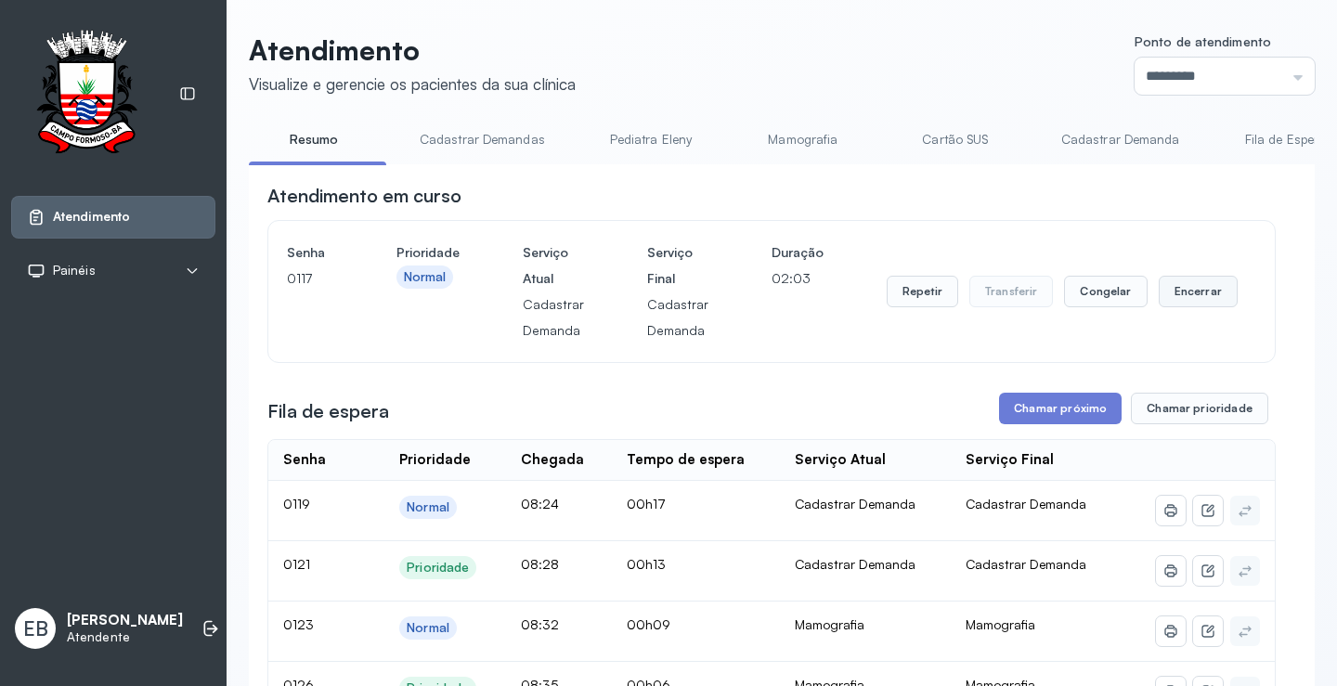
click at [1189, 293] on button "Encerrar" at bounding box center [1198, 292] width 79 height 32
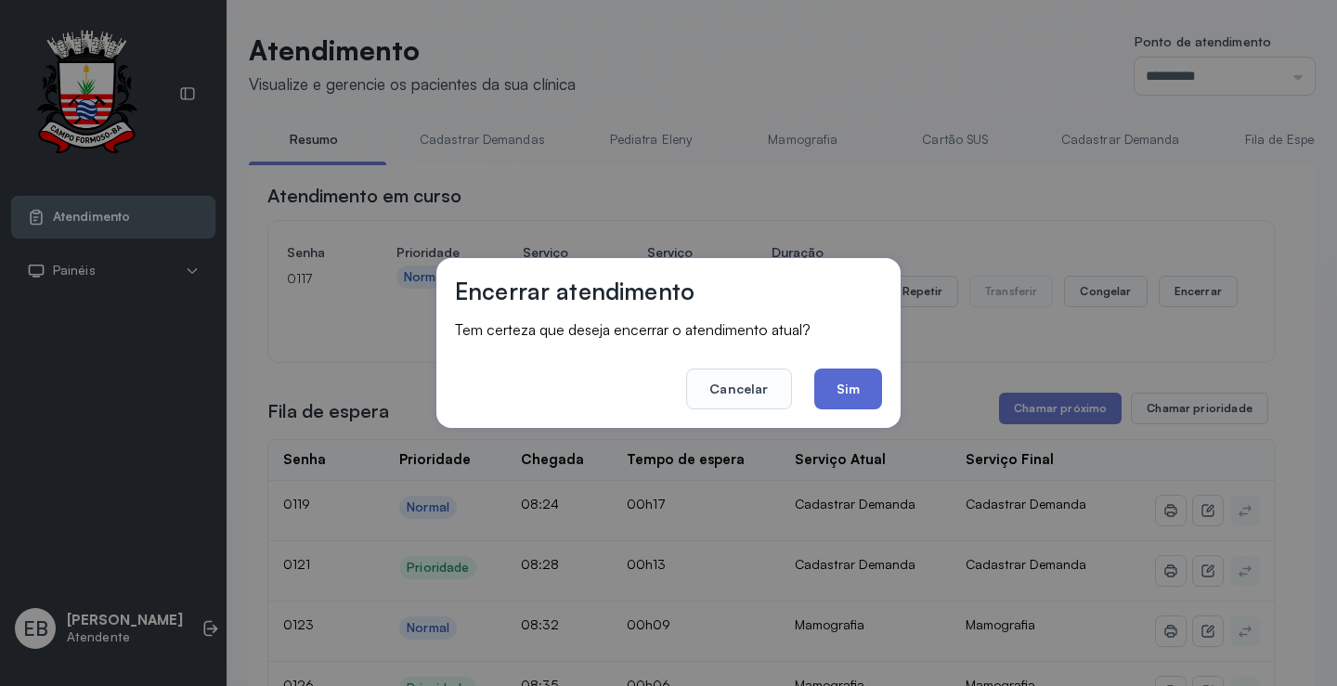
click at [866, 392] on button "Sim" at bounding box center [848, 389] width 68 height 41
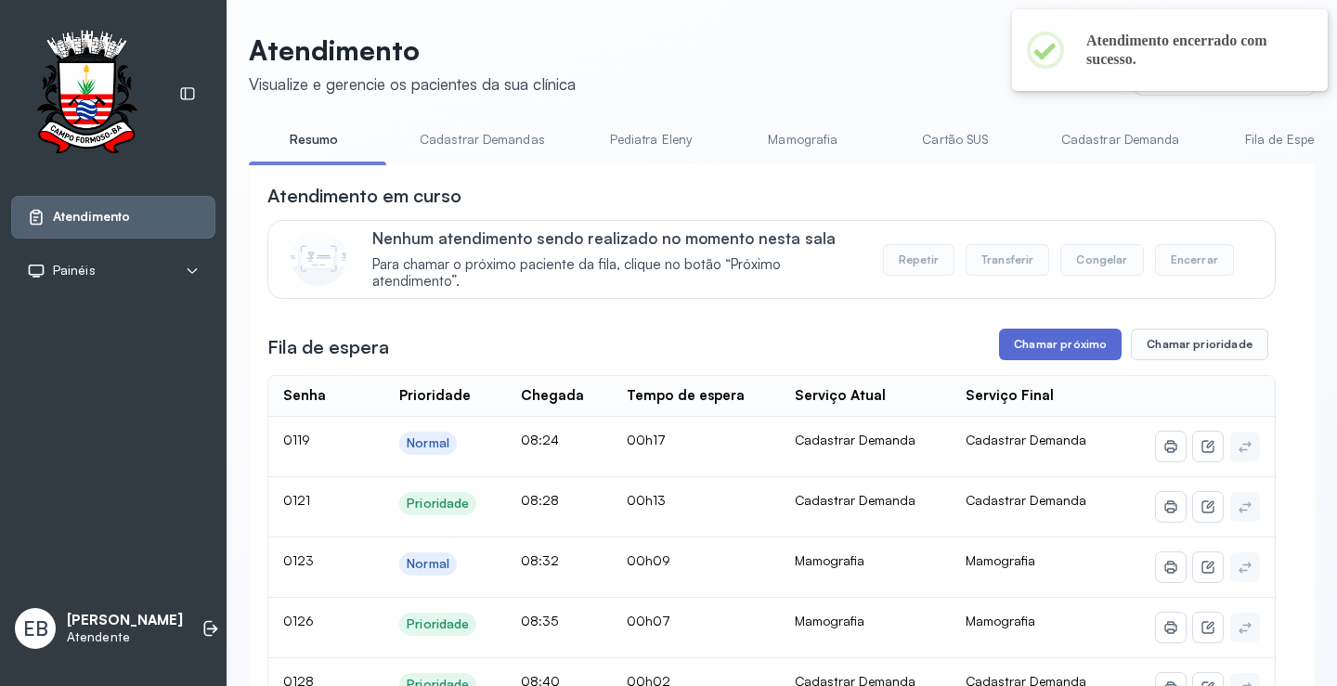
click at [1018, 360] on button "Chamar próximo" at bounding box center [1060, 345] width 123 height 32
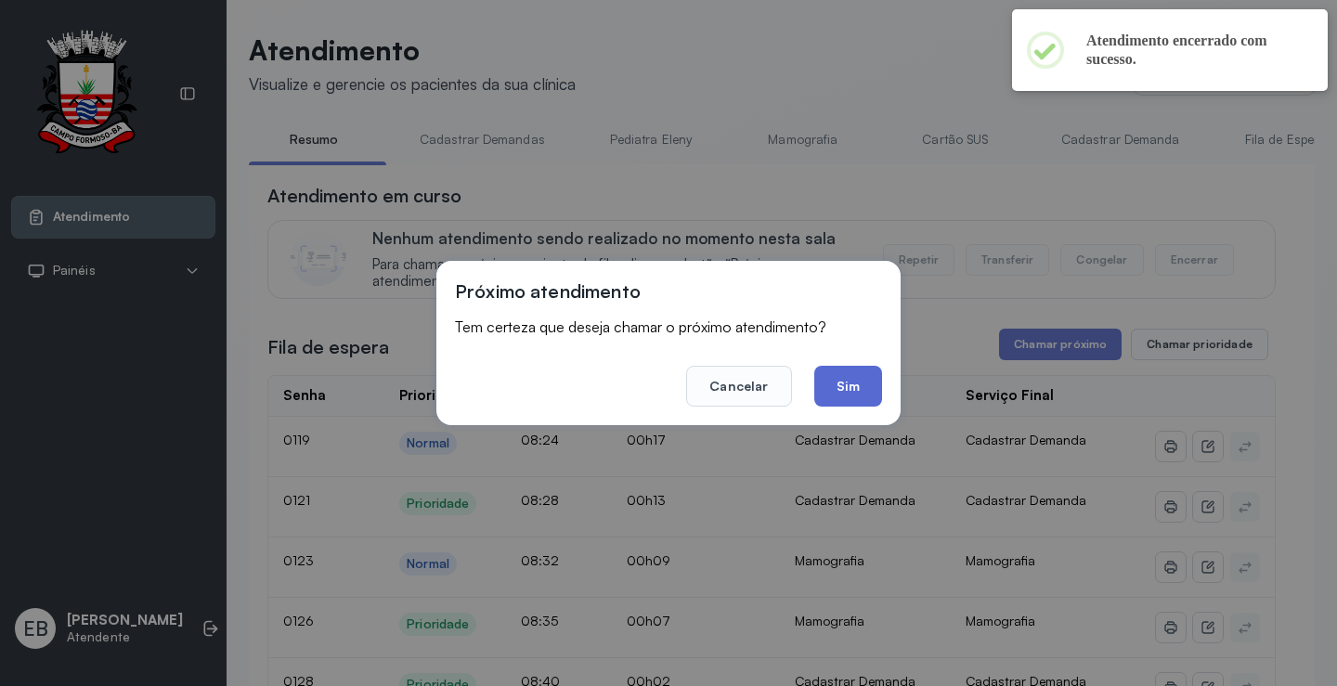
click at [872, 383] on button "Sim" at bounding box center [848, 386] width 68 height 41
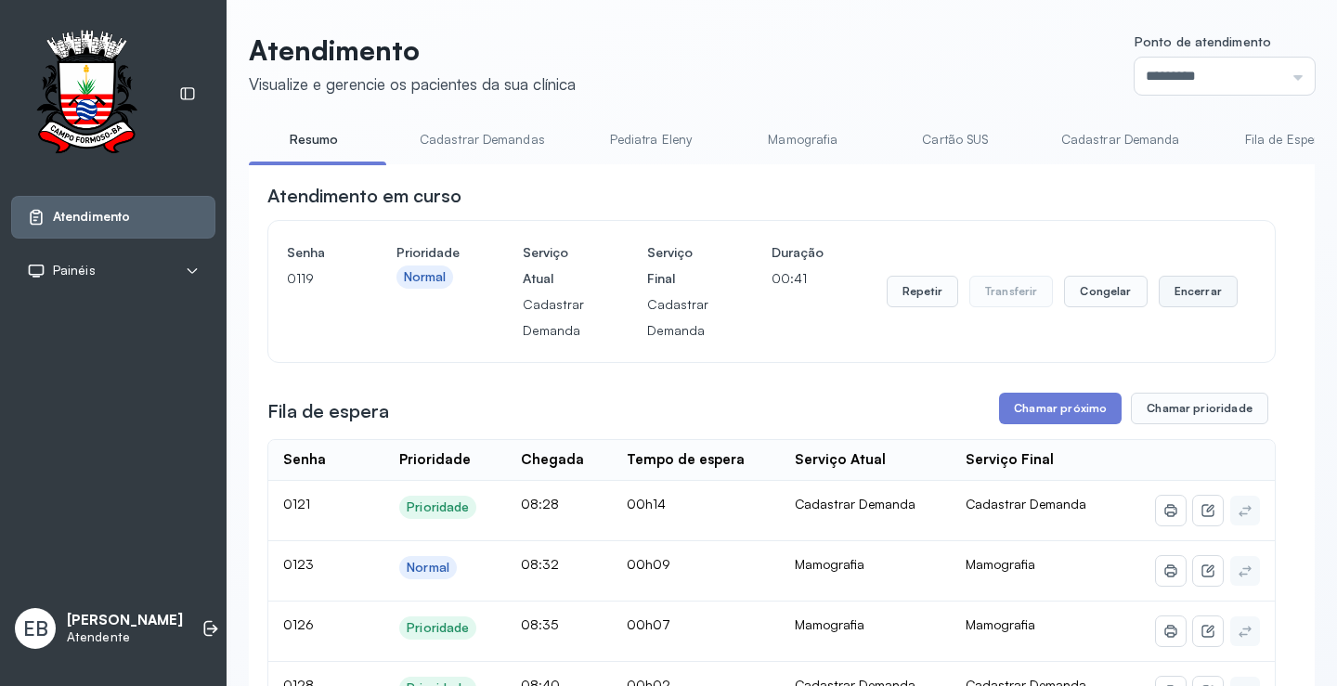
click at [1188, 286] on button "Encerrar" at bounding box center [1198, 292] width 79 height 32
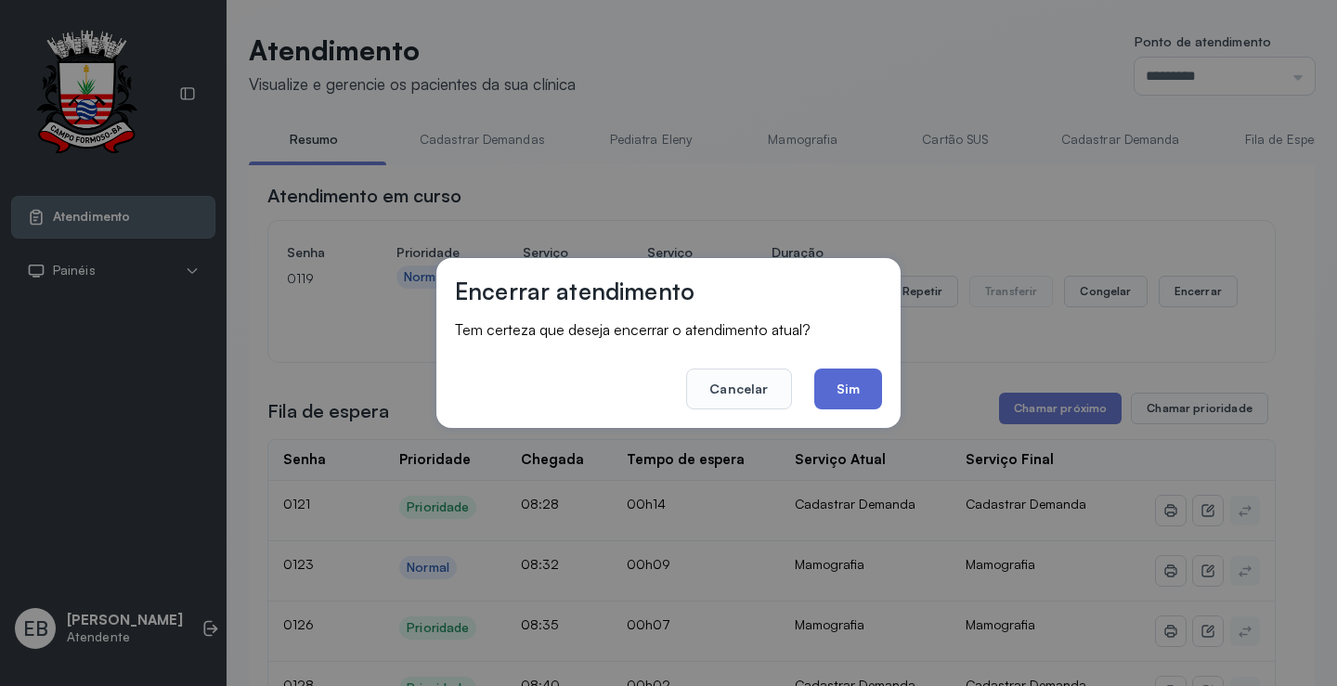
click at [848, 386] on button "Sim" at bounding box center [848, 389] width 68 height 41
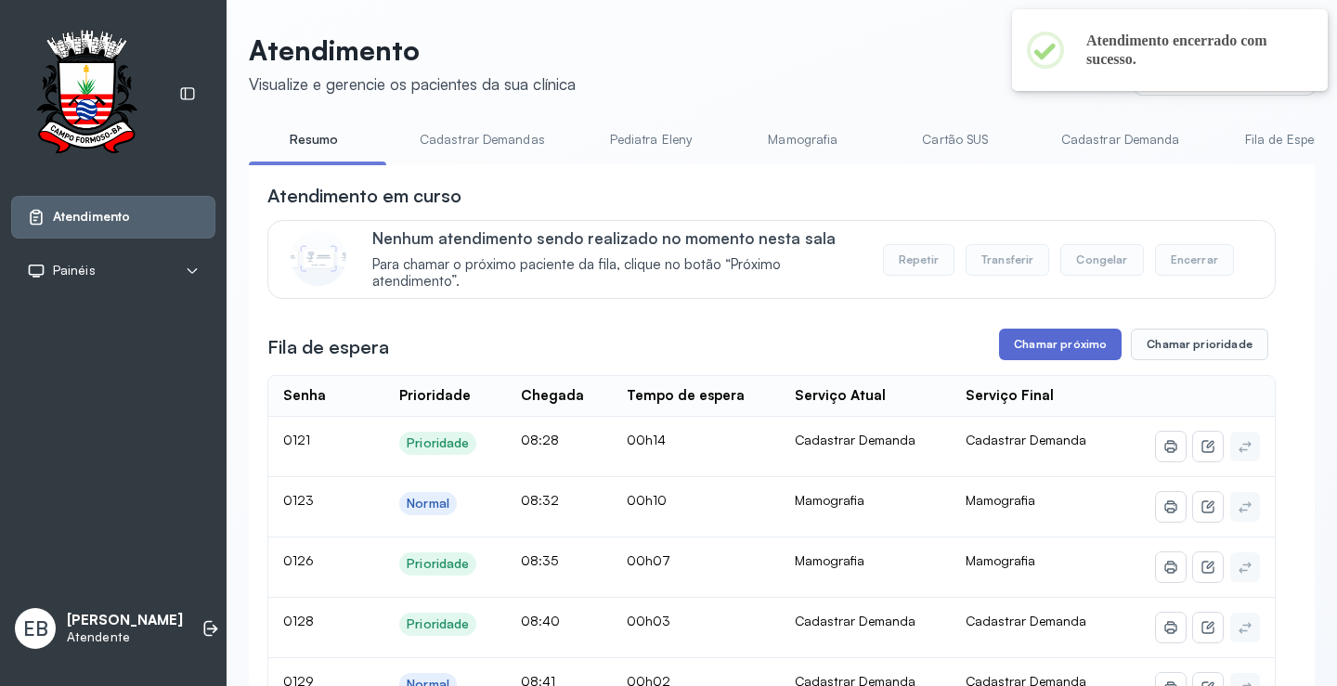
click at [1057, 345] on button "Chamar próximo" at bounding box center [1060, 345] width 123 height 32
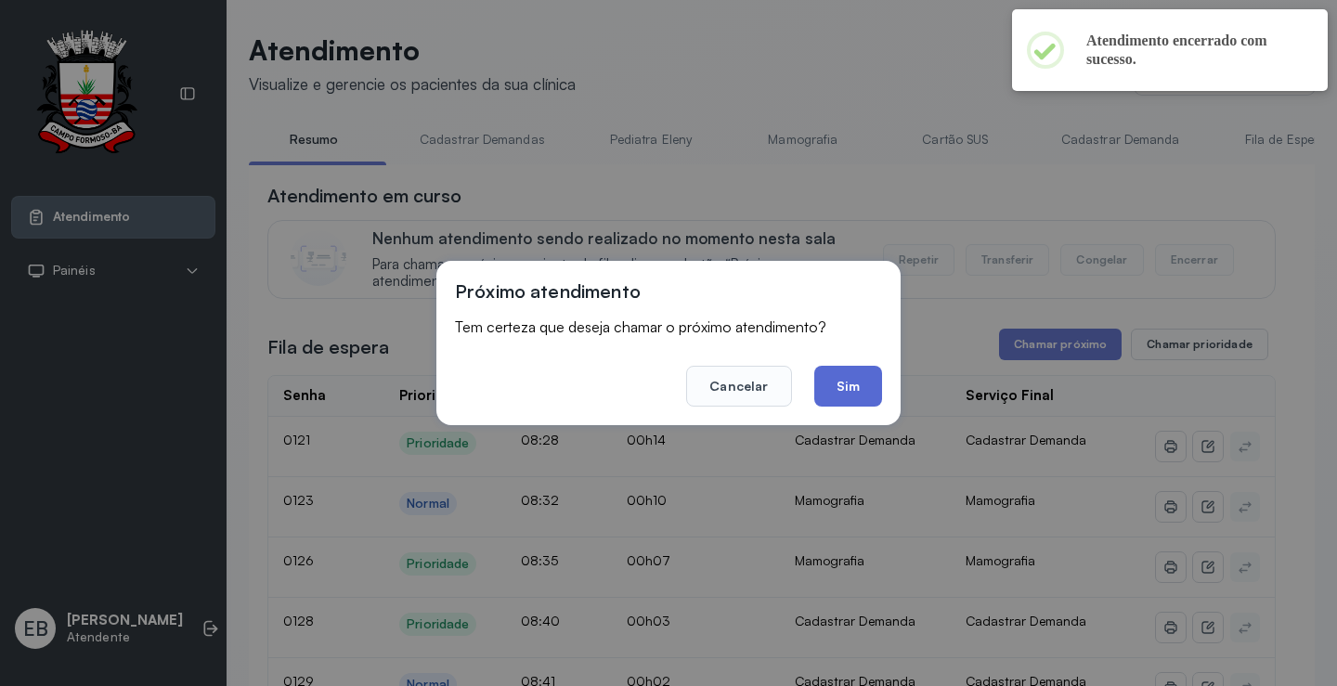
click at [849, 401] on button "Sim" at bounding box center [848, 386] width 68 height 41
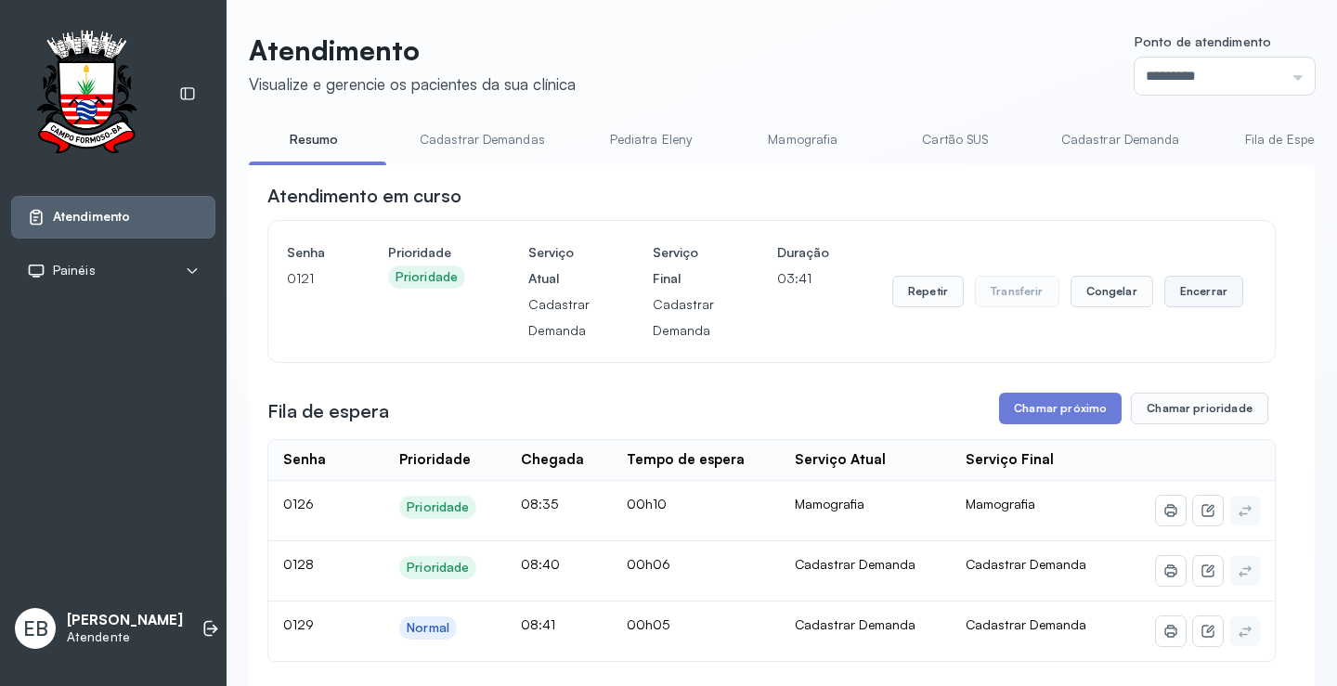
click at [1198, 293] on button "Encerrar" at bounding box center [1204, 292] width 79 height 32
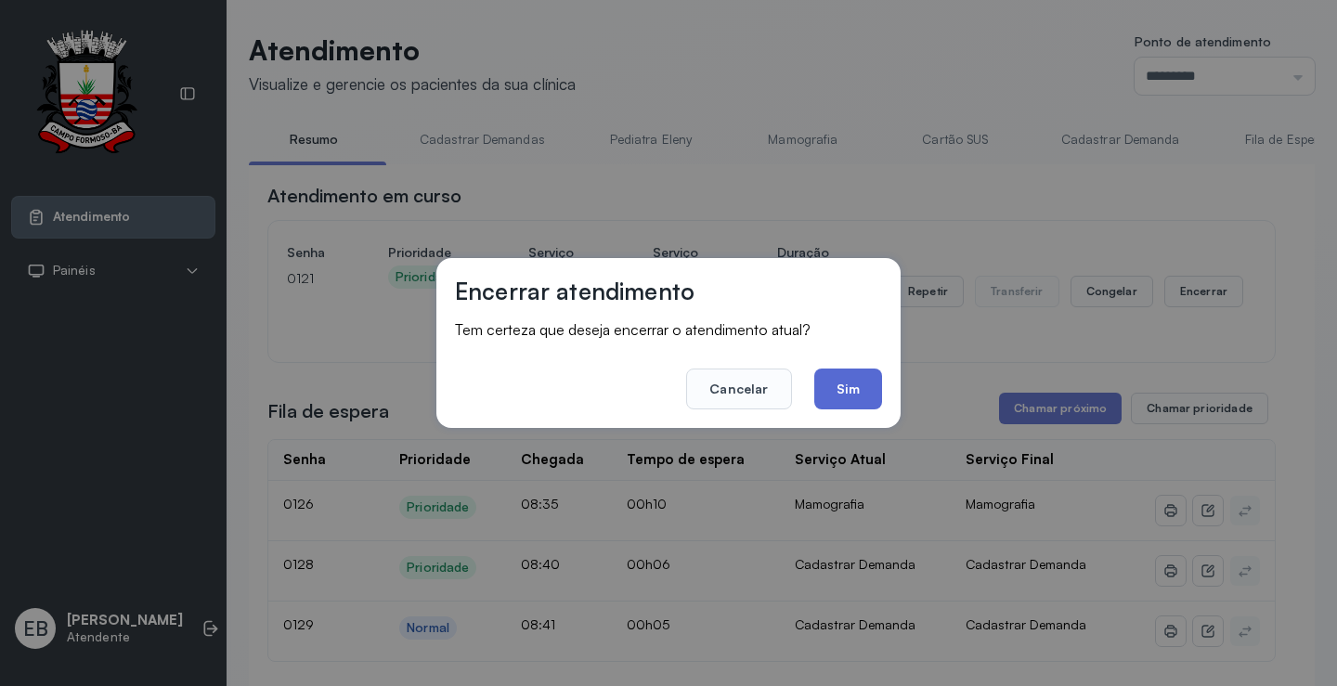
click at [871, 389] on button "Sim" at bounding box center [848, 389] width 68 height 41
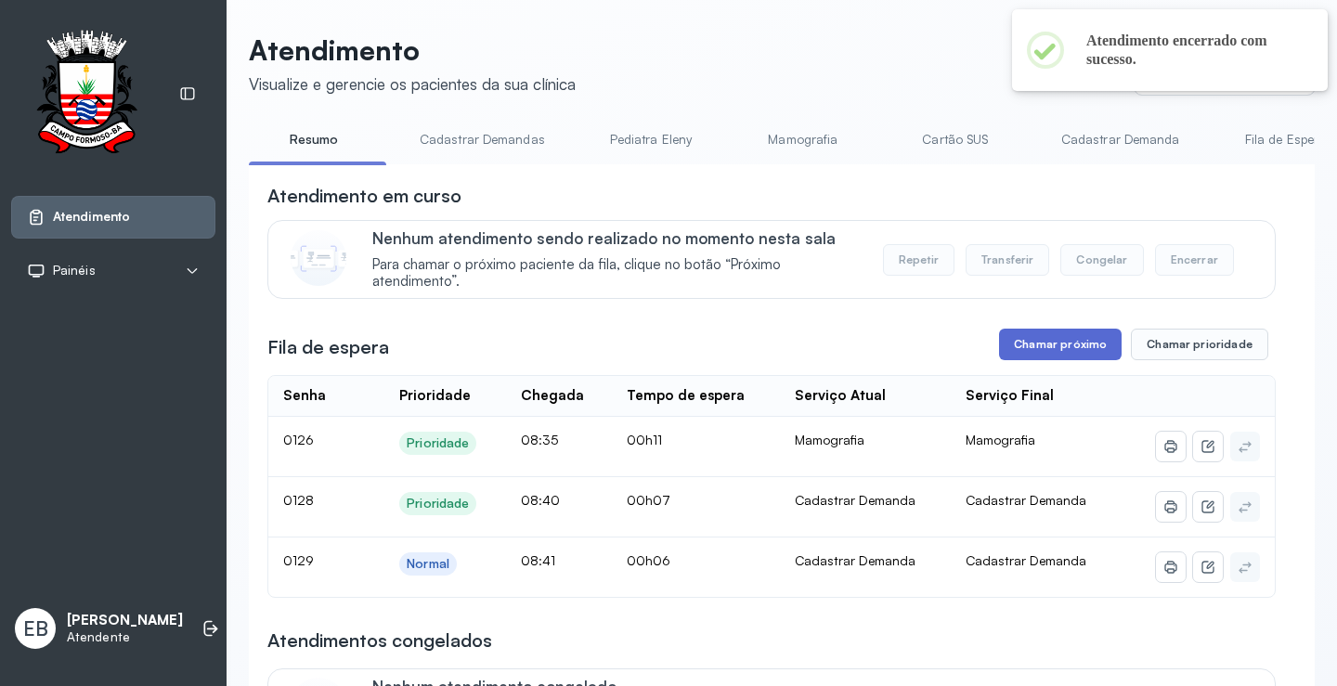
click at [1014, 357] on button "Chamar próximo" at bounding box center [1060, 345] width 123 height 32
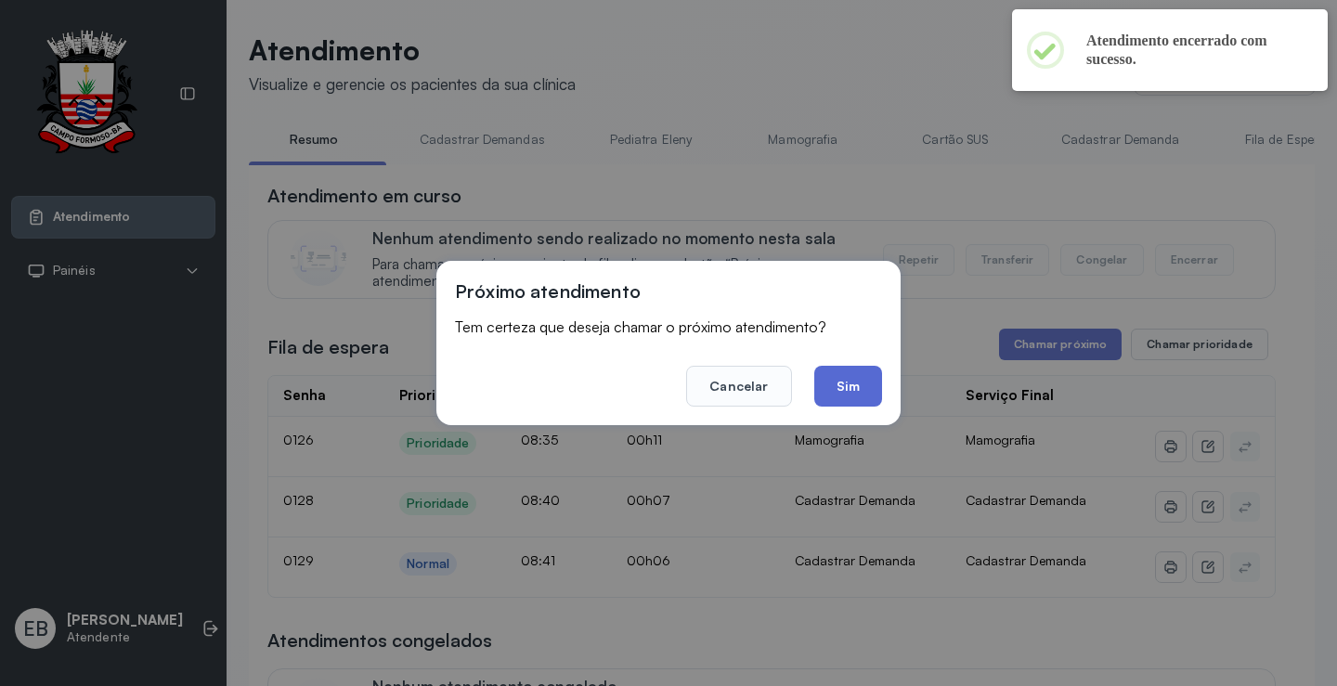
click at [838, 388] on button "Sim" at bounding box center [848, 386] width 68 height 41
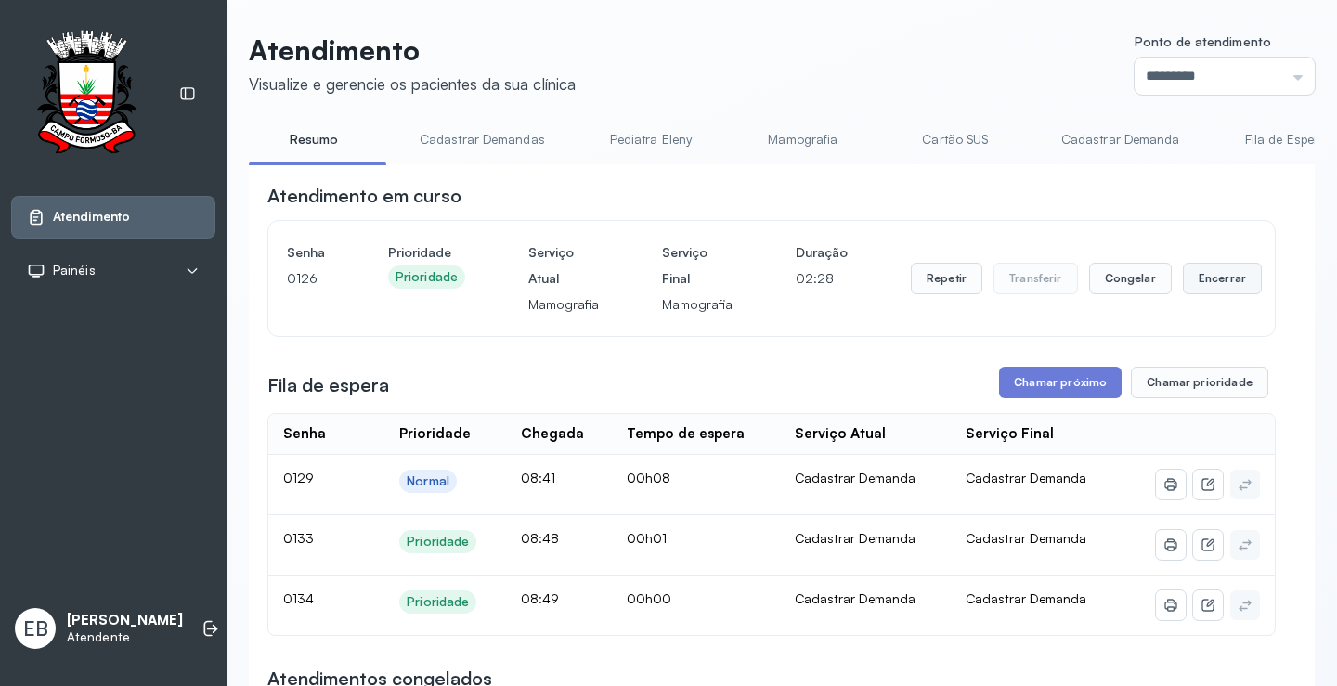
click at [1210, 273] on button "Encerrar" at bounding box center [1222, 279] width 79 height 32
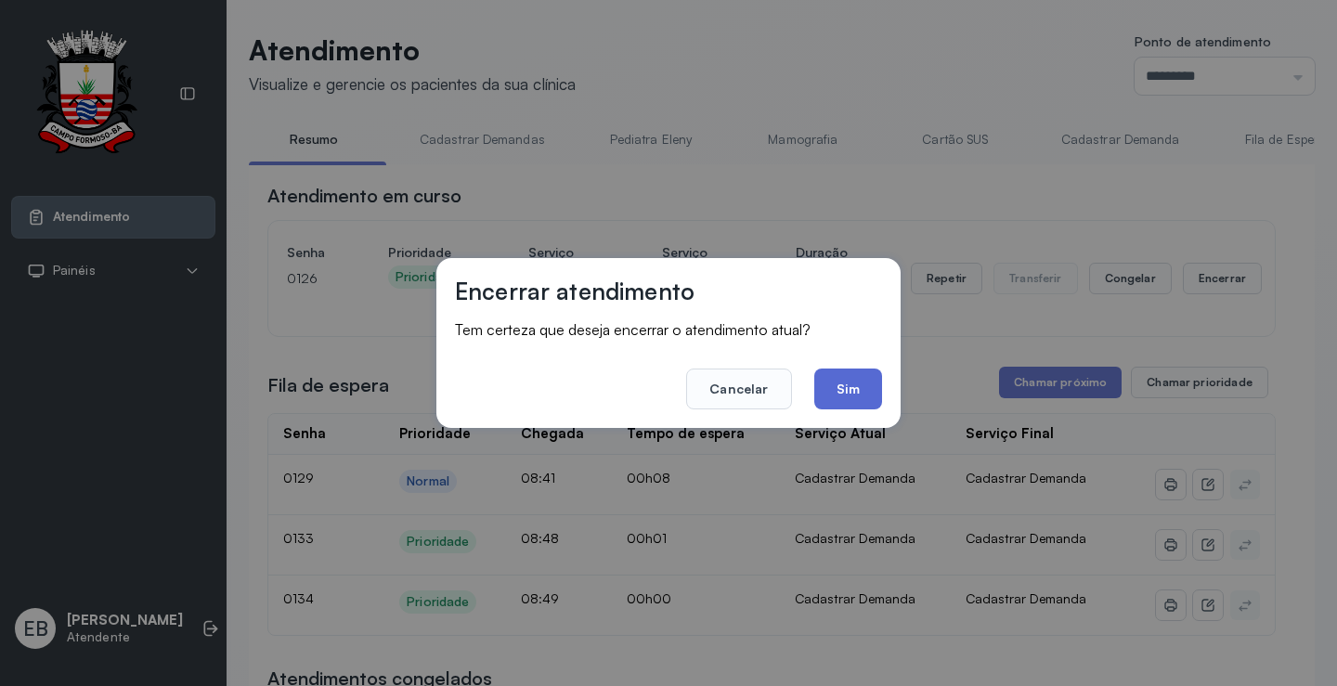
click at [870, 385] on button "Sim" at bounding box center [848, 389] width 68 height 41
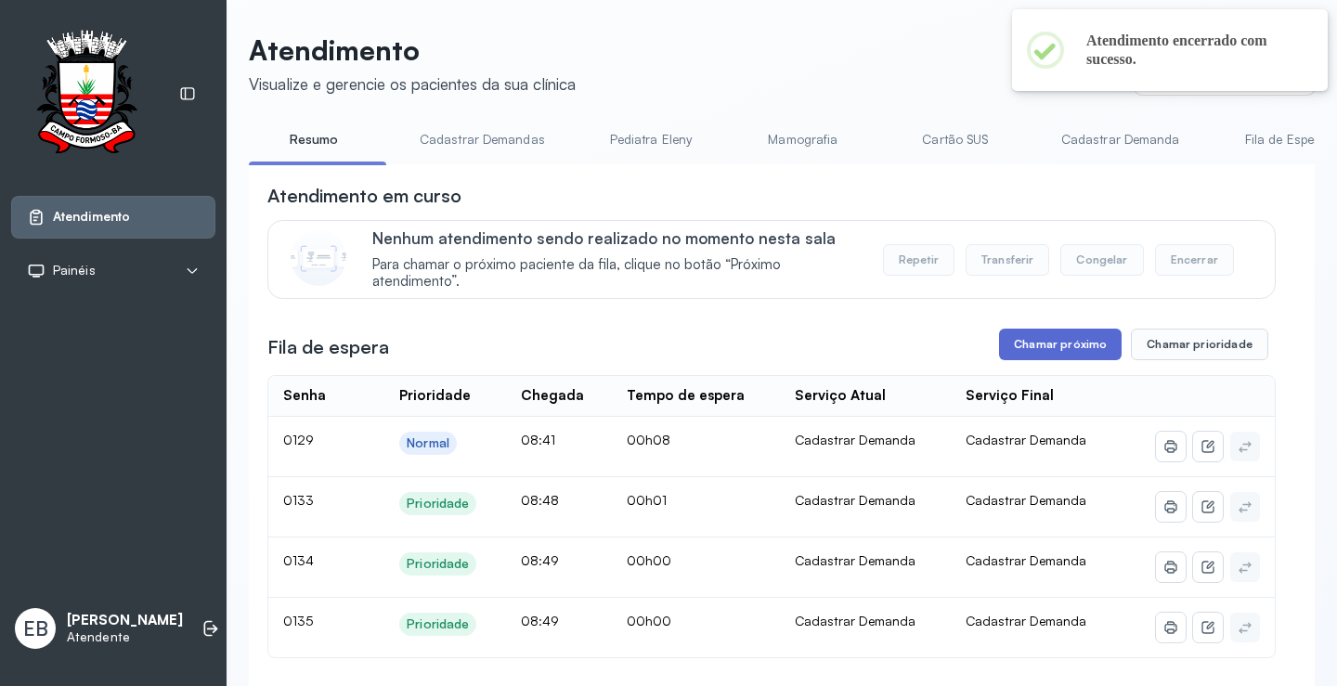
scroll to position [186, 0]
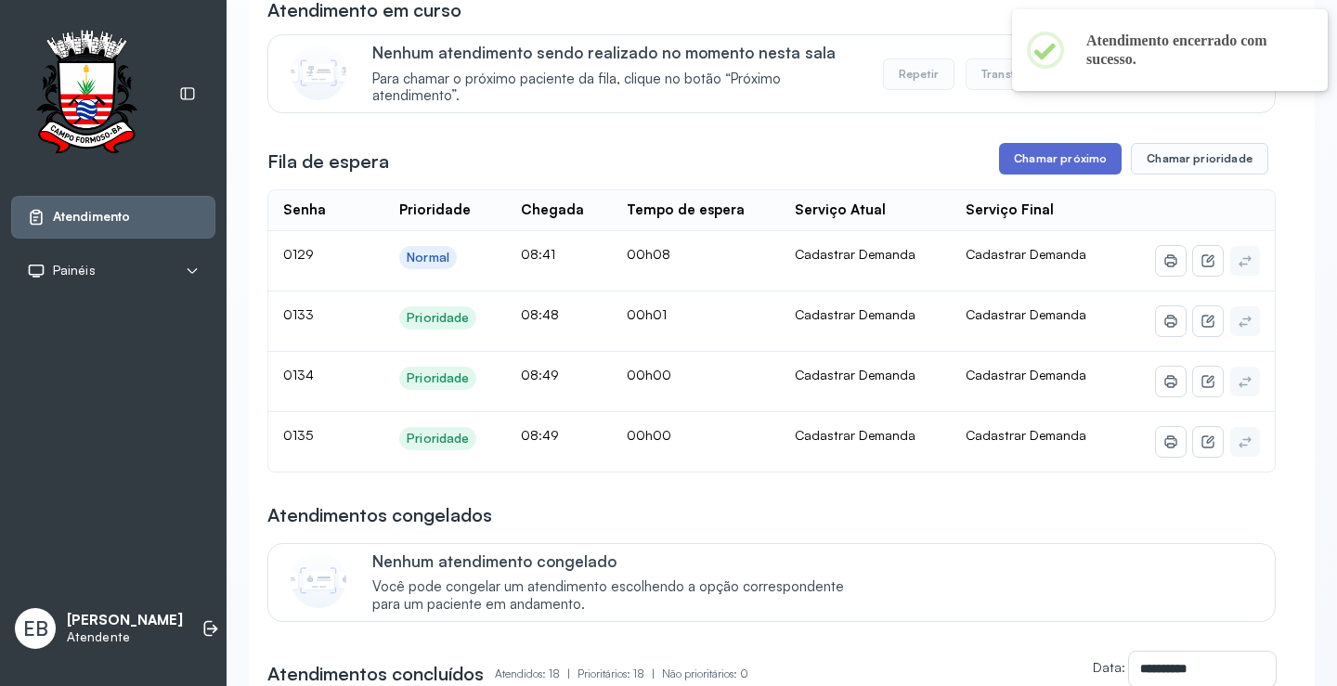
click at [1047, 173] on button "Chamar próximo" at bounding box center [1060, 159] width 123 height 32
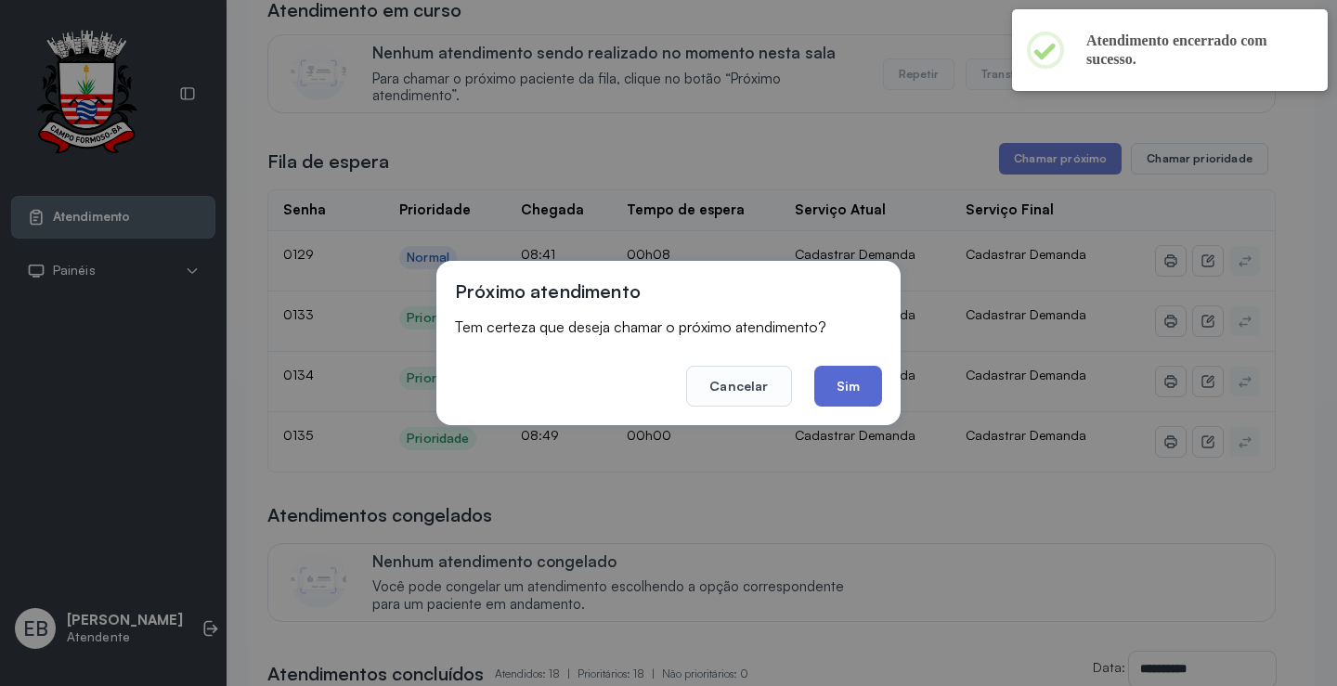
click at [845, 387] on button "Sim" at bounding box center [848, 386] width 68 height 41
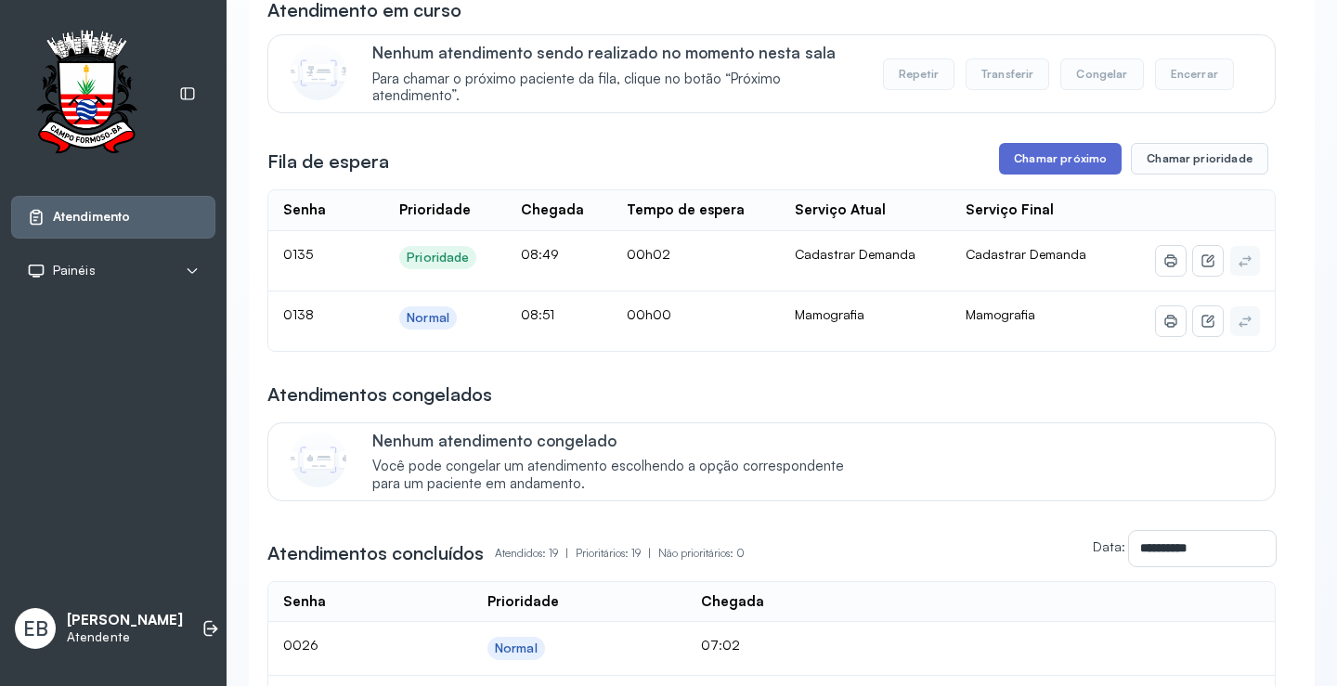
click at [1056, 168] on button "Chamar próximo" at bounding box center [1060, 159] width 123 height 32
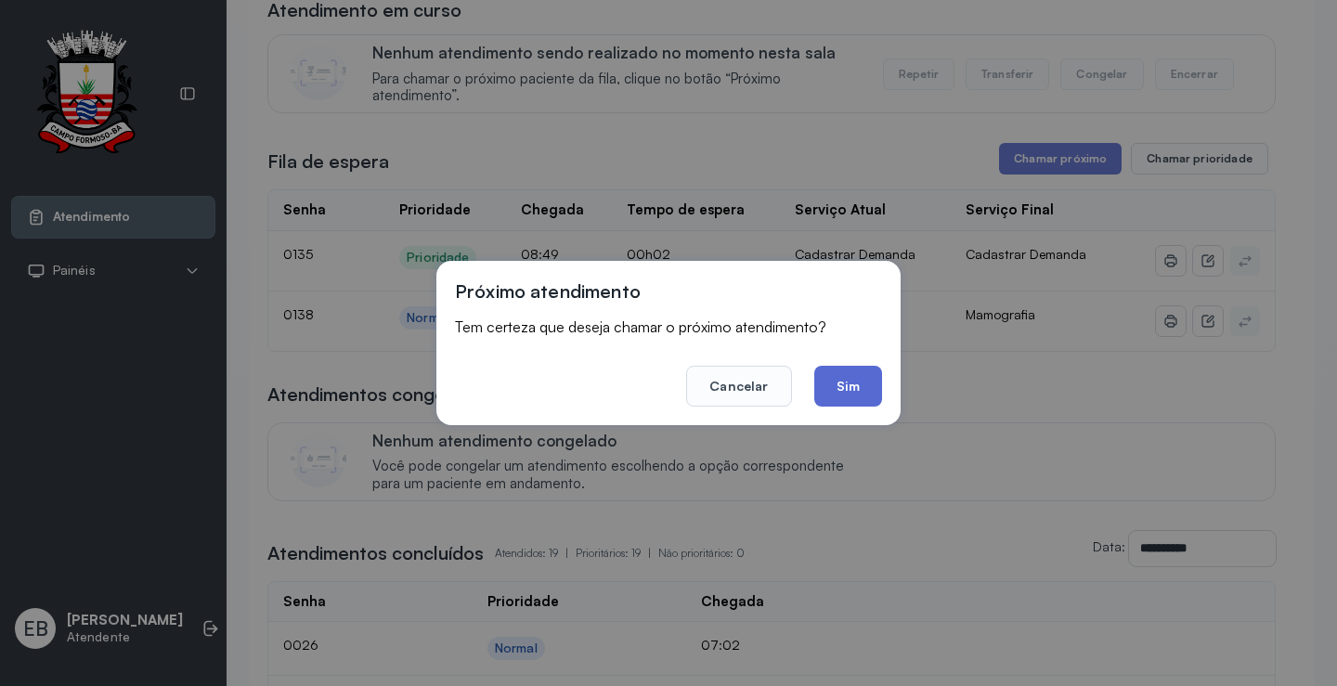
click at [868, 386] on button "Sim" at bounding box center [848, 386] width 68 height 41
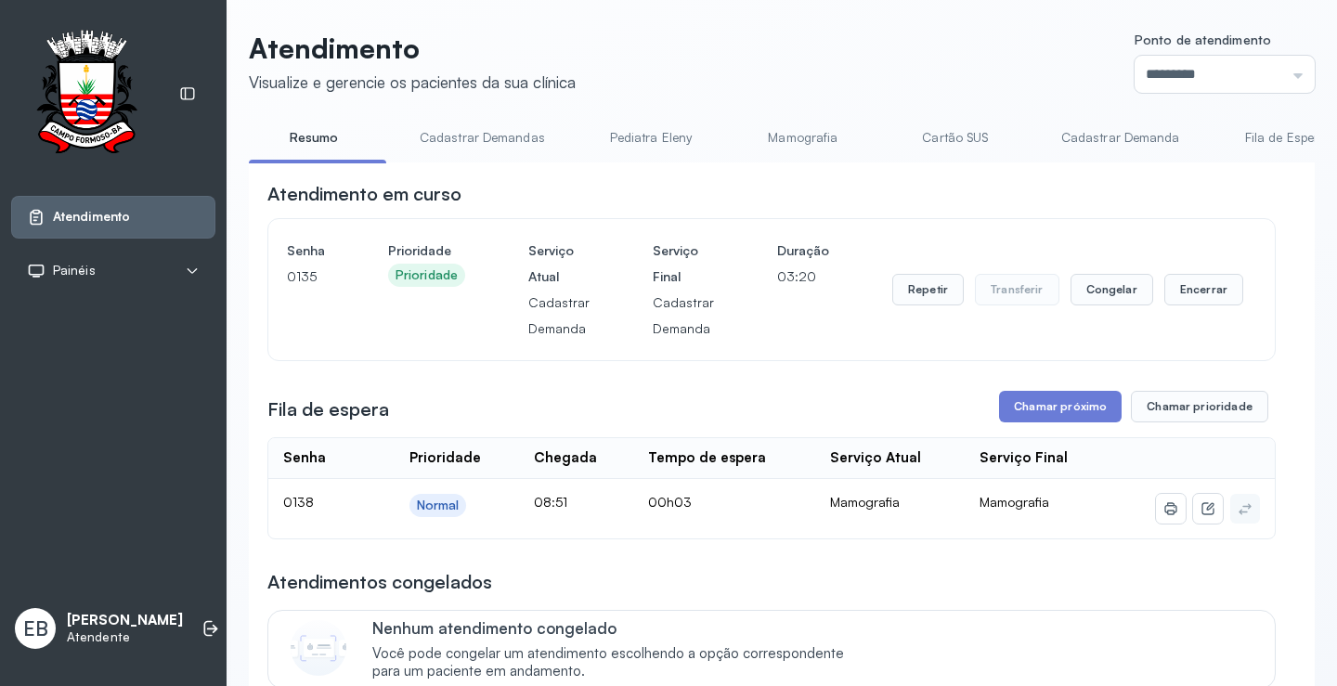
scroll to position [0, 0]
click at [1195, 293] on button "Encerrar" at bounding box center [1204, 292] width 79 height 32
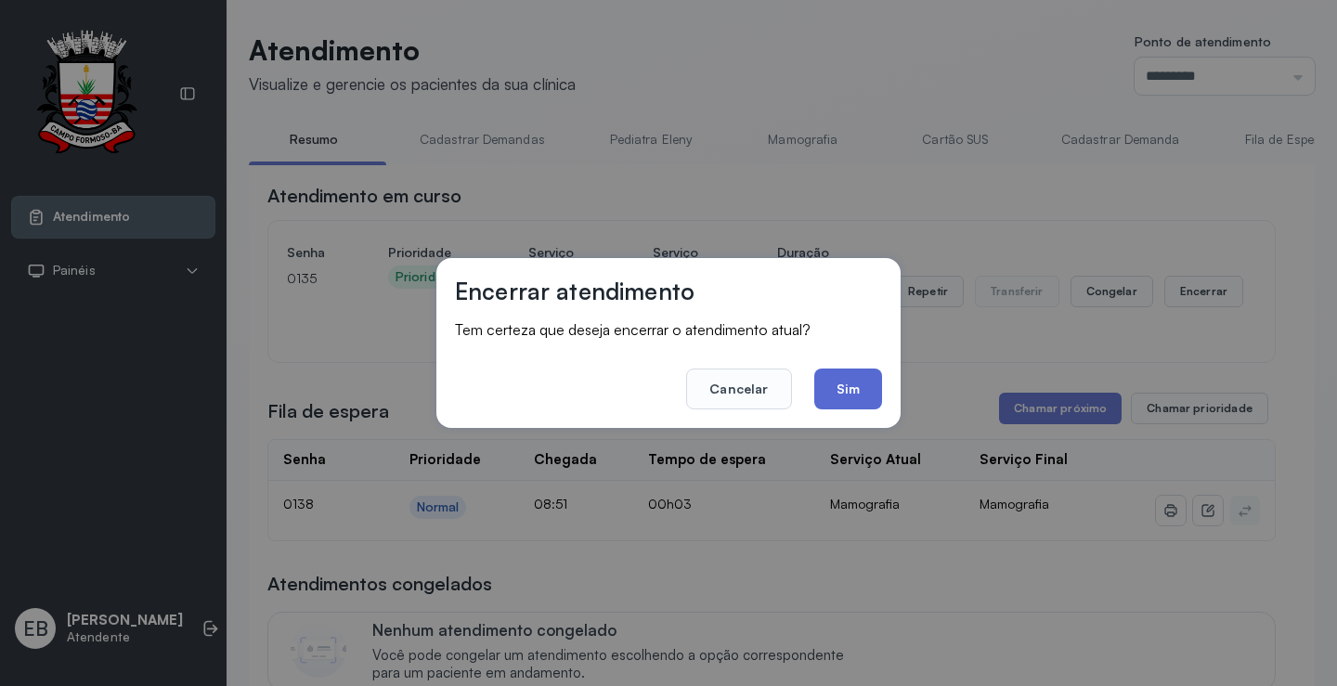
click at [869, 385] on button "Sim" at bounding box center [848, 389] width 68 height 41
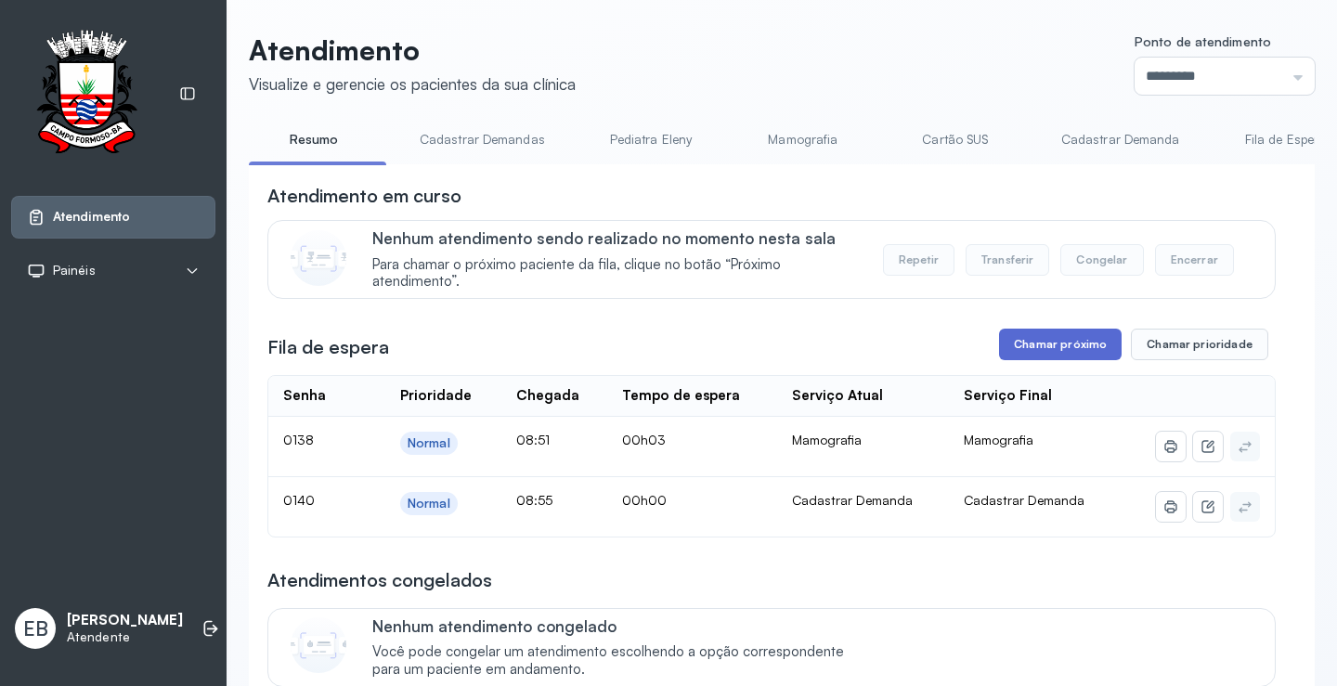
click at [1074, 348] on button "Chamar próximo" at bounding box center [1060, 345] width 123 height 32
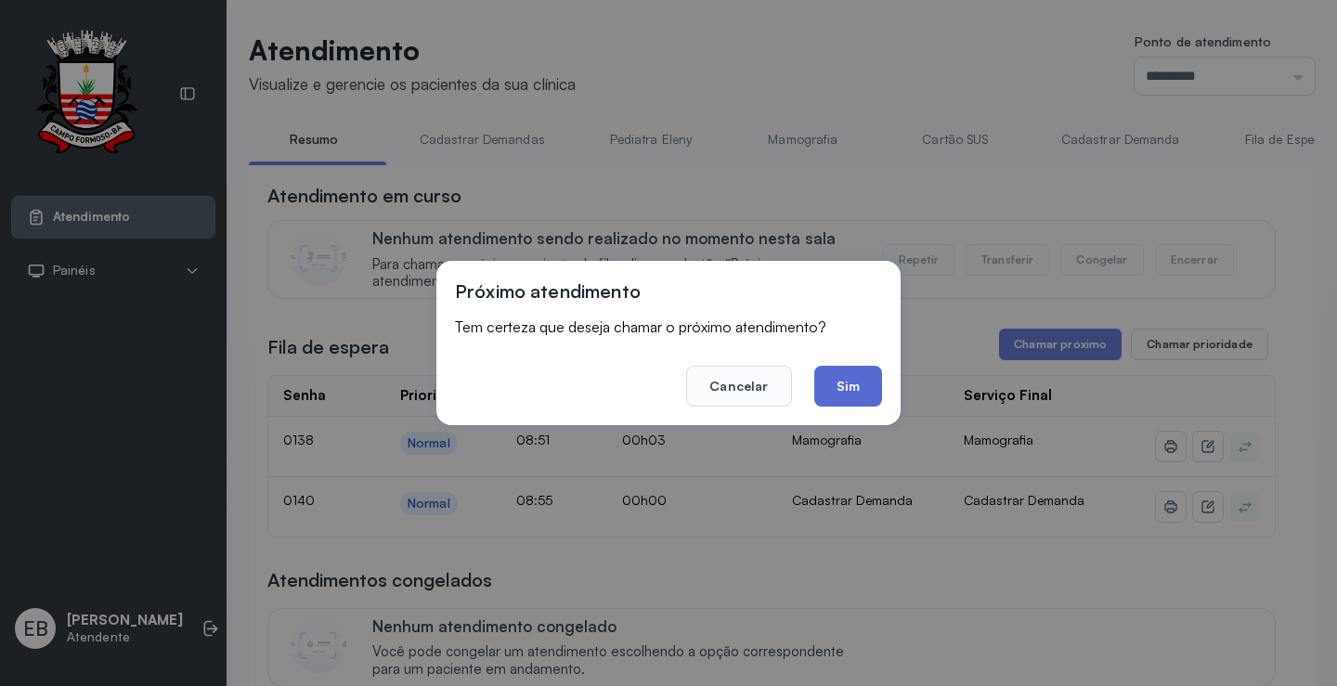
click at [874, 379] on button "Sim" at bounding box center [848, 386] width 68 height 41
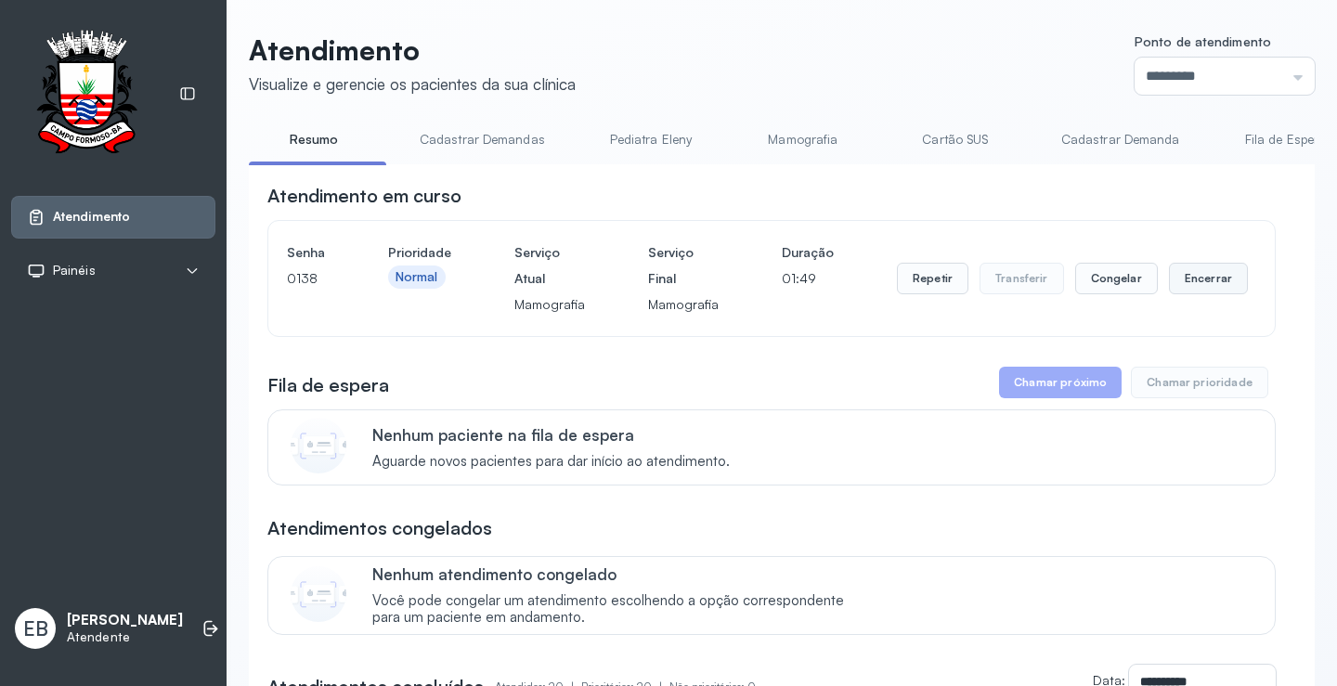
click at [1180, 282] on button "Encerrar" at bounding box center [1208, 279] width 79 height 32
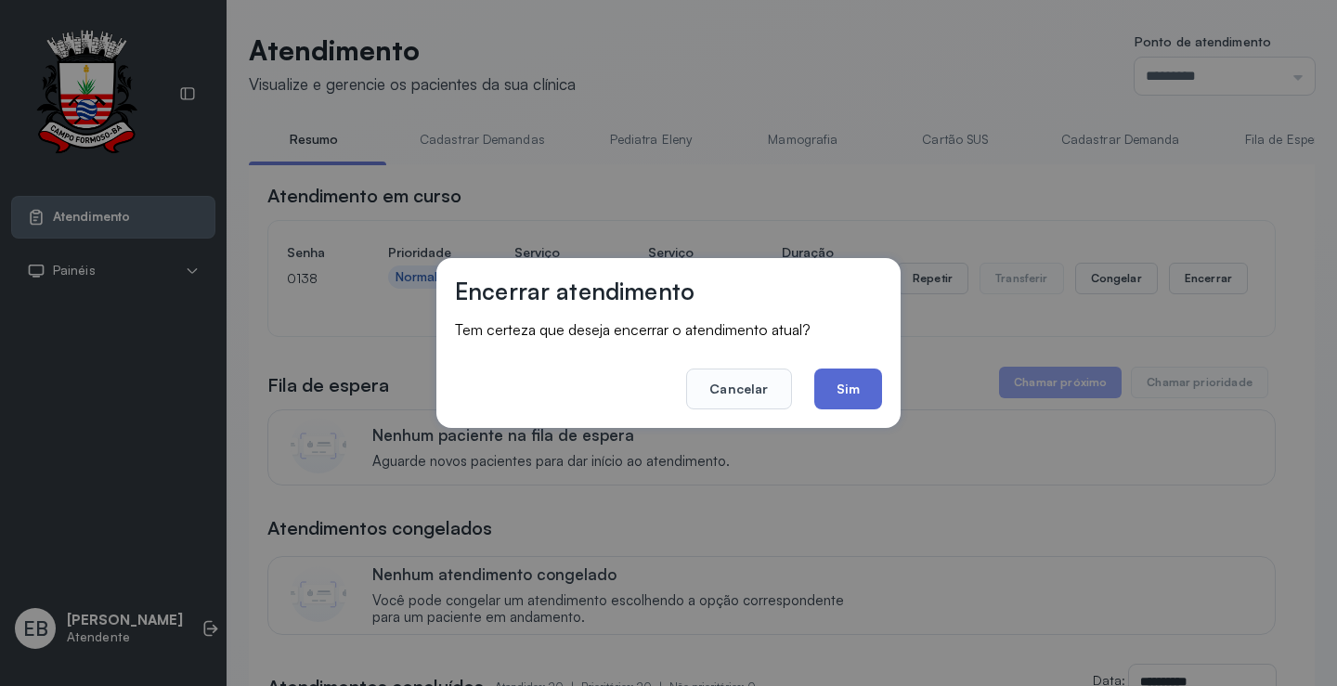
click at [832, 392] on button "Sim" at bounding box center [848, 389] width 68 height 41
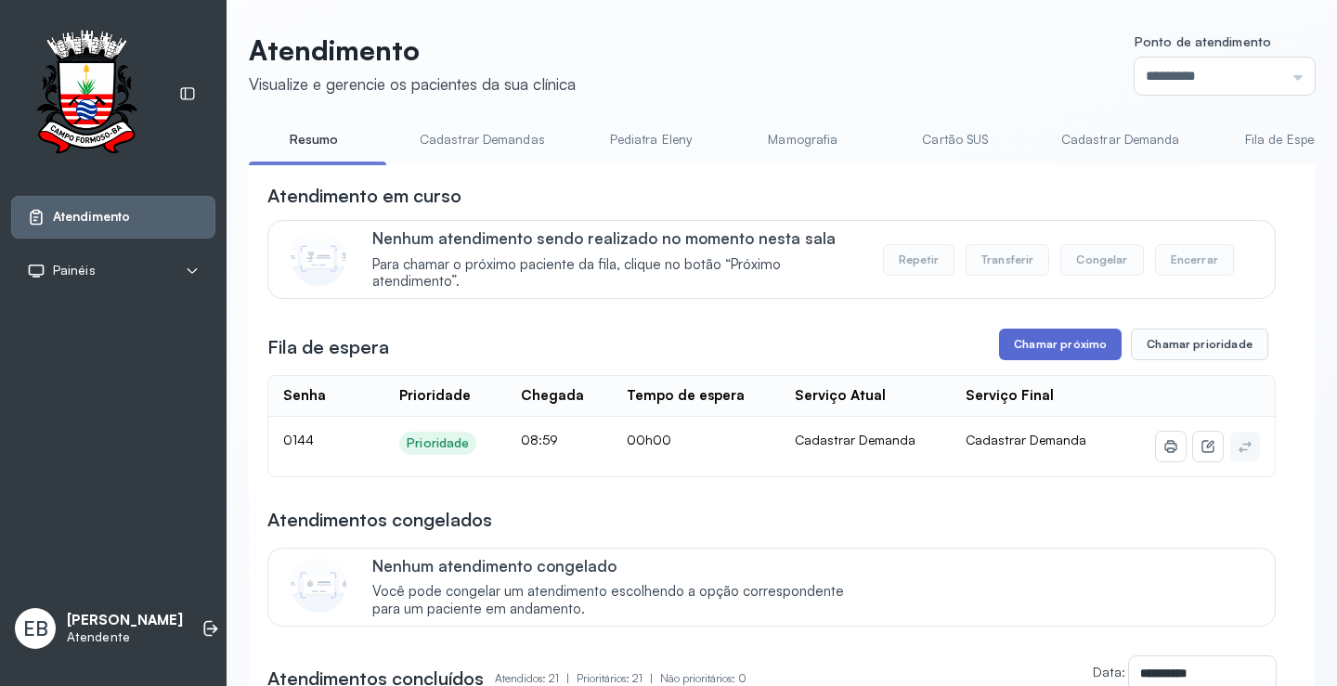
click at [1098, 344] on button "Chamar próximo" at bounding box center [1060, 345] width 123 height 32
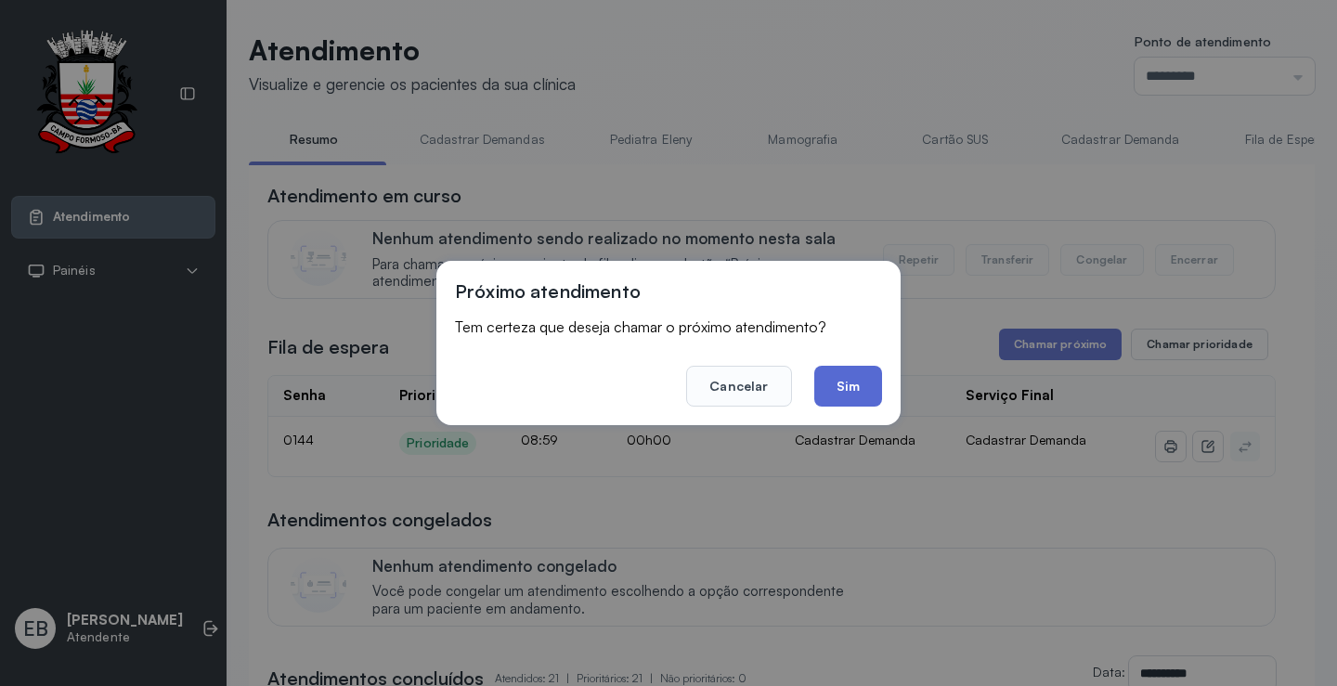
click at [863, 392] on button "Sim" at bounding box center [848, 386] width 68 height 41
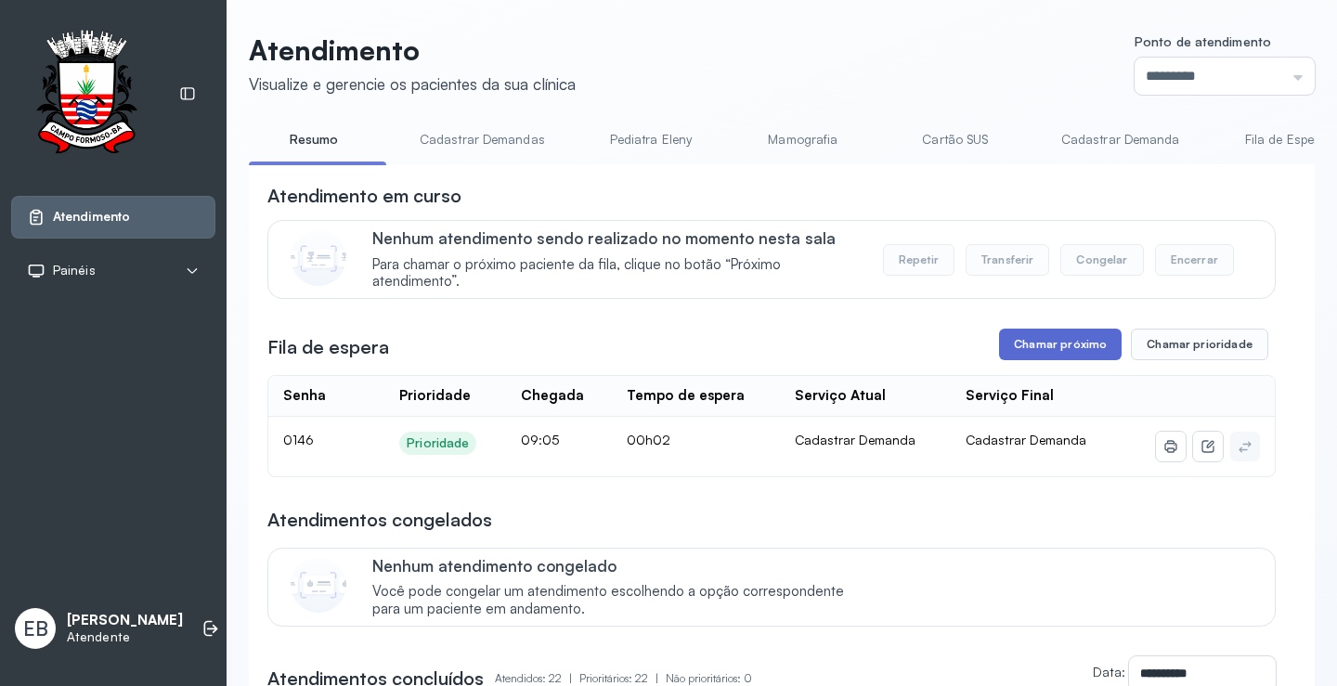
click at [1088, 346] on button "Chamar próximo" at bounding box center [1060, 345] width 123 height 32
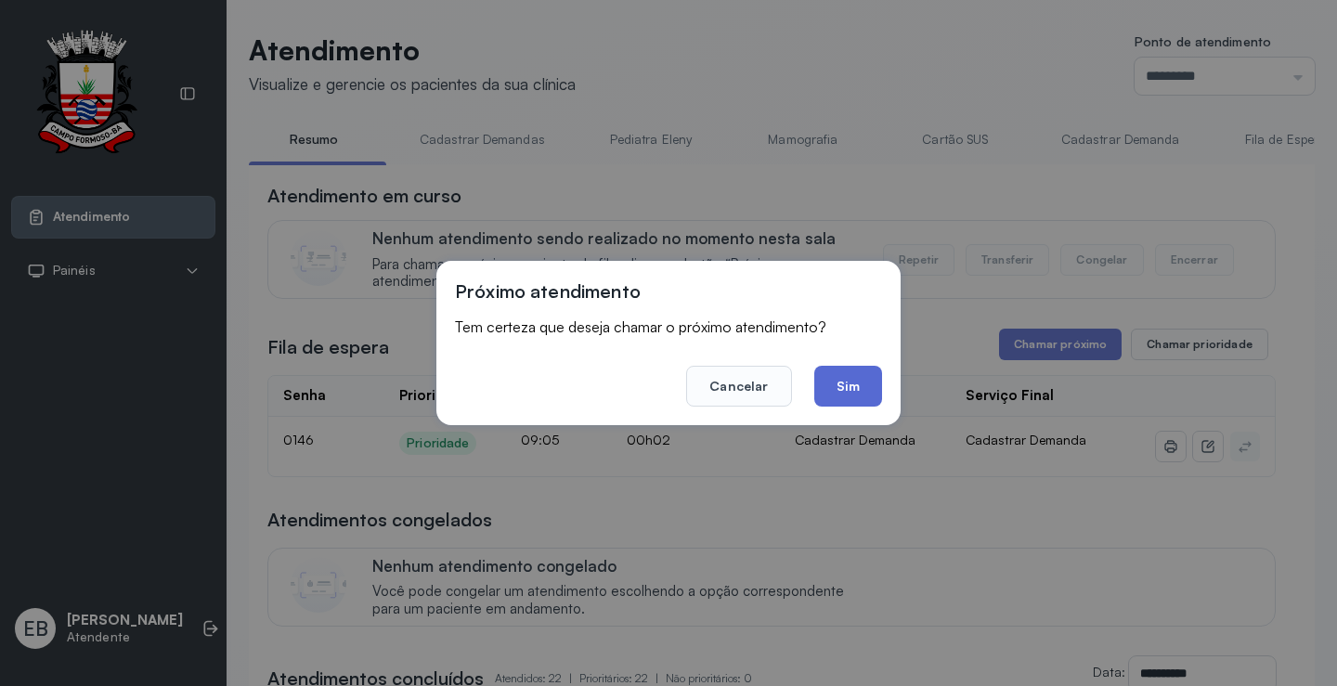
click at [858, 377] on button "Sim" at bounding box center [848, 386] width 68 height 41
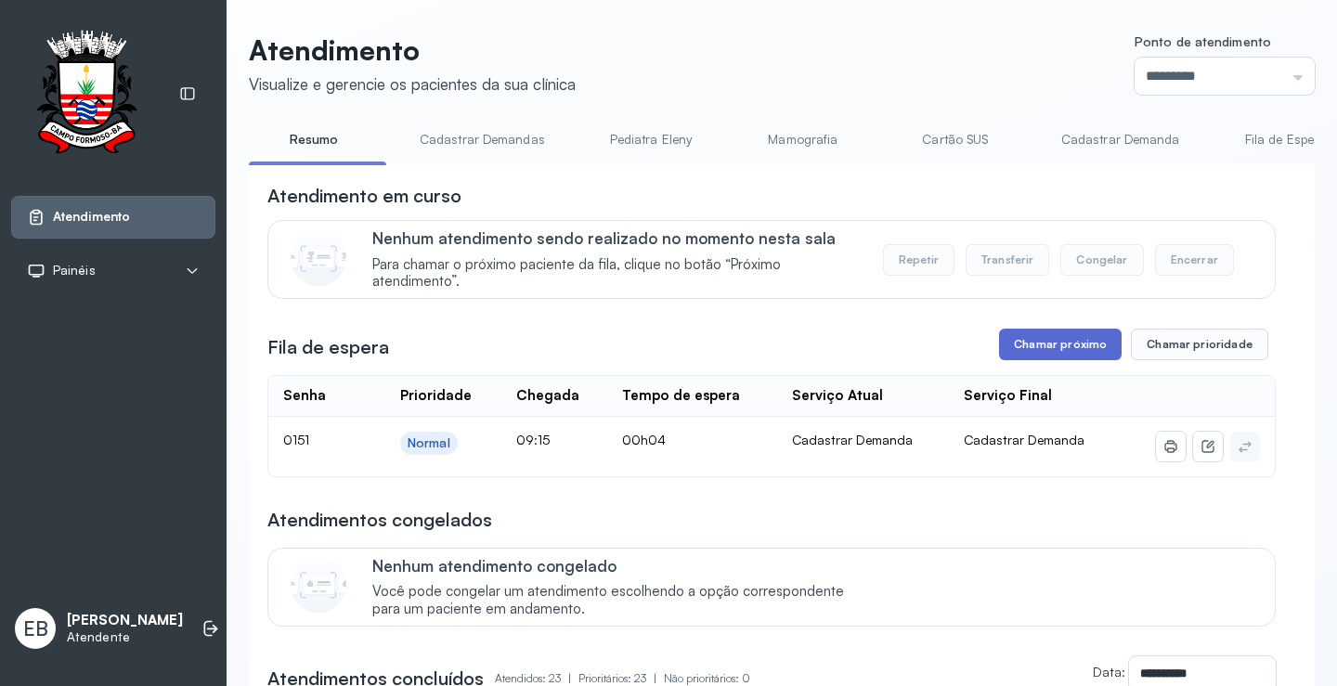
click at [1012, 344] on button "Chamar próximo" at bounding box center [1060, 345] width 123 height 32
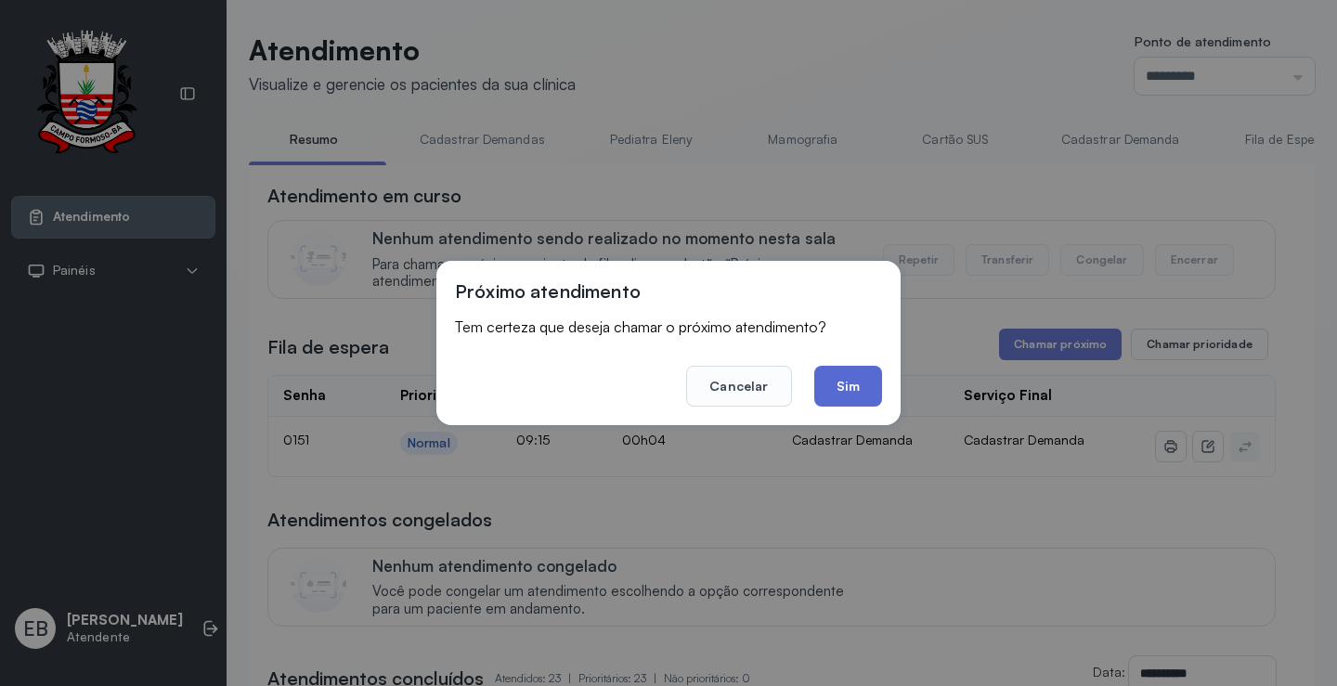
click at [848, 380] on button "Sim" at bounding box center [848, 386] width 68 height 41
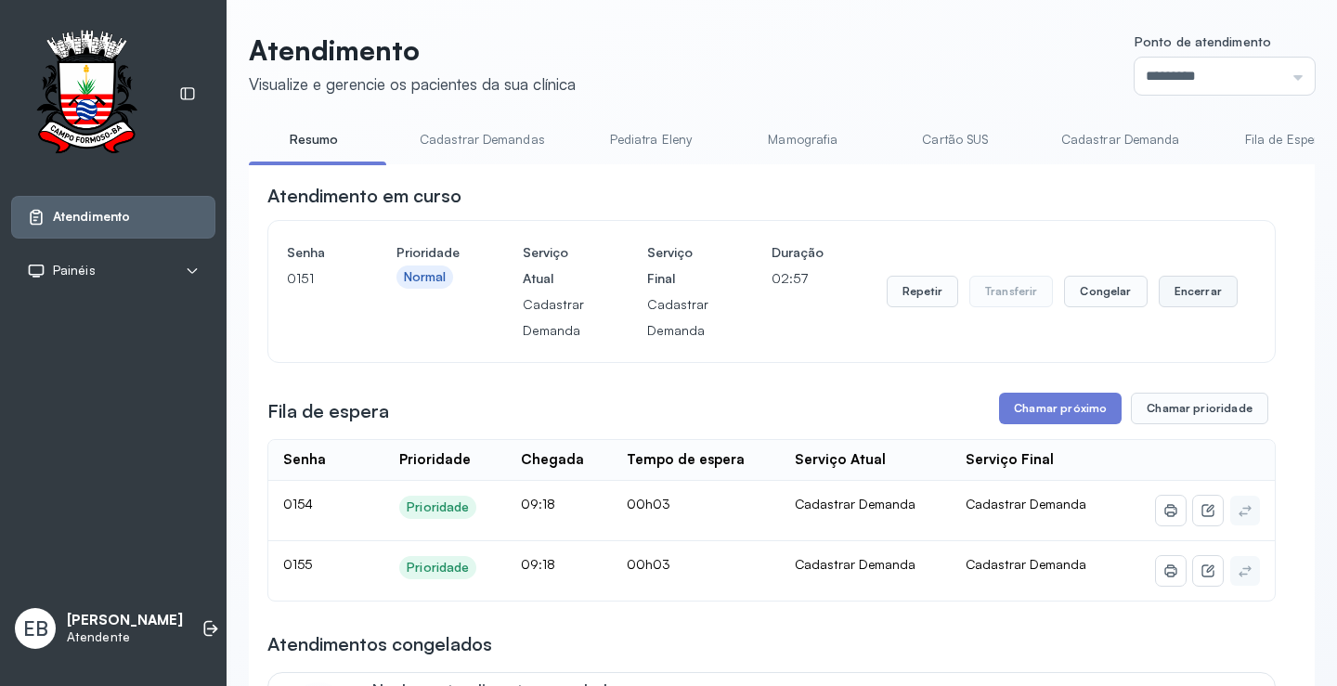
click at [1197, 301] on button "Encerrar" at bounding box center [1198, 292] width 79 height 32
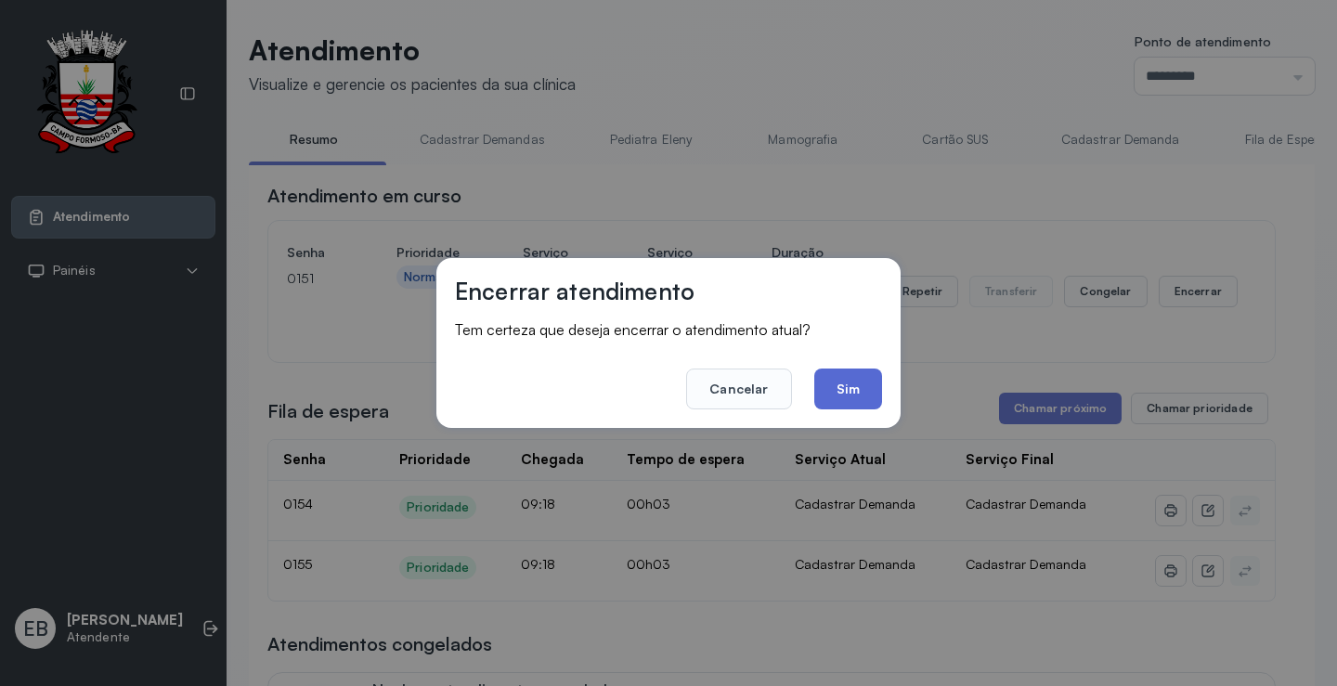
click at [840, 380] on button "Sim" at bounding box center [848, 389] width 68 height 41
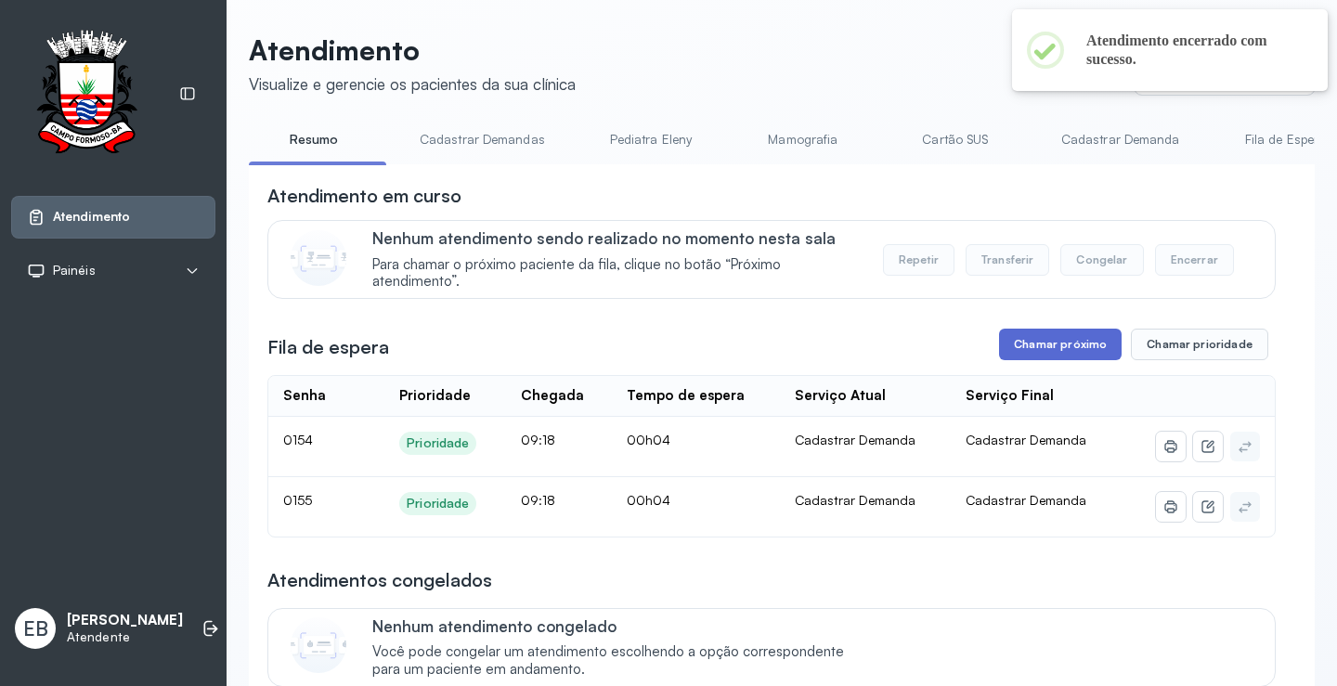
click at [1042, 344] on button "Chamar próximo" at bounding box center [1060, 345] width 123 height 32
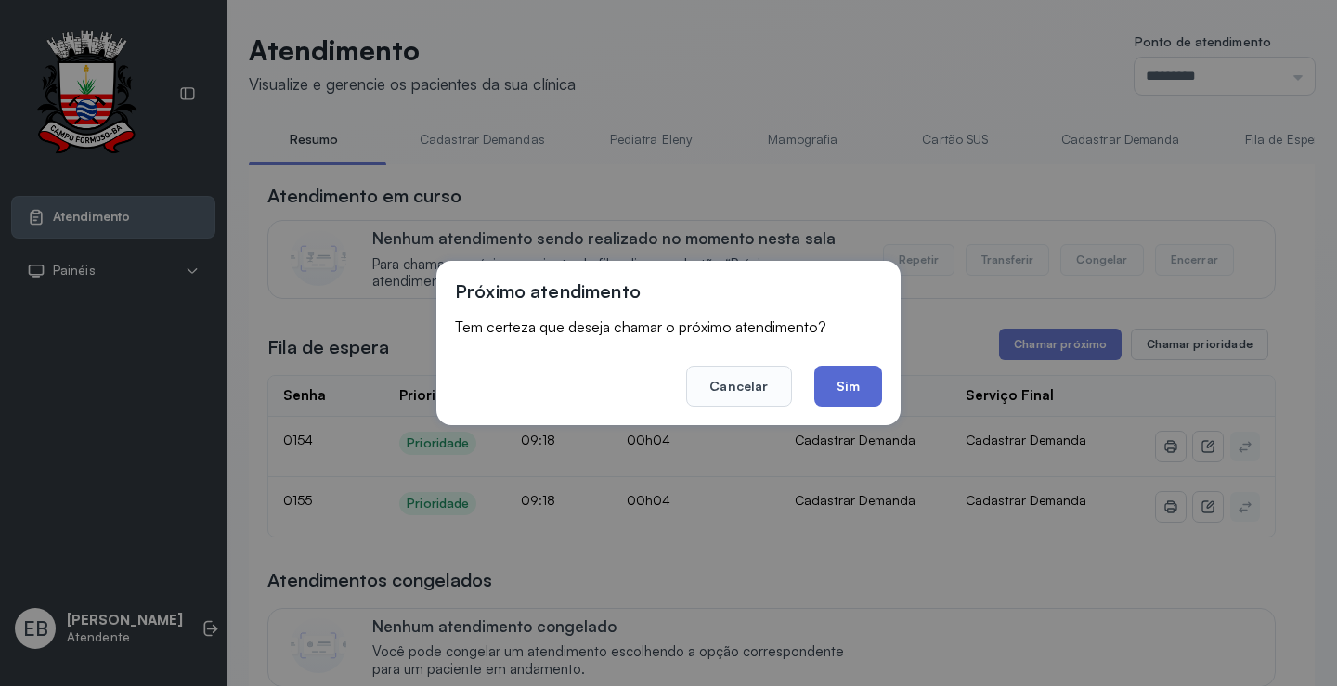
click at [860, 396] on button "Sim" at bounding box center [848, 386] width 68 height 41
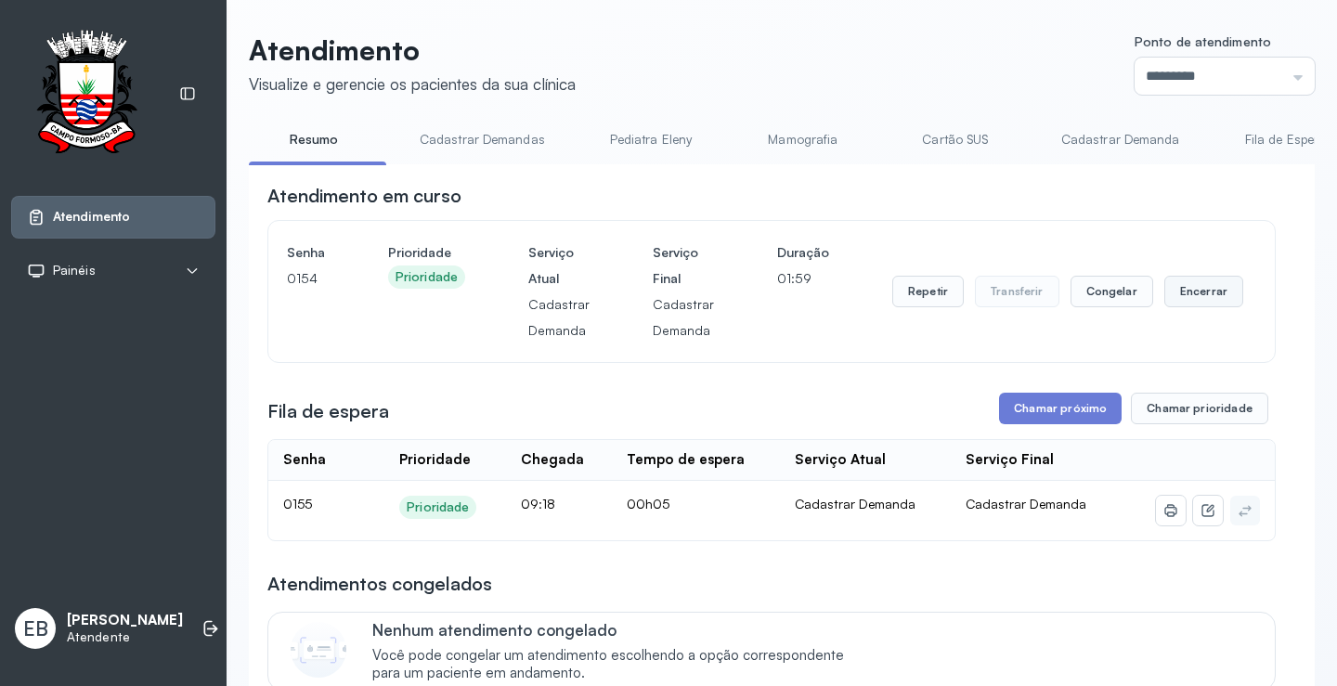
click at [1191, 299] on button "Encerrar" at bounding box center [1204, 292] width 79 height 32
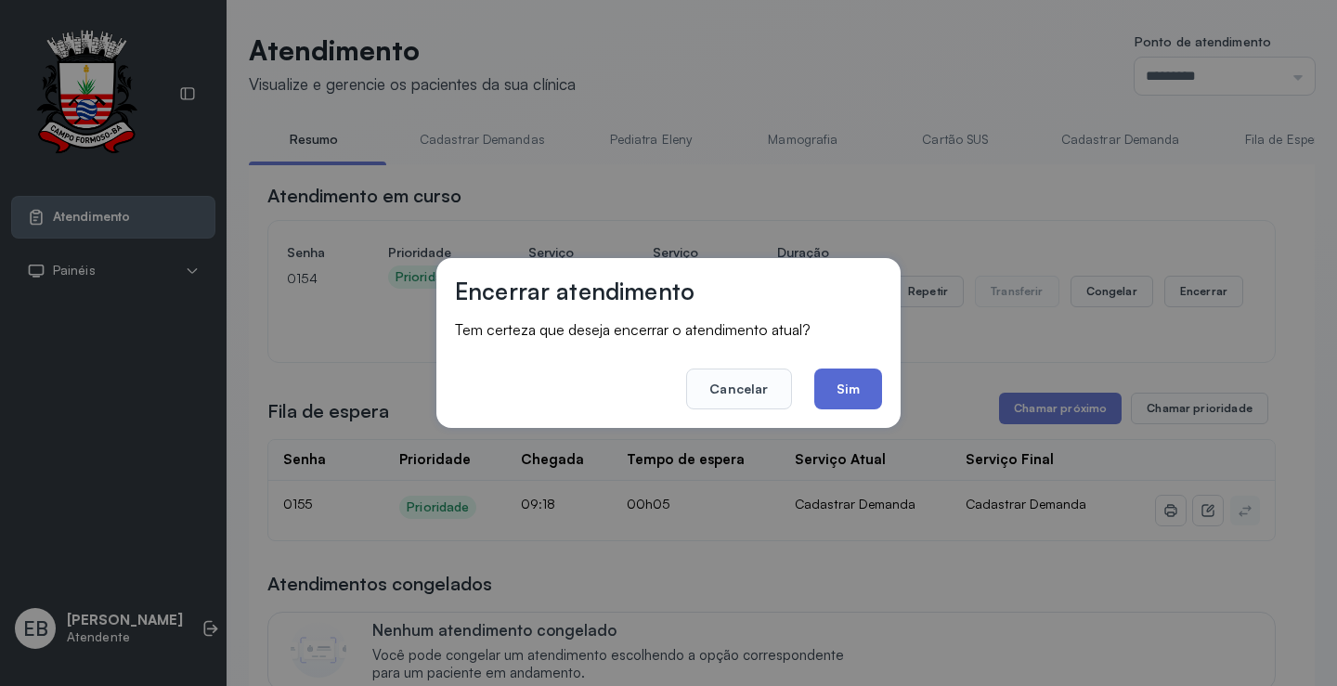
click at [844, 390] on button "Sim" at bounding box center [848, 389] width 68 height 41
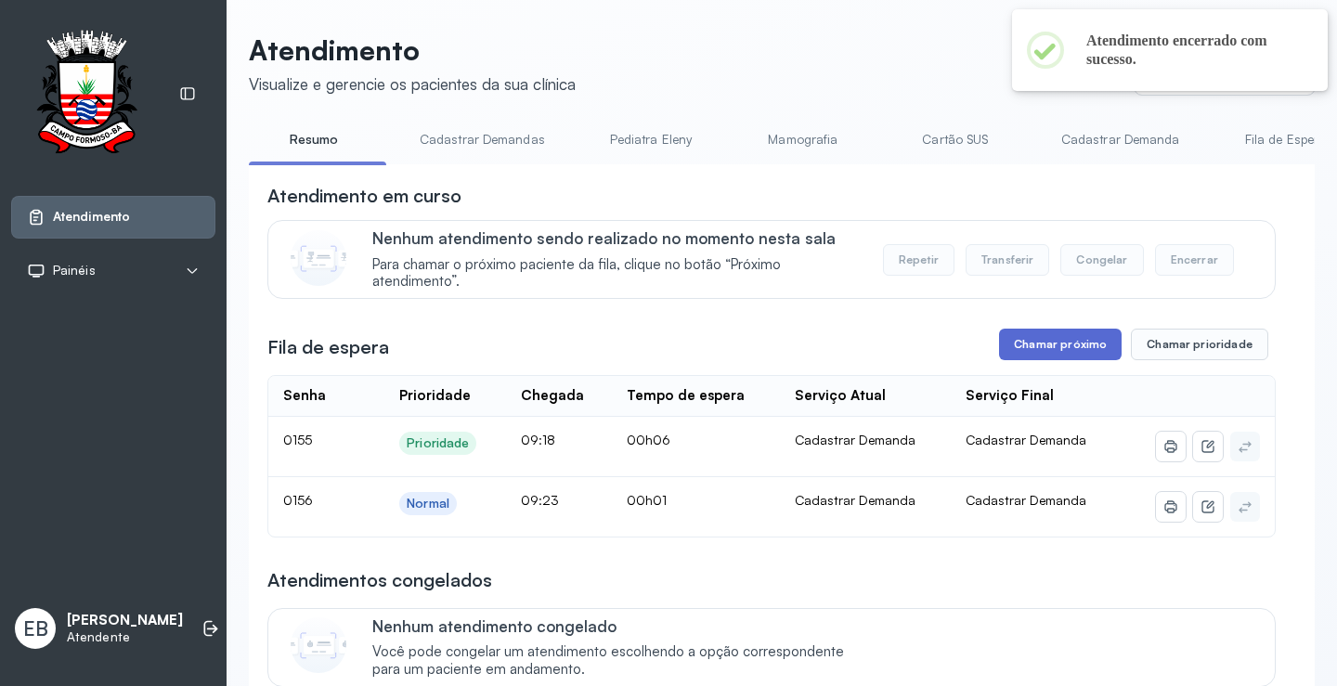
click at [1067, 348] on button "Chamar próximo" at bounding box center [1060, 345] width 123 height 32
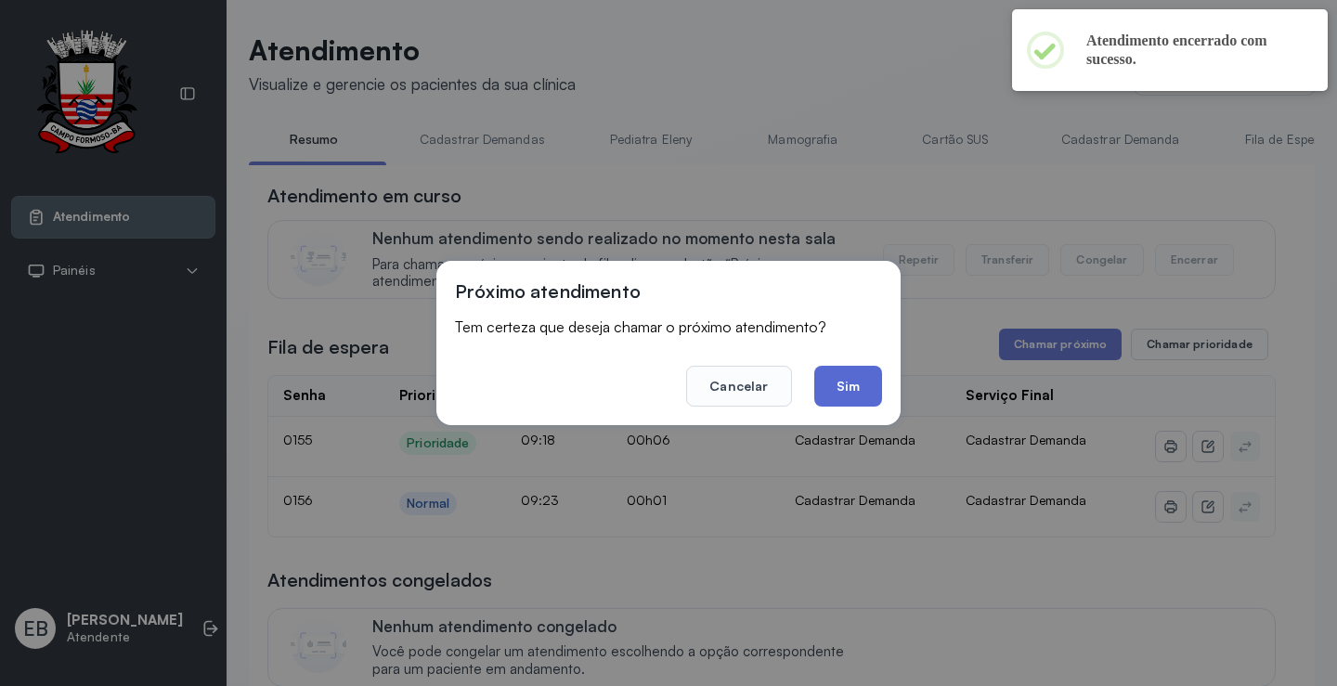
click at [849, 372] on button "Sim" at bounding box center [848, 386] width 68 height 41
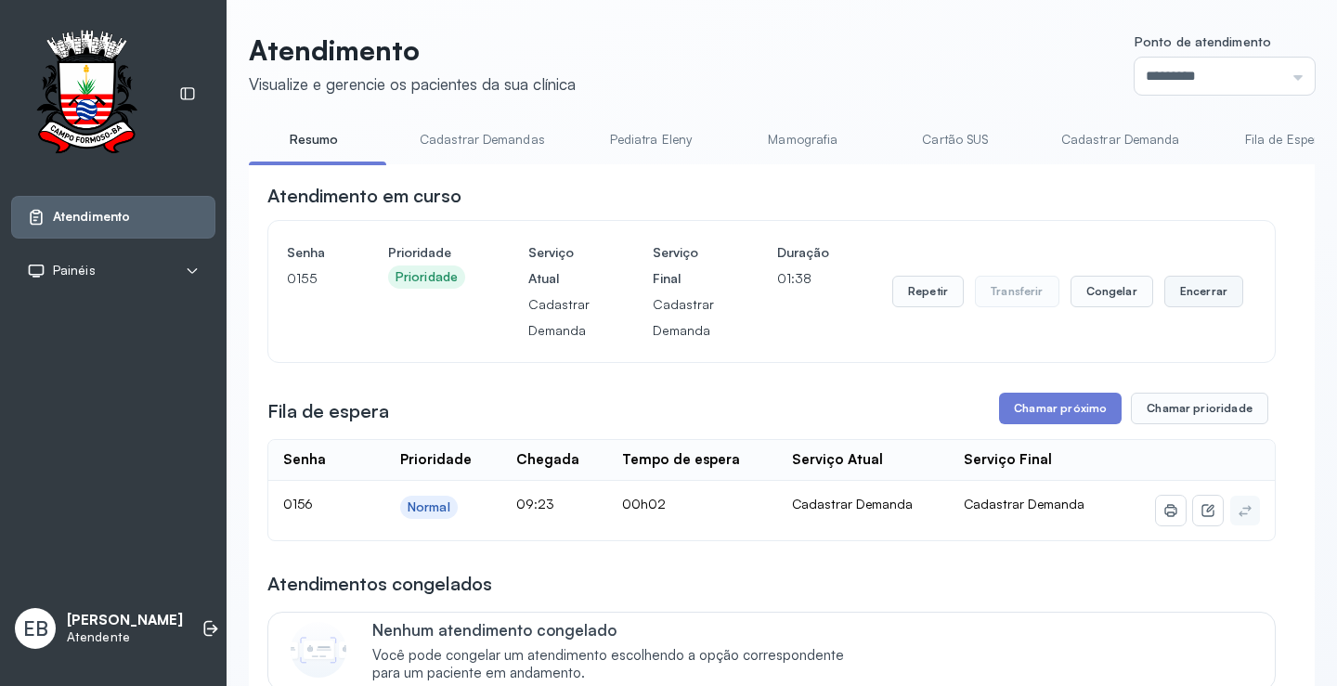
click at [1165, 288] on button "Encerrar" at bounding box center [1204, 292] width 79 height 32
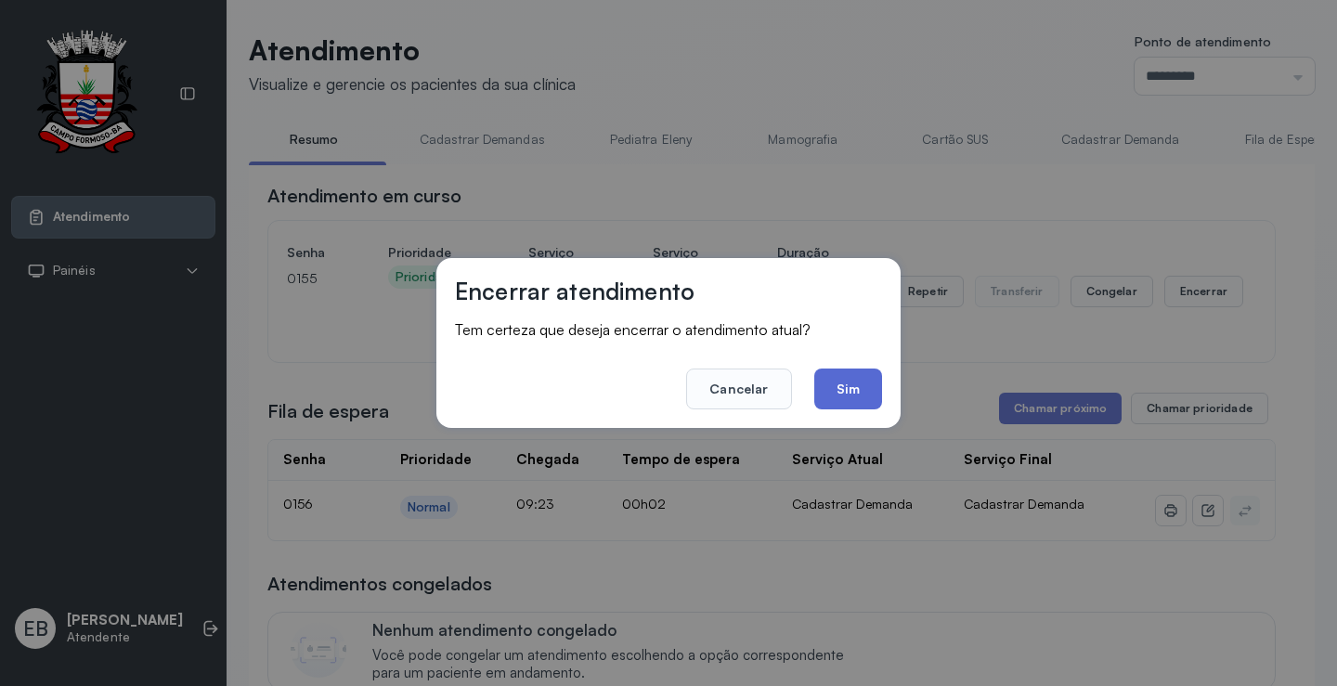
click at [856, 384] on button "Sim" at bounding box center [848, 389] width 68 height 41
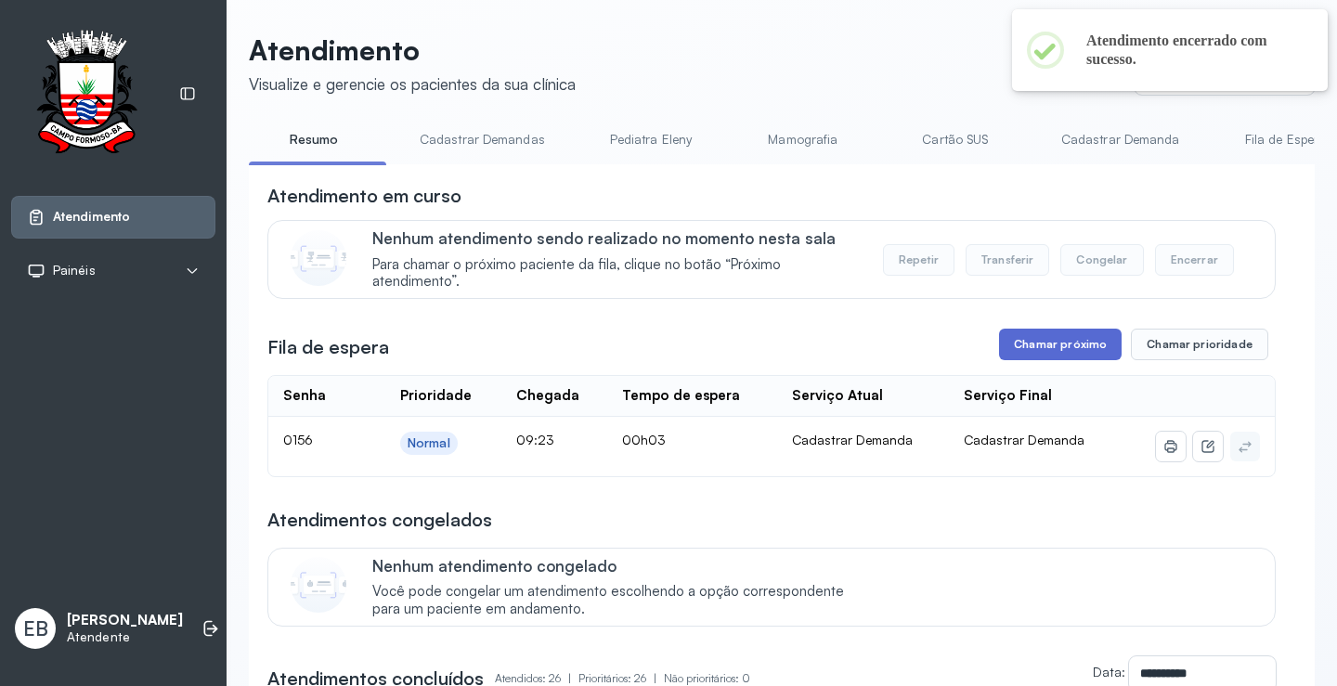
click at [1086, 338] on button "Chamar próximo" at bounding box center [1060, 345] width 123 height 32
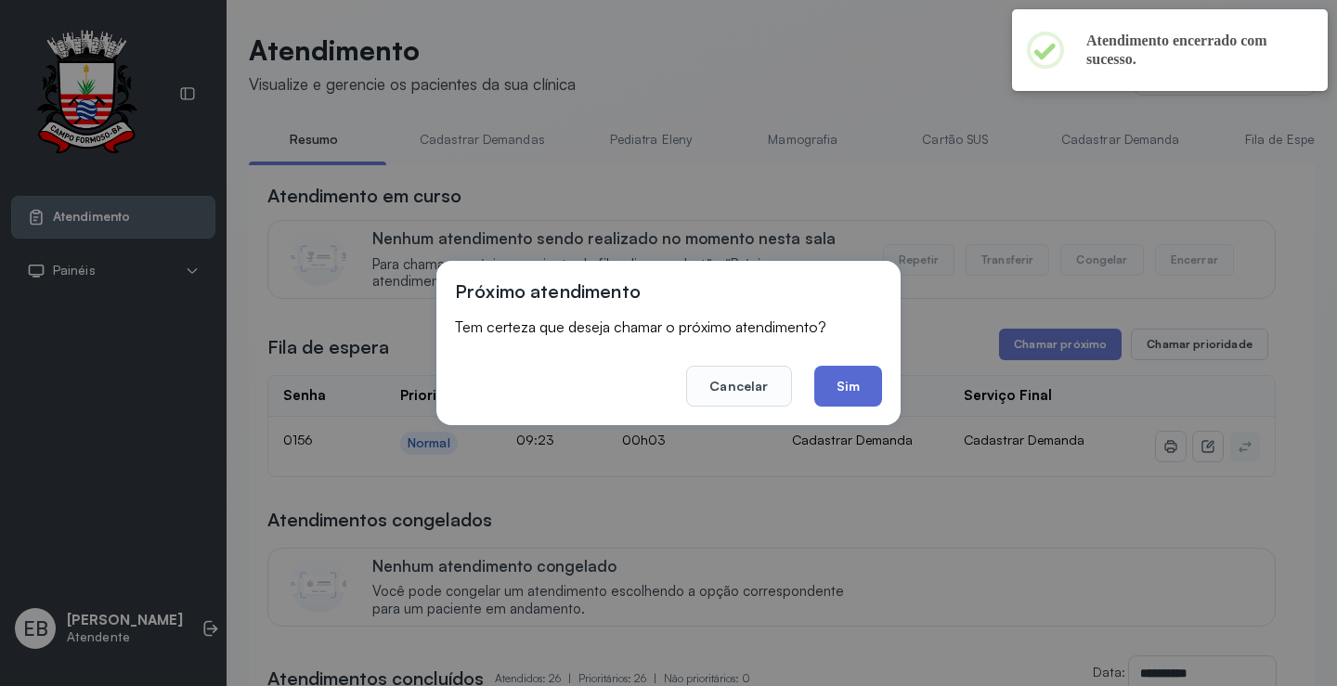
click at [876, 395] on button "Sim" at bounding box center [848, 386] width 68 height 41
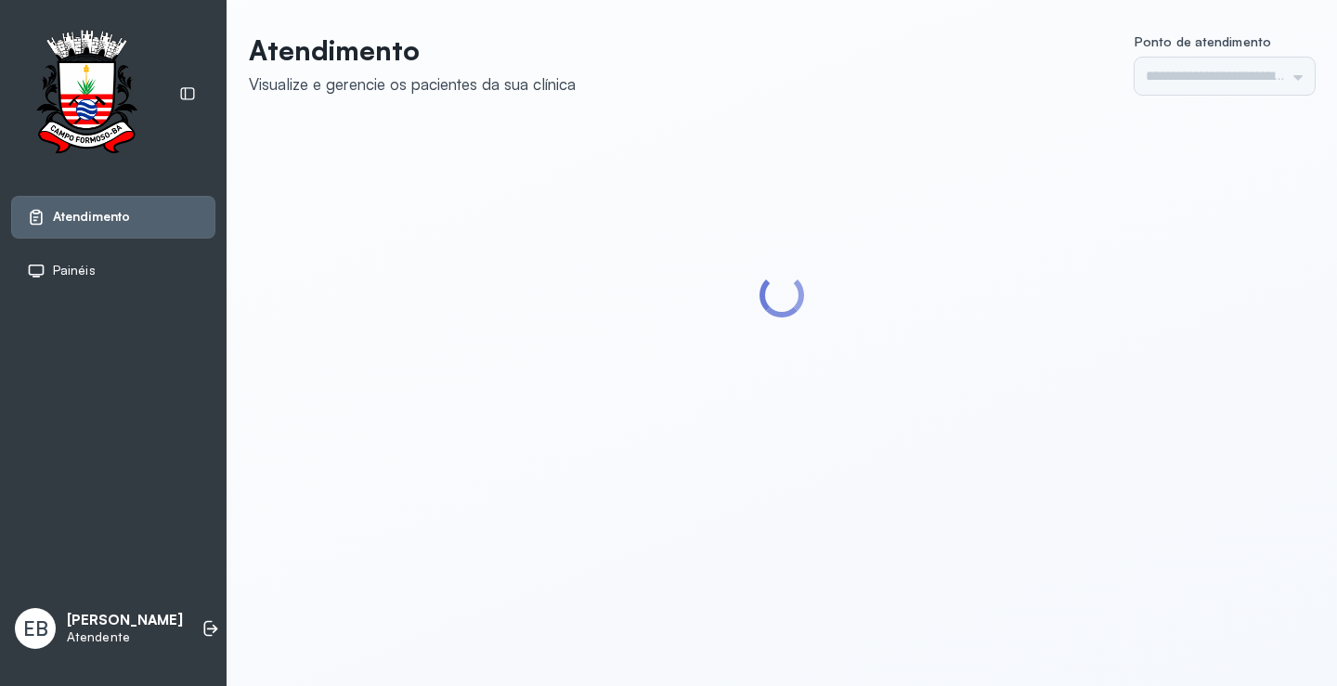
type input "*********"
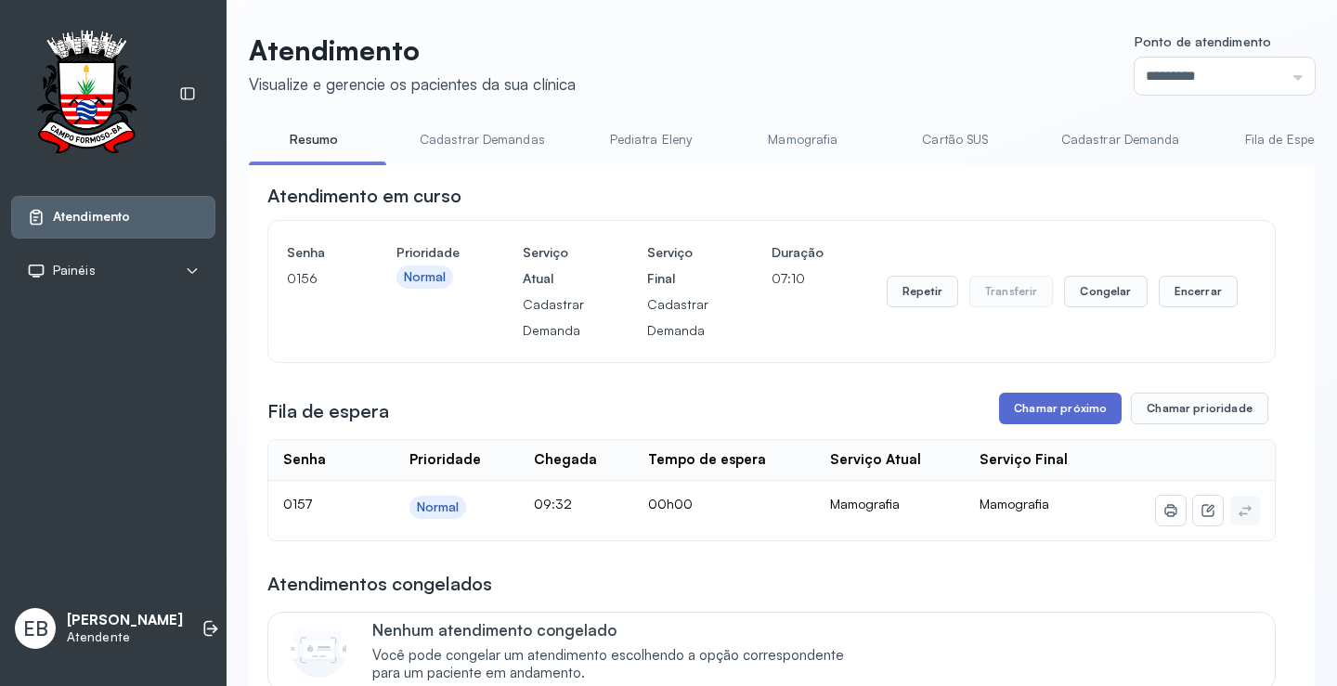
click at [1011, 421] on button "Chamar próximo" at bounding box center [1060, 409] width 123 height 32
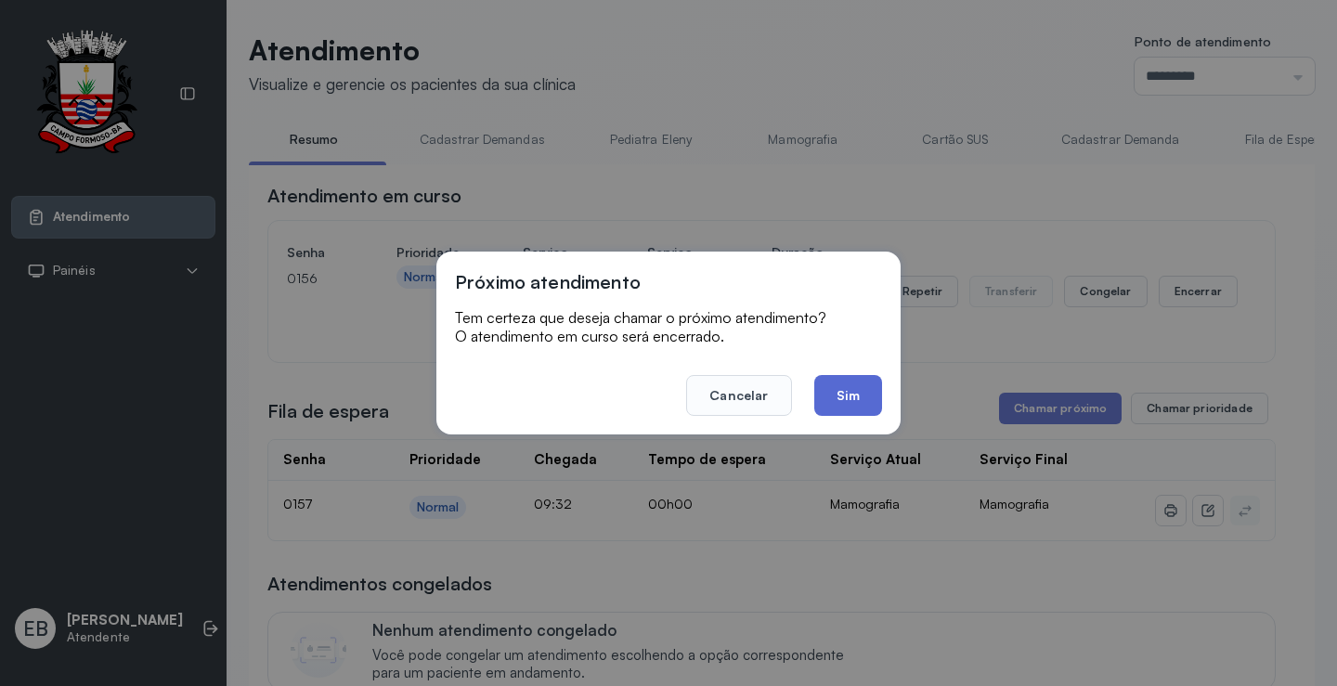
click at [862, 384] on button "Sim" at bounding box center [848, 395] width 68 height 41
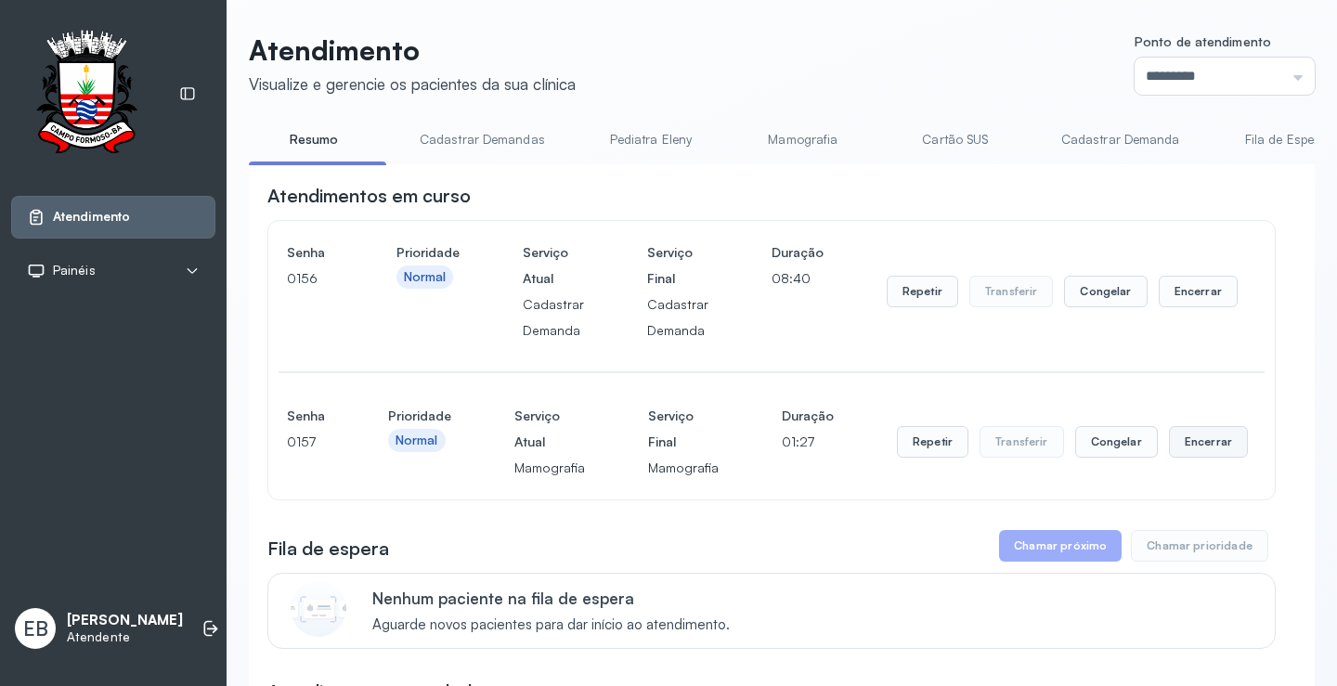
click at [1187, 450] on button "Encerrar" at bounding box center [1208, 442] width 79 height 32
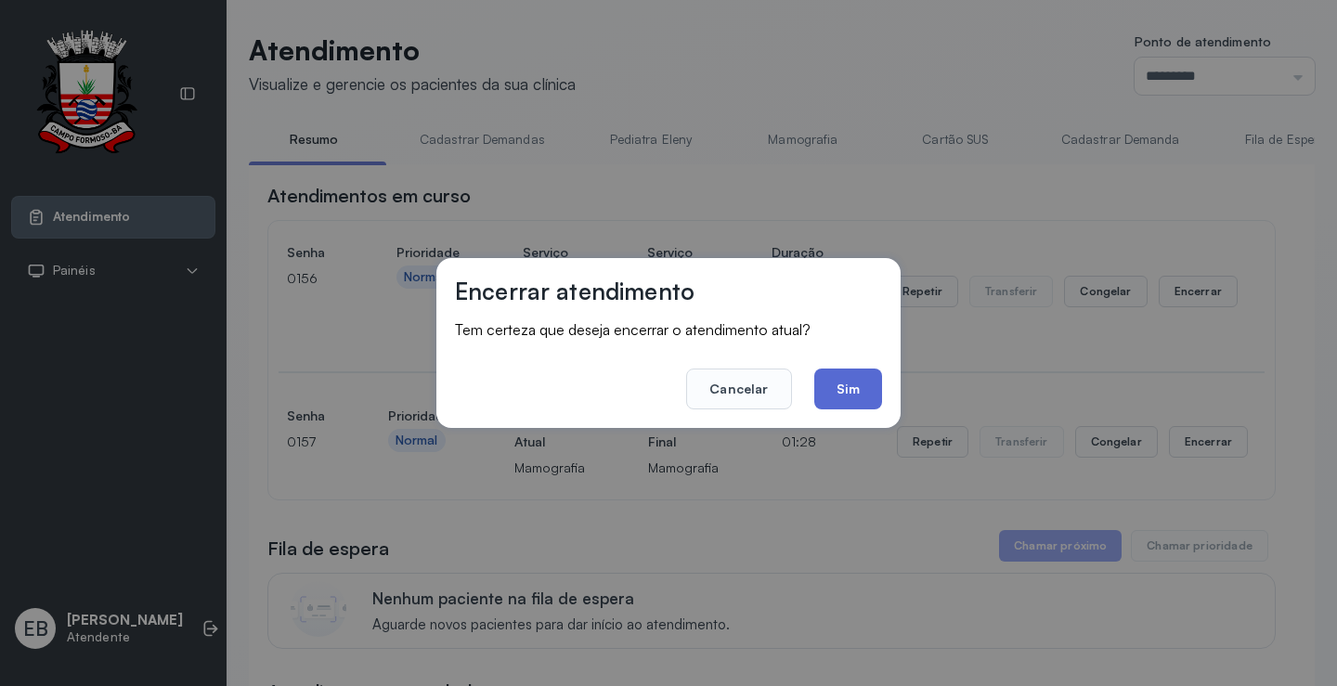
click at [851, 384] on button "Sim" at bounding box center [848, 389] width 68 height 41
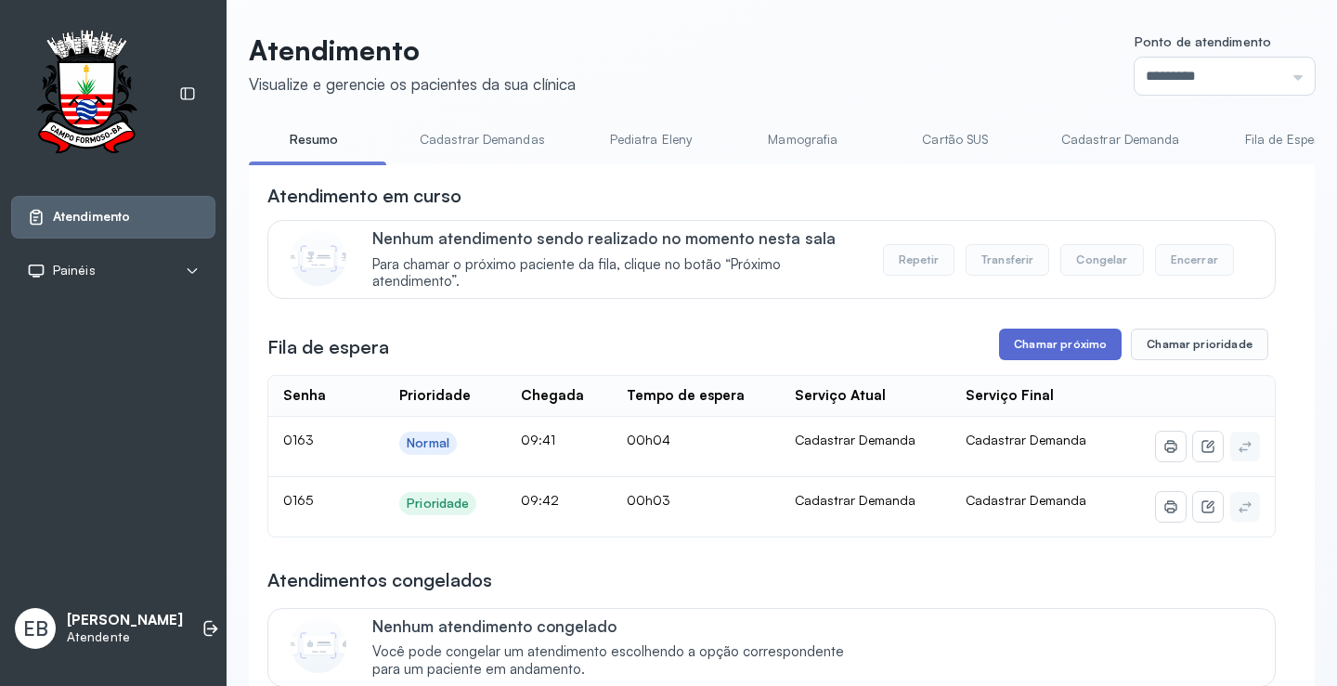
click at [1098, 343] on button "Chamar próximo" at bounding box center [1060, 345] width 123 height 32
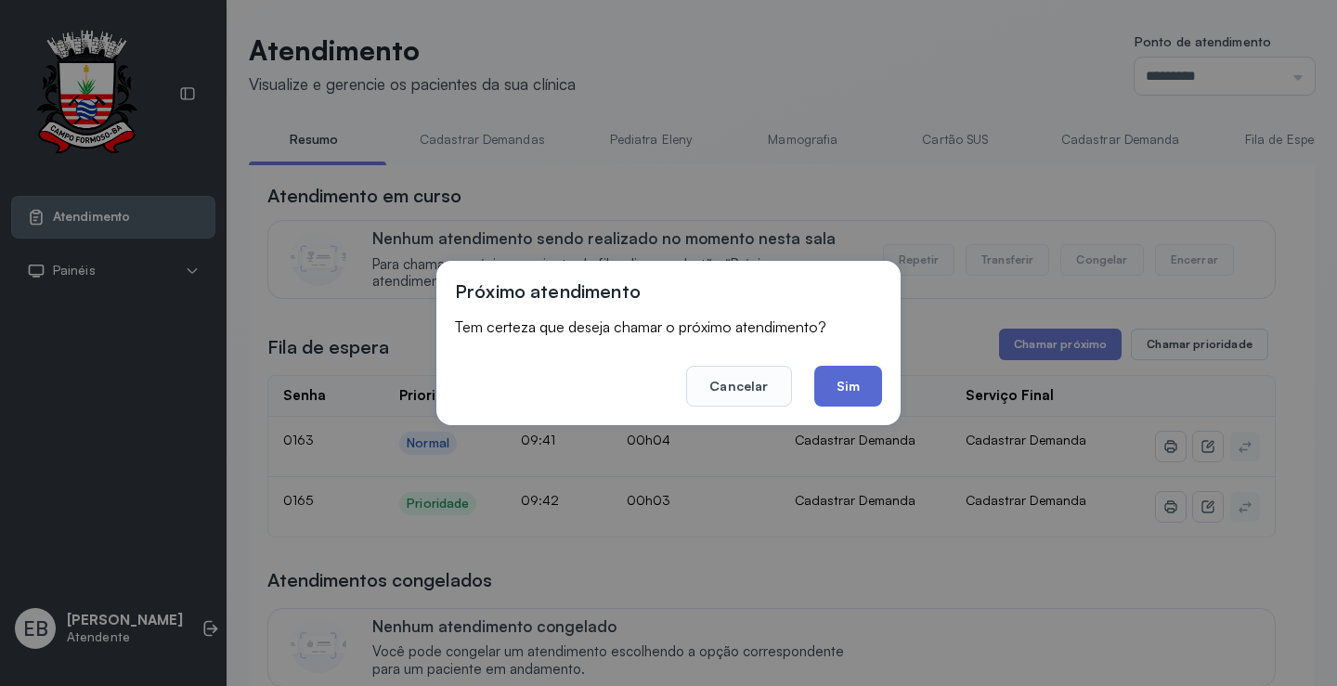
click at [858, 388] on button "Sim" at bounding box center [848, 386] width 68 height 41
